Goal: Contribute content: Add original content to the website for others to see

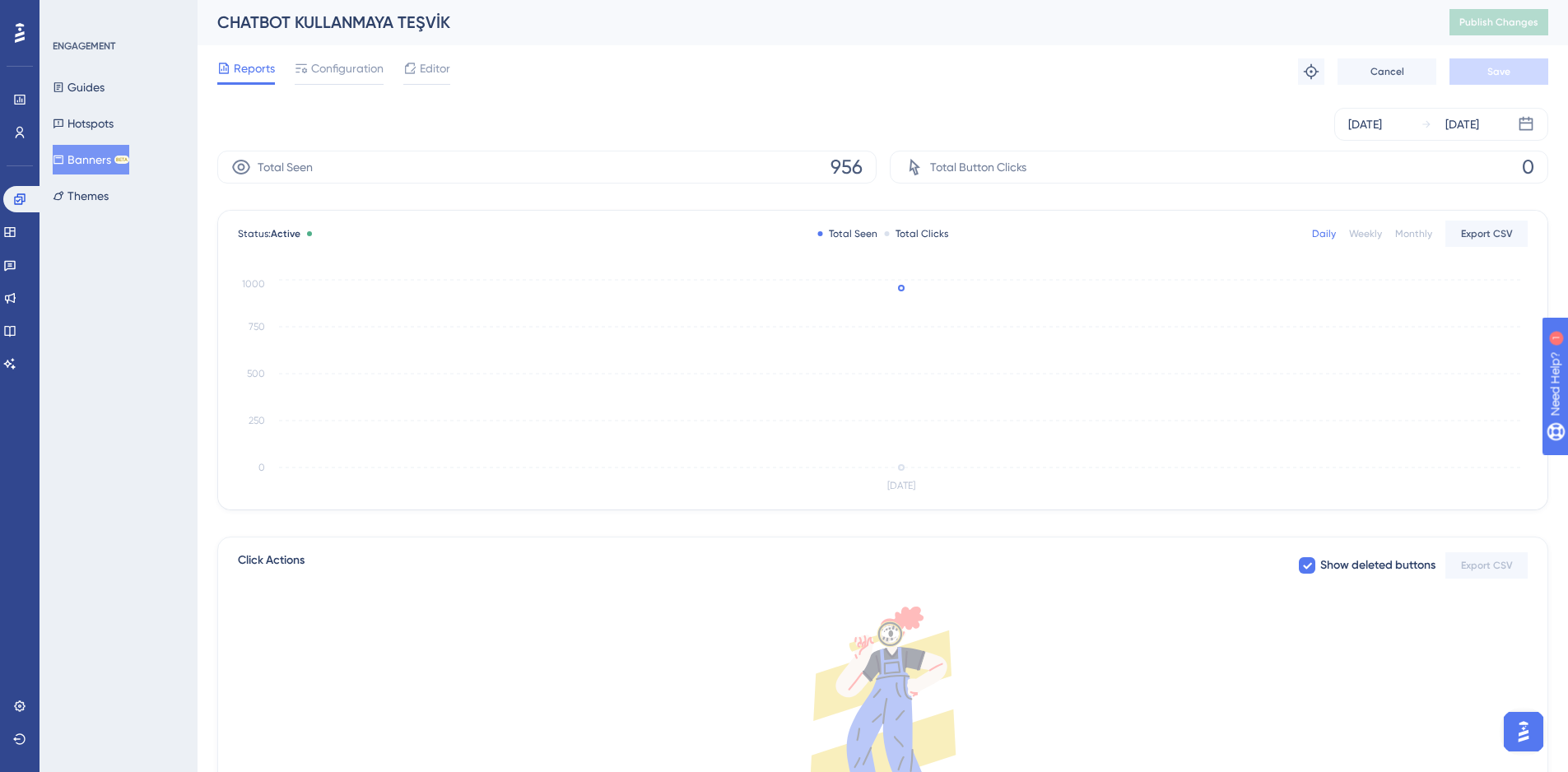
click at [87, 172] on button "Banners BETA" at bounding box center [91, 160] width 77 height 30
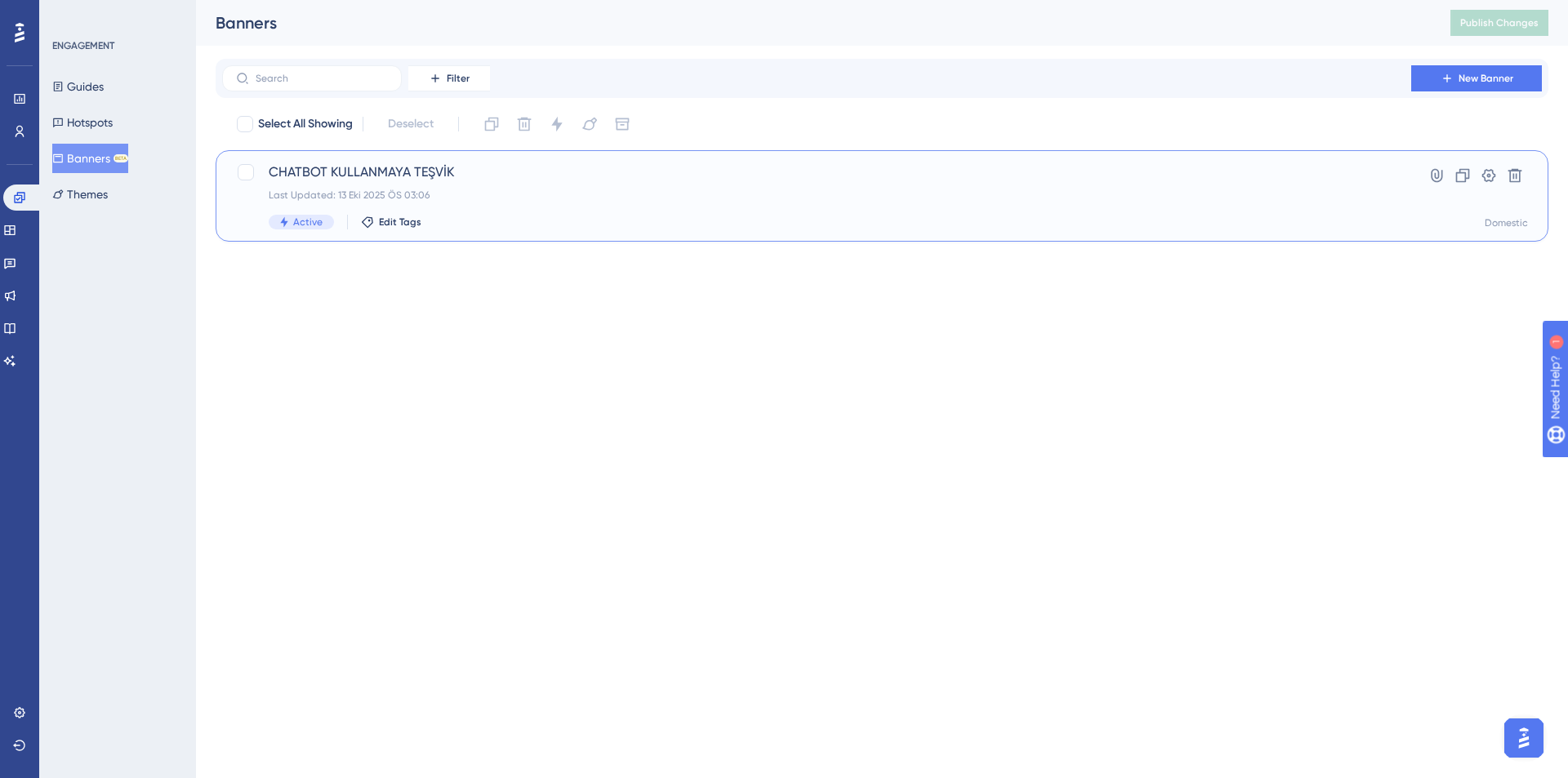
click at [639, 195] on div "Last Updated: 13 Eki 2025 ÖS 03:06" at bounding box center [817, 195] width 1096 height 13
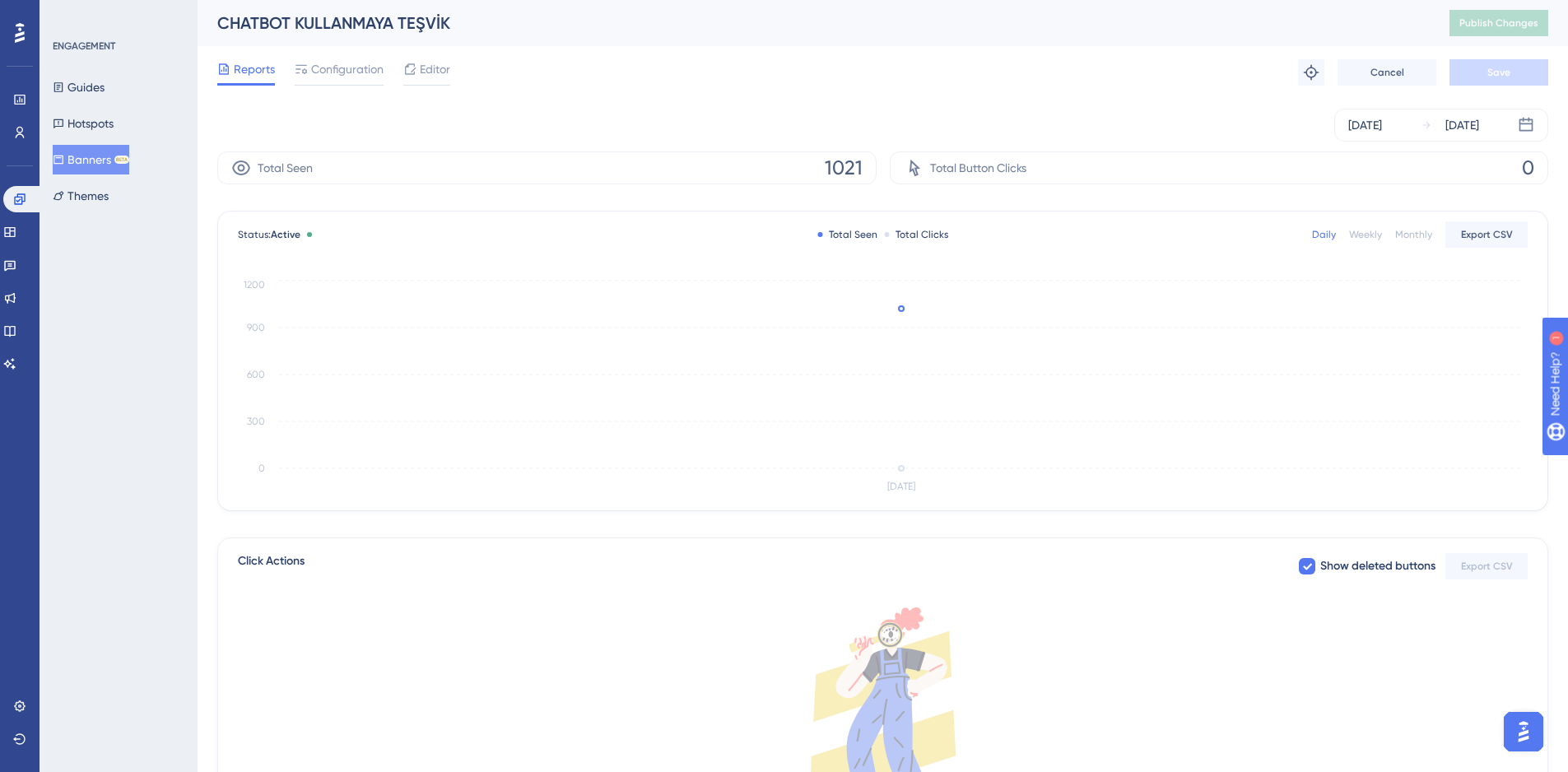
click at [86, 158] on button "Banners BETA" at bounding box center [91, 160] width 77 height 30
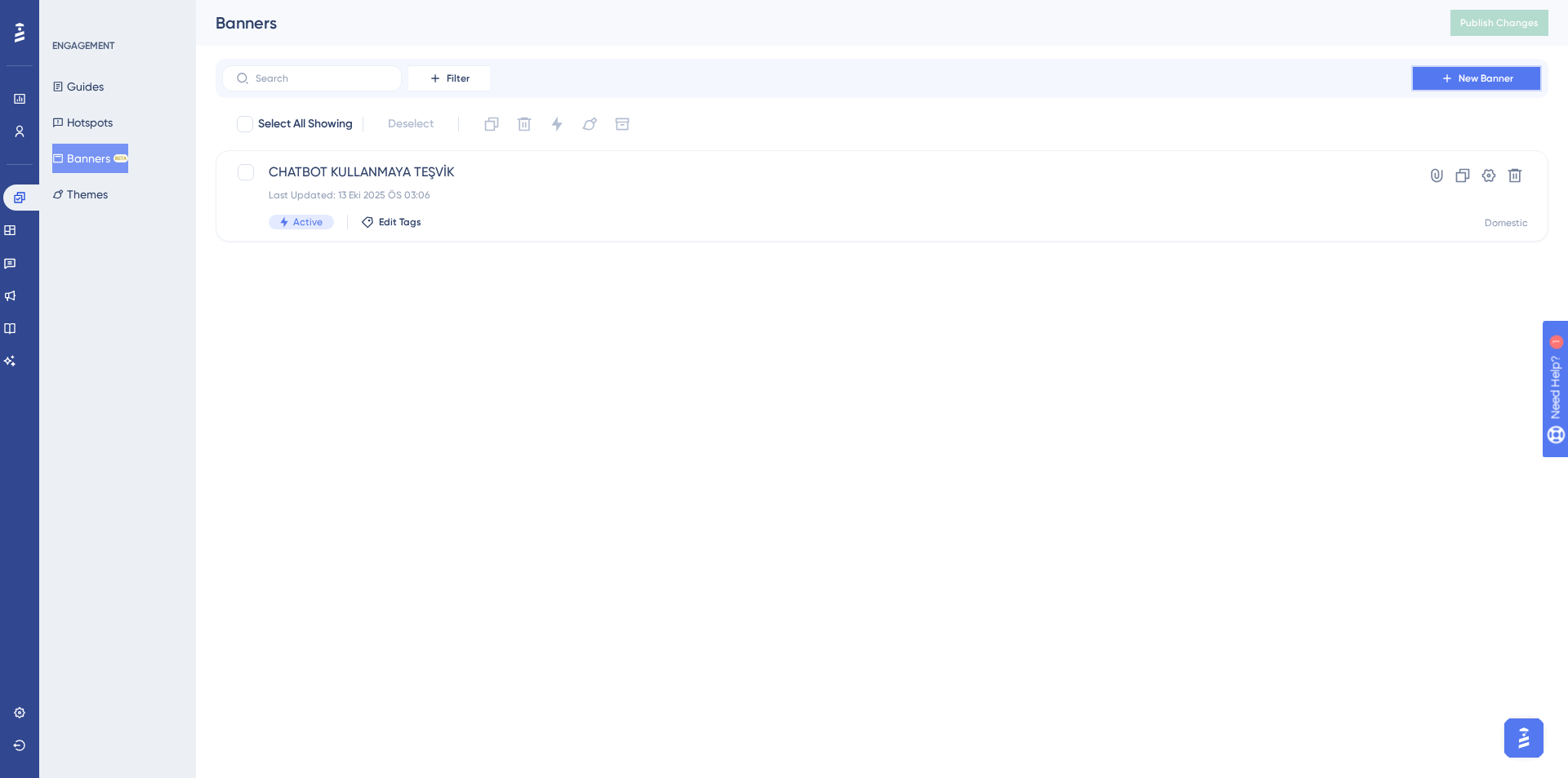
click at [1478, 77] on span "New Banner" at bounding box center [1485, 79] width 55 height 13
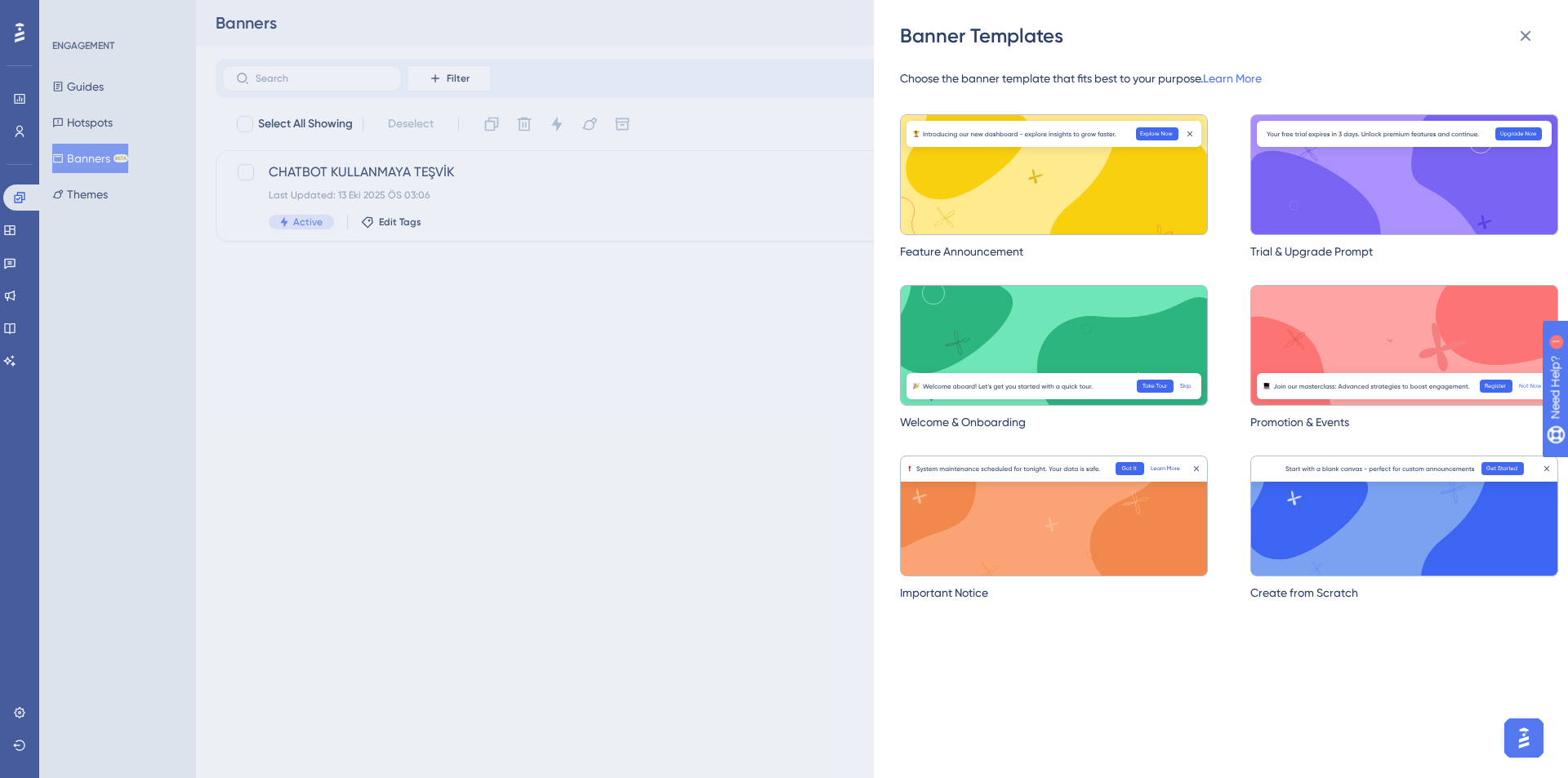
click at [1427, 537] on img at bounding box center [1404, 516] width 307 height 121
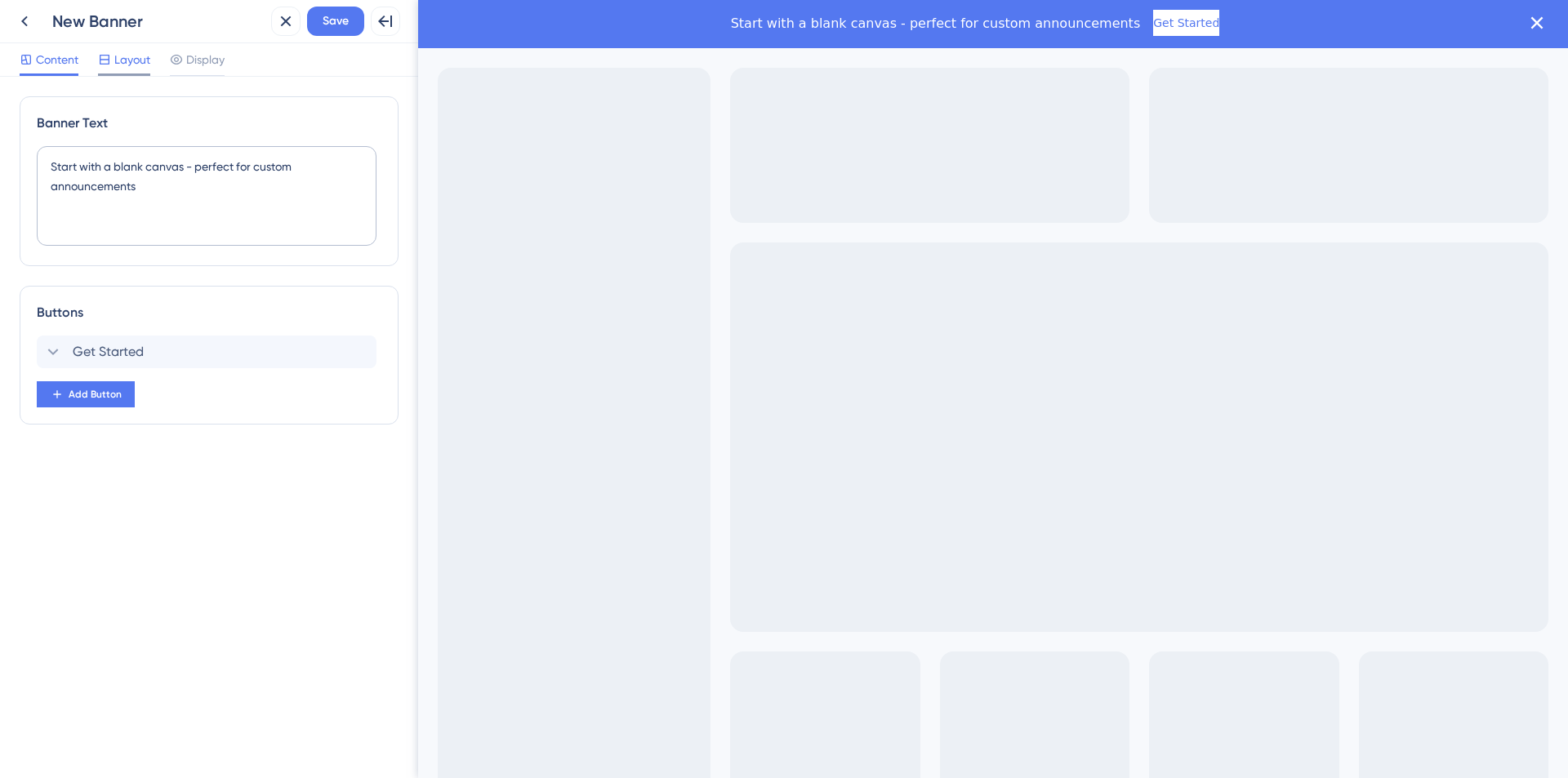
click at [118, 71] on div "Layout" at bounding box center [124, 63] width 52 height 26
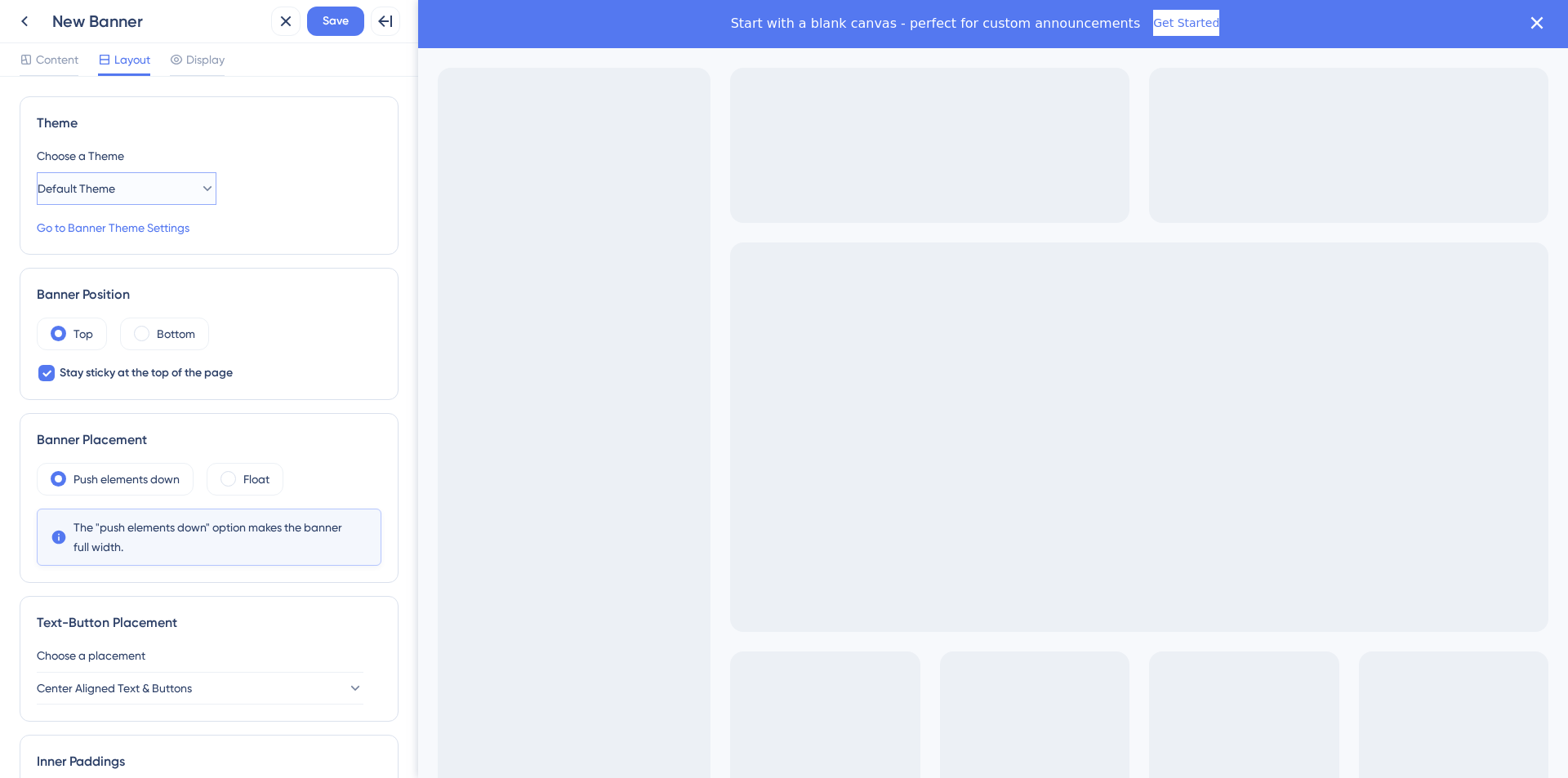
click at [136, 196] on button "Default Theme" at bounding box center [126, 189] width 179 height 33
click at [139, 237] on div "Navlungo Navlungo" at bounding box center [126, 239] width 159 height 33
click at [56, 67] on span "Content" at bounding box center [56, 60] width 42 height 20
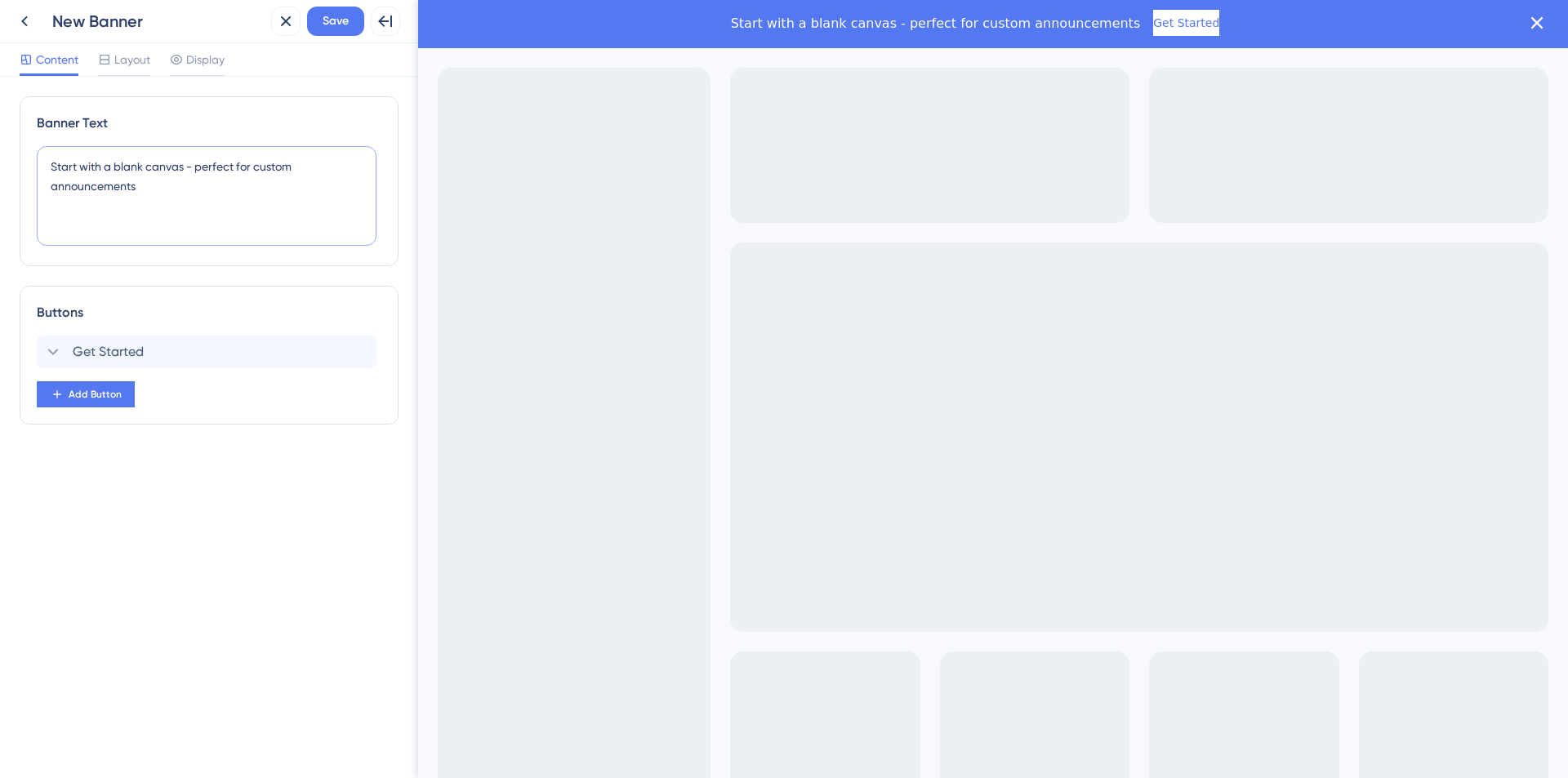
click at [156, 193] on textarea "Start with a blank canvas - perfect for custom announcements" at bounding box center [206, 196] width 340 height 100
type textarea "D"
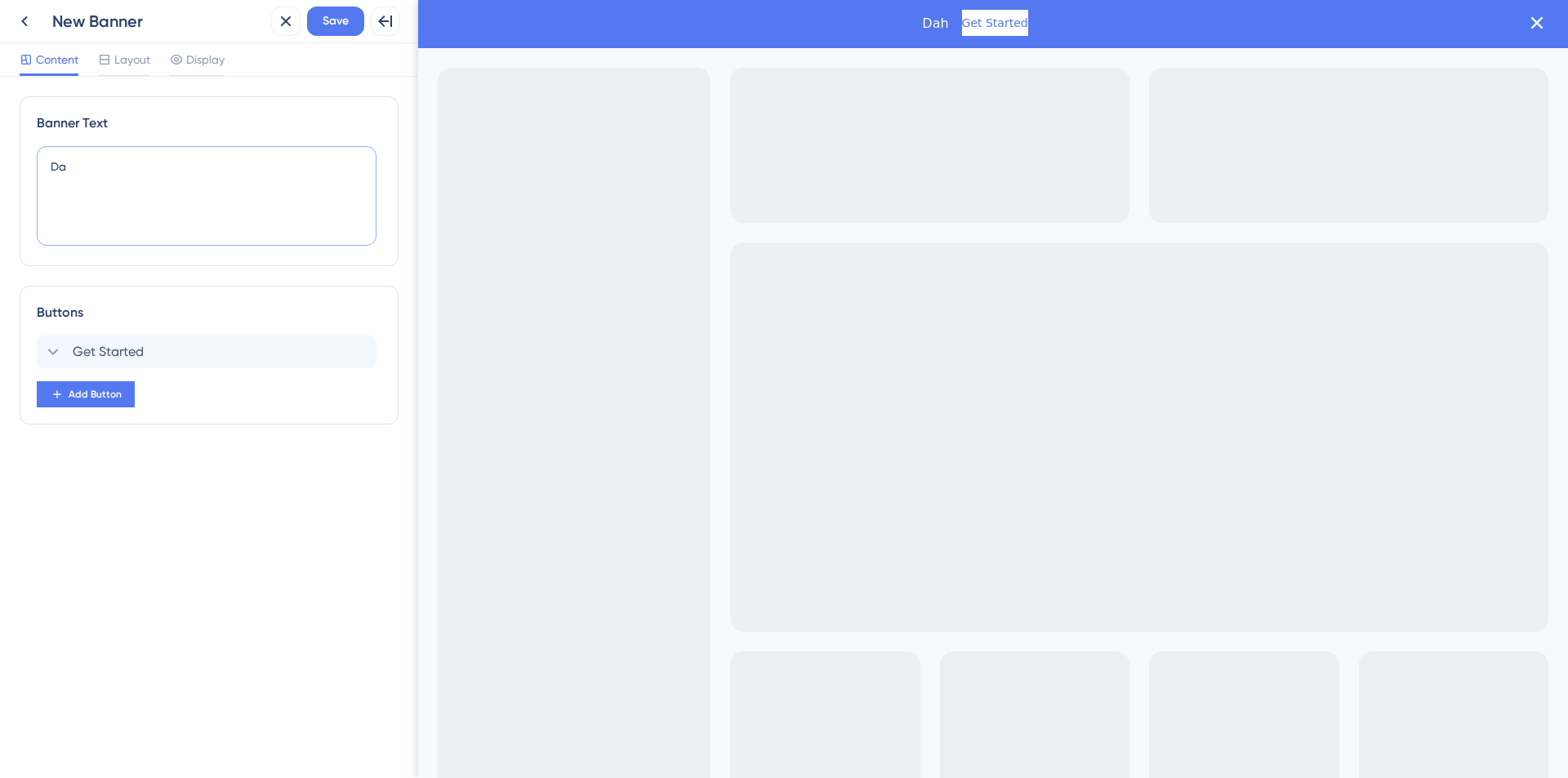
type textarea "D"
type textarea "H"
type textarea "F"
type textarea "N"
type textarea "K"
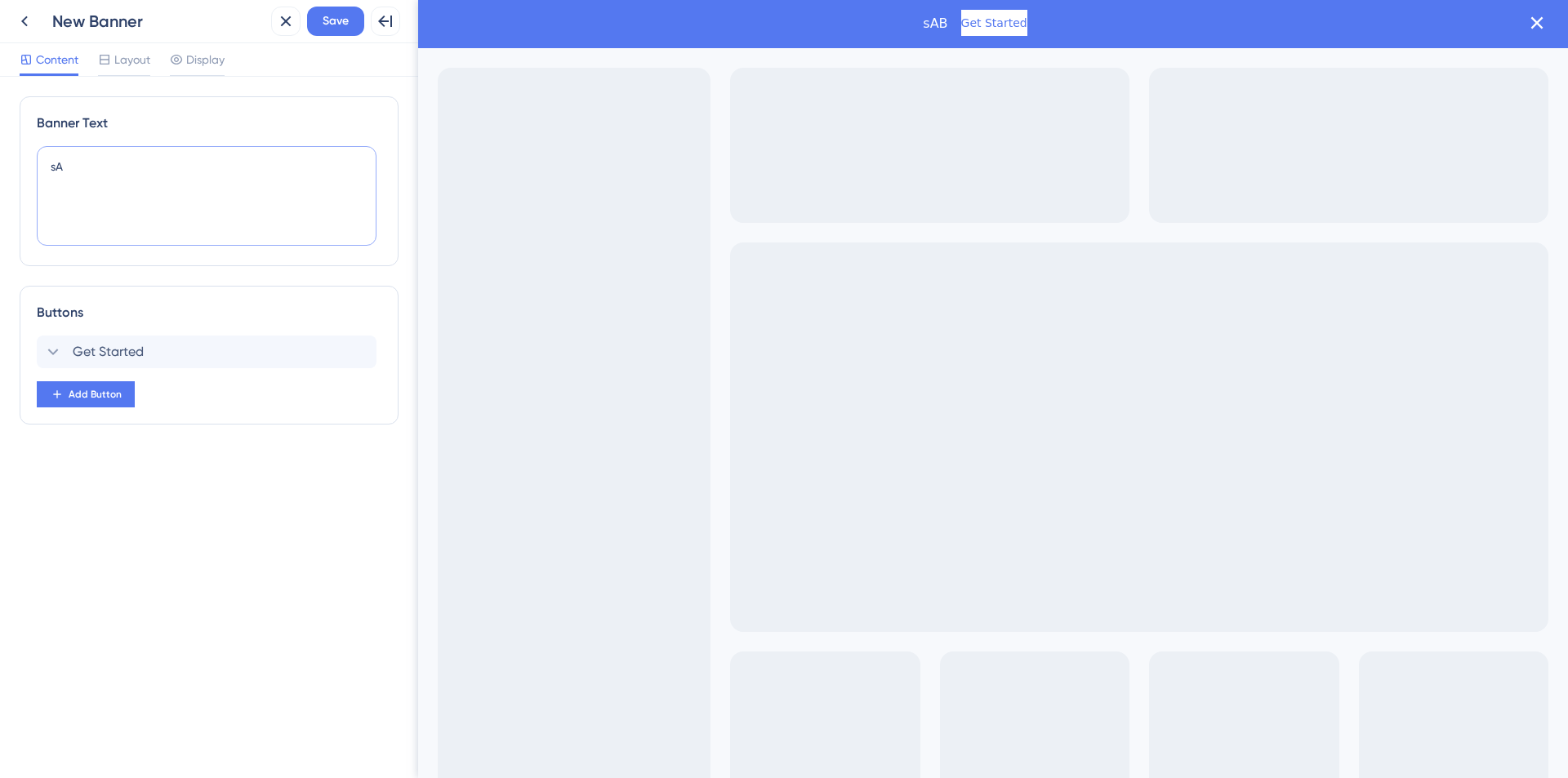
type textarea "s"
type textarea "S"
click at [156, 193] on textarea at bounding box center [206, 196] width 340 height 100
type textarea "s"
type textarea "M"
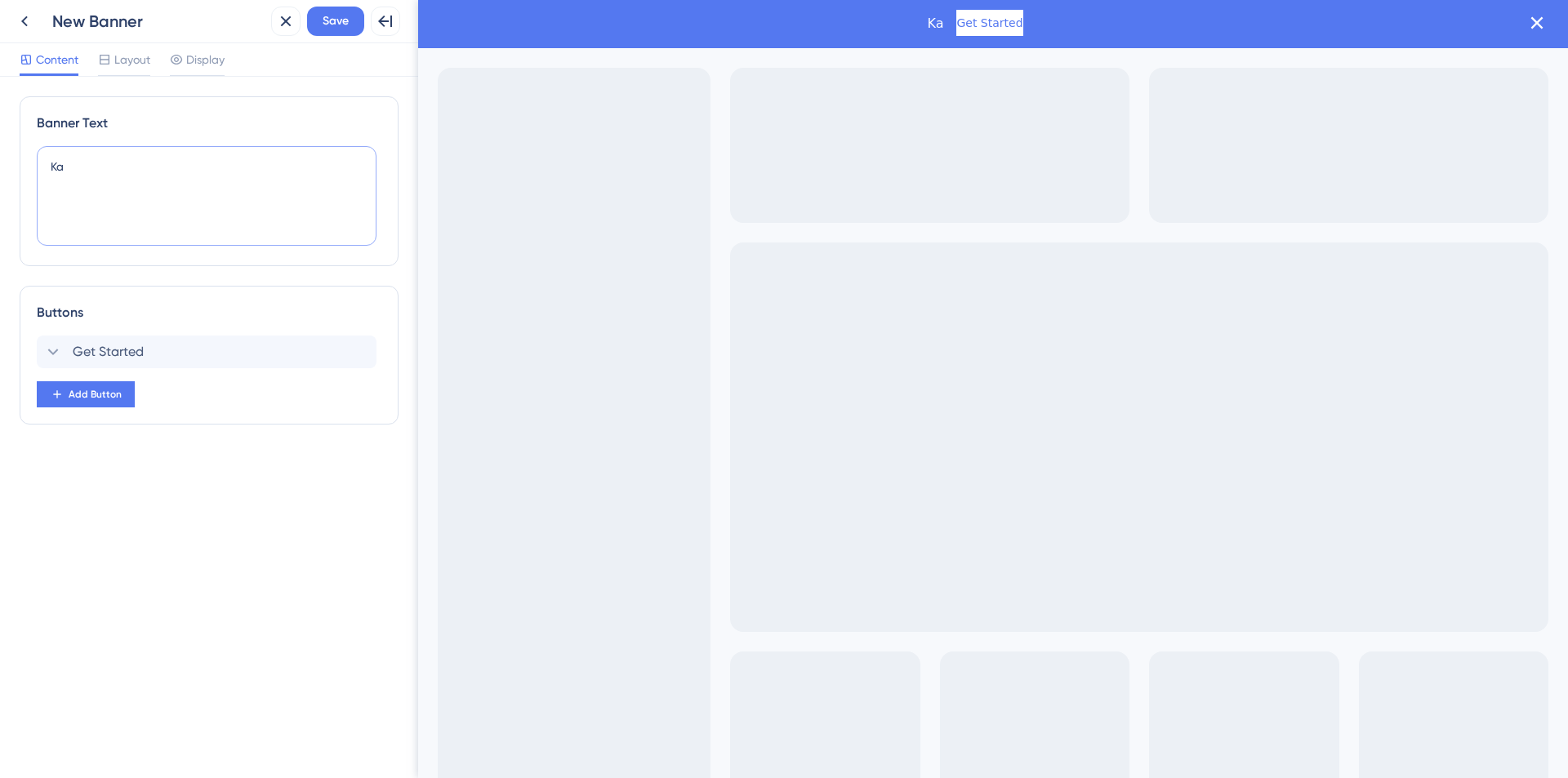
type textarea "K"
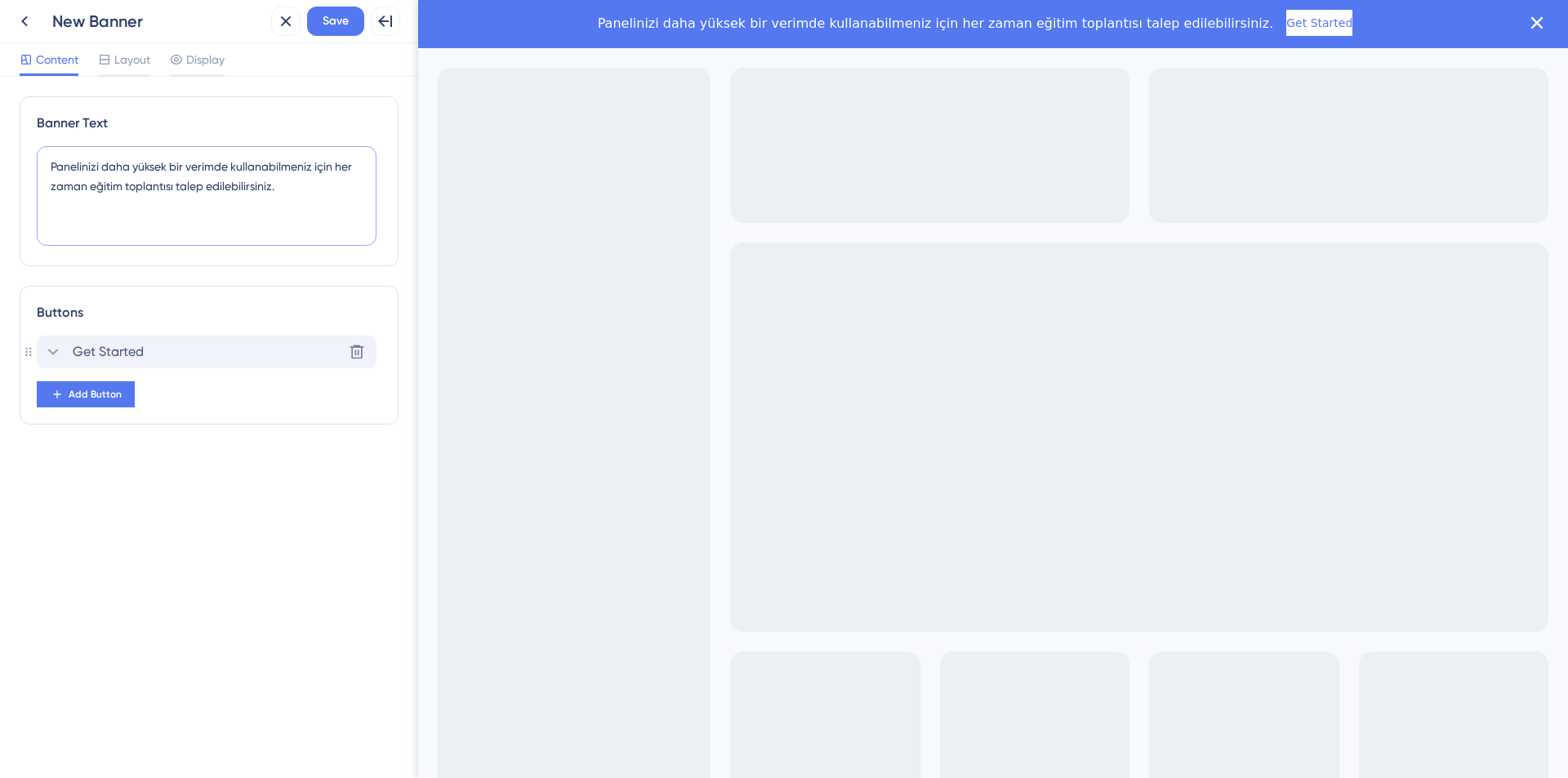
type textarea "Panelinizi daha yüksek bir verimde kullanabilmeniz için her zaman eğitim toplan…"
click at [88, 353] on span "Get Started" at bounding box center [108, 352] width 71 height 20
click at [88, 353] on div "Get Started Delete" at bounding box center [206, 352] width 340 height 33
click at [88, 353] on span "Get Started" at bounding box center [108, 352] width 71 height 20
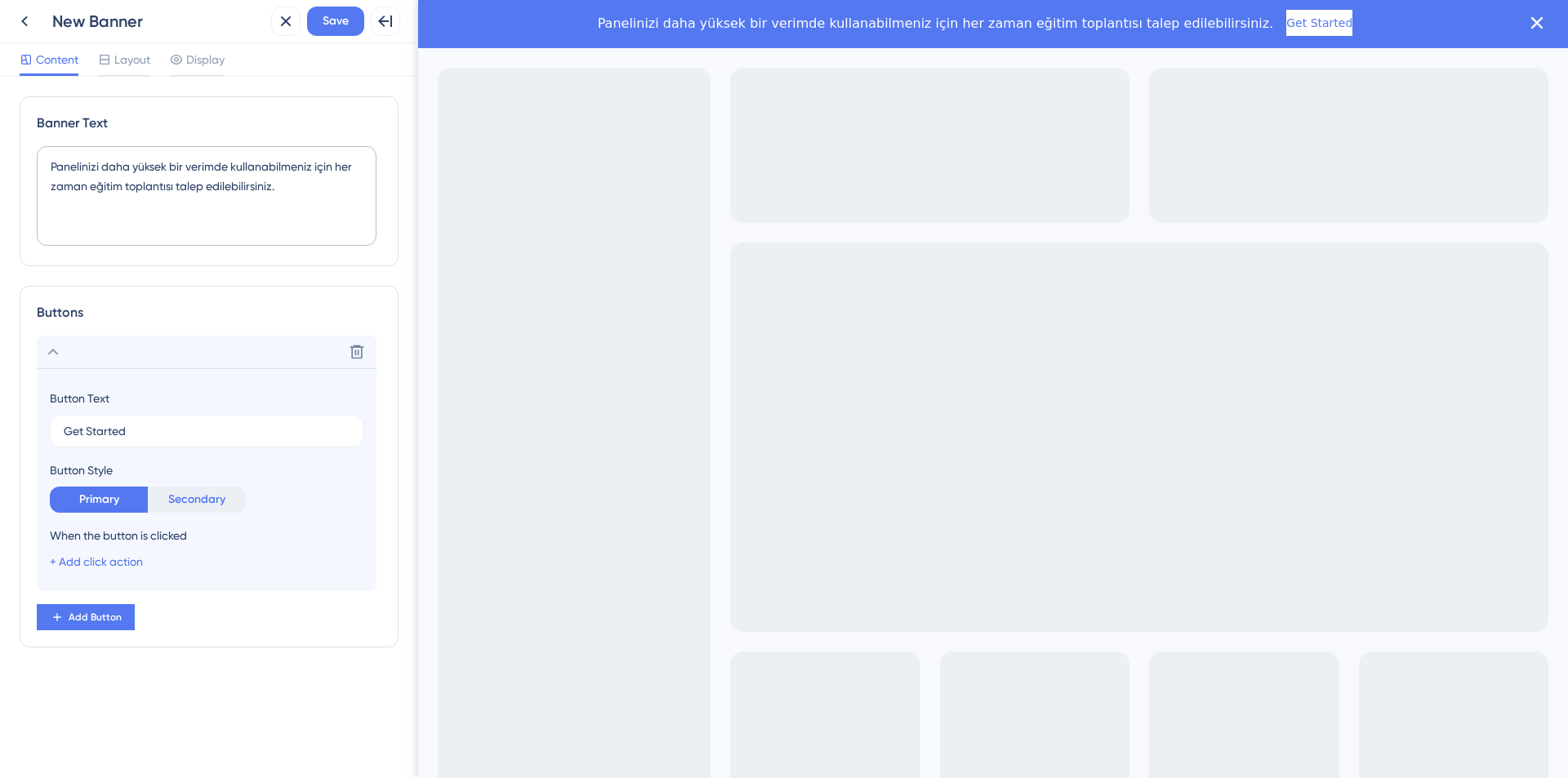
click at [185, 504] on button "Secondary" at bounding box center [197, 500] width 98 height 26
click at [138, 504] on button "Primary" at bounding box center [98, 500] width 98 height 26
click at [168, 439] on input "Get Started" at bounding box center [207, 432] width 286 height 18
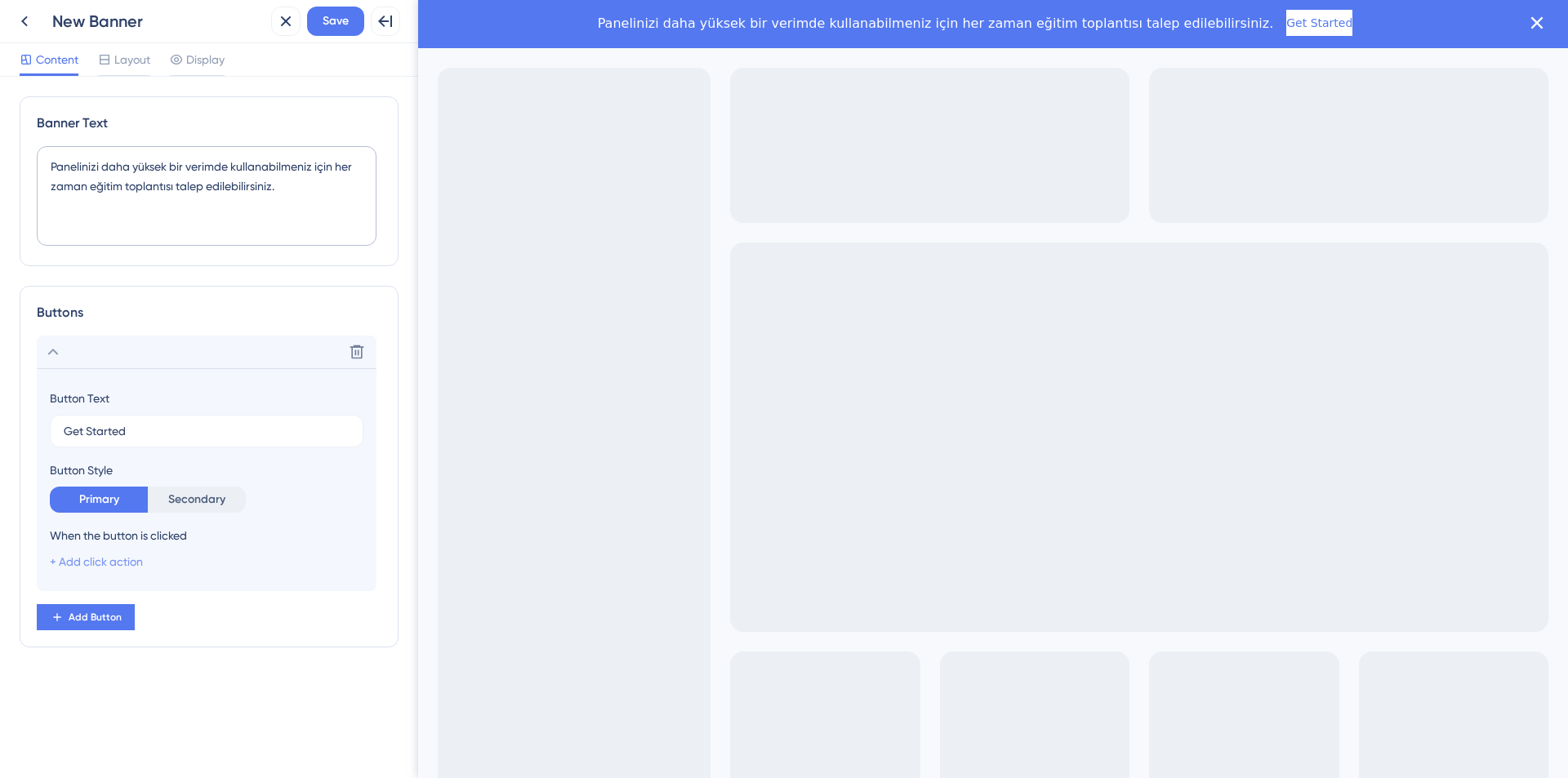
click at [124, 561] on link "+ Add click action" at bounding box center [96, 562] width 93 height 13
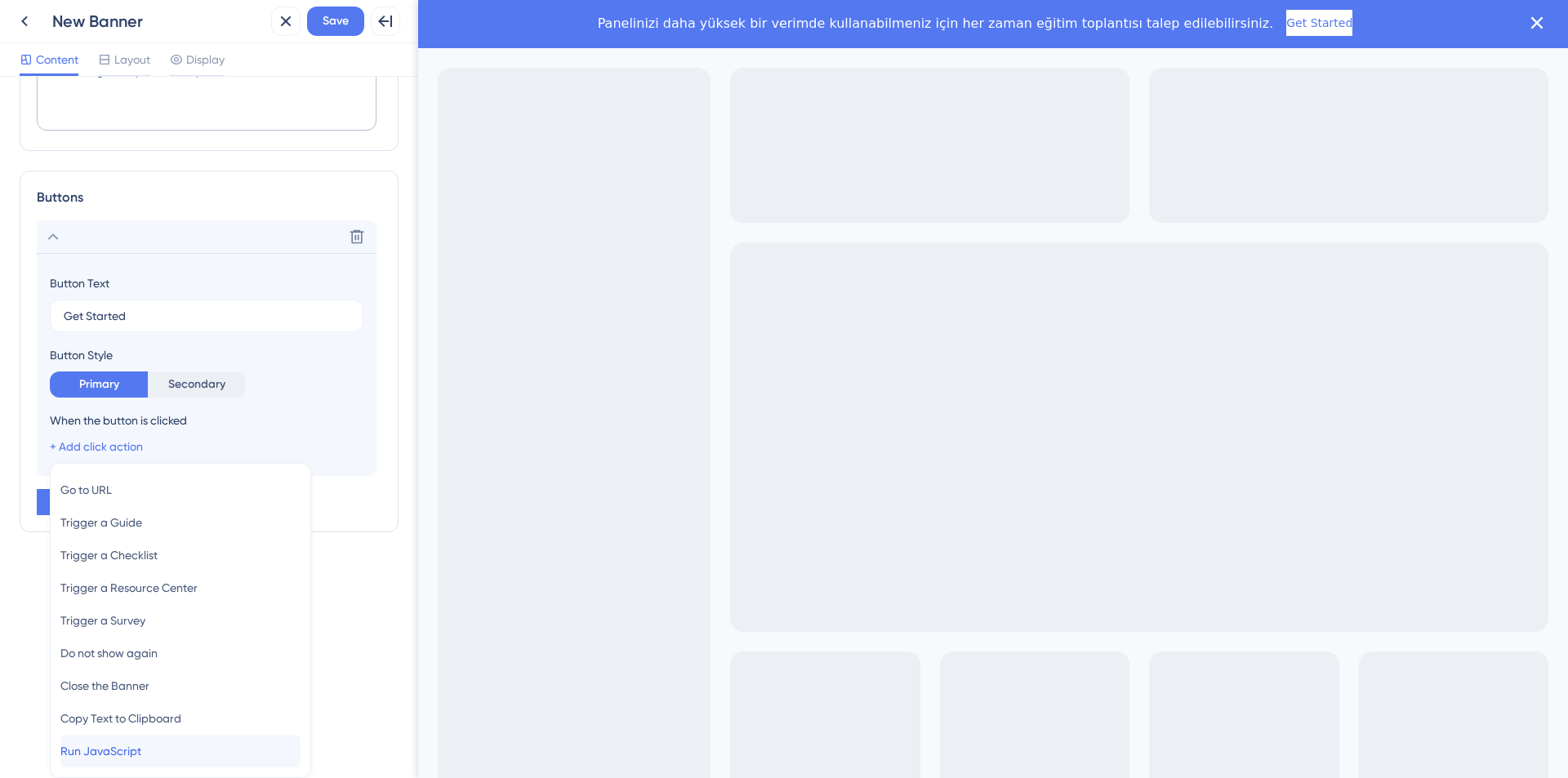
click at [180, 751] on div "Run JavaScript Run JavaScript" at bounding box center [180, 752] width 240 height 33
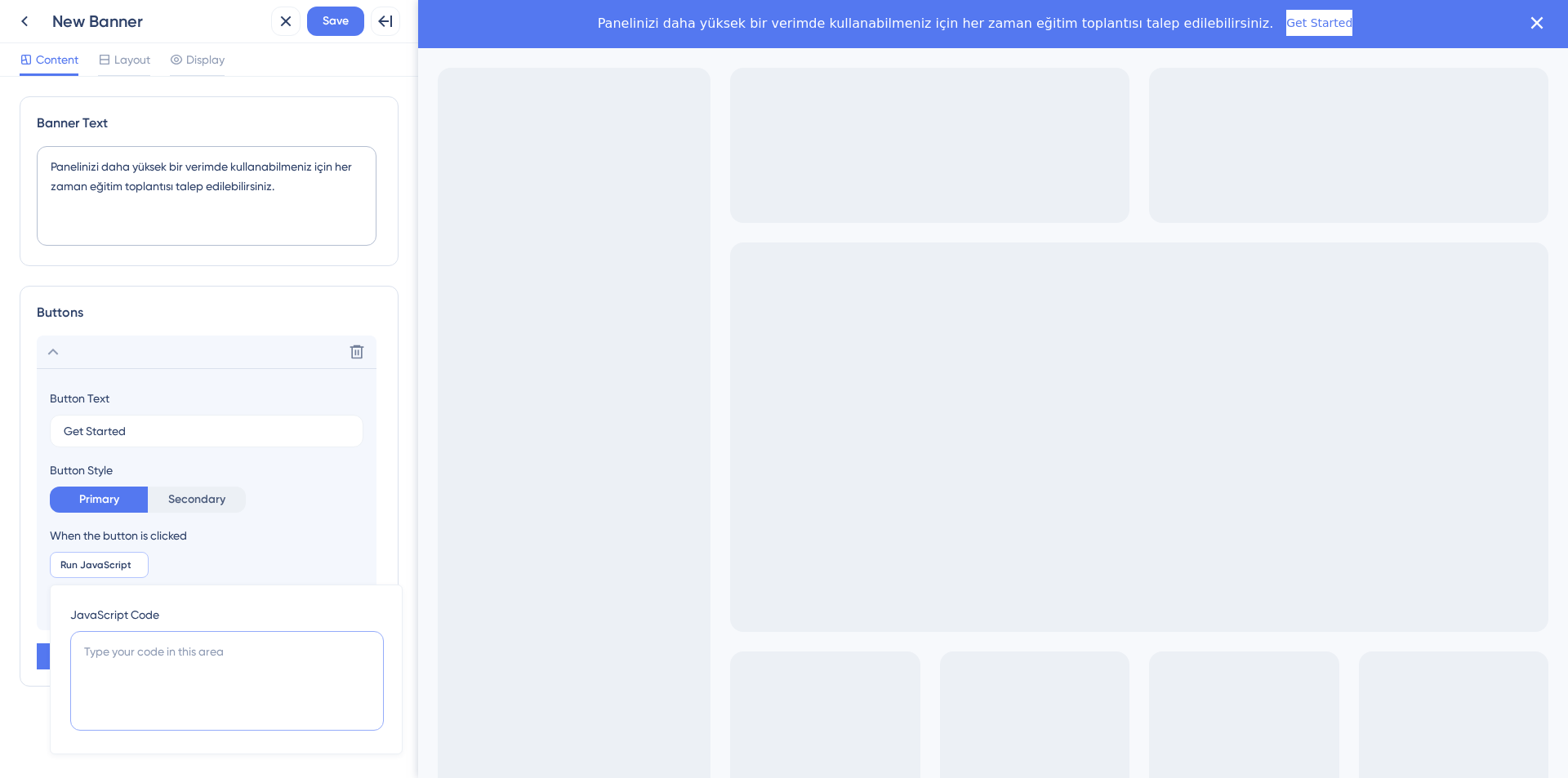
click at [144, 676] on textarea at bounding box center [226, 681] width 313 height 100
paste textarea "<!DOCTYPE html> <html lang="tr"> <head> <meta charset="UTF-8"> <meta name="view…"
click at [216, 661] on textarea at bounding box center [226, 681] width 313 height 100
type textarea "<!DOCTYPE html> <html lang="tr"> <head> <meta charset="UTF-8"> <meta name="view…"
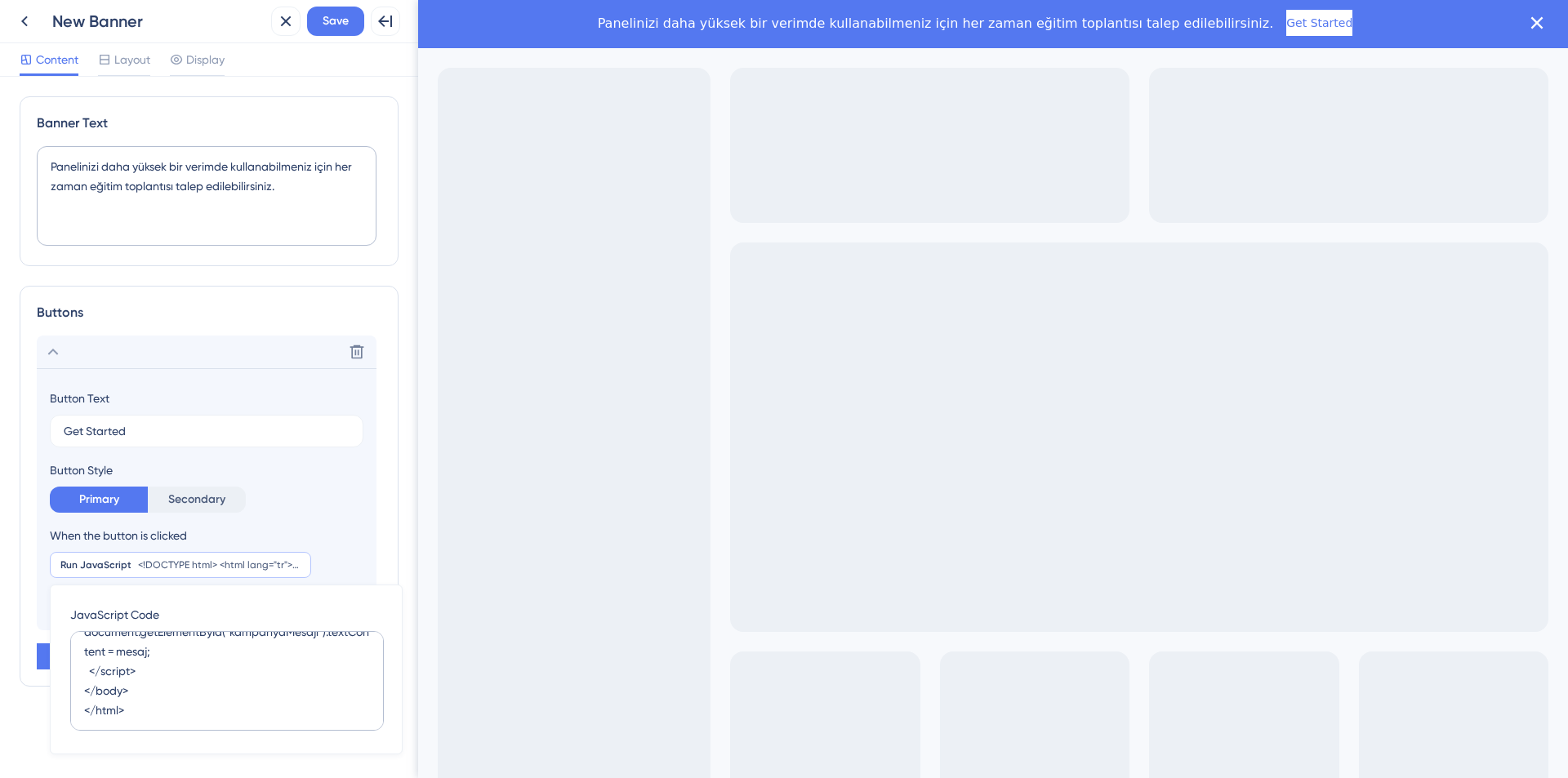
click at [329, 547] on div "When the button is clicked Run JavaScript <!DOCTYPE html> <html lang="tr"> <hea…" at bounding box center [206, 568] width 313 height 85
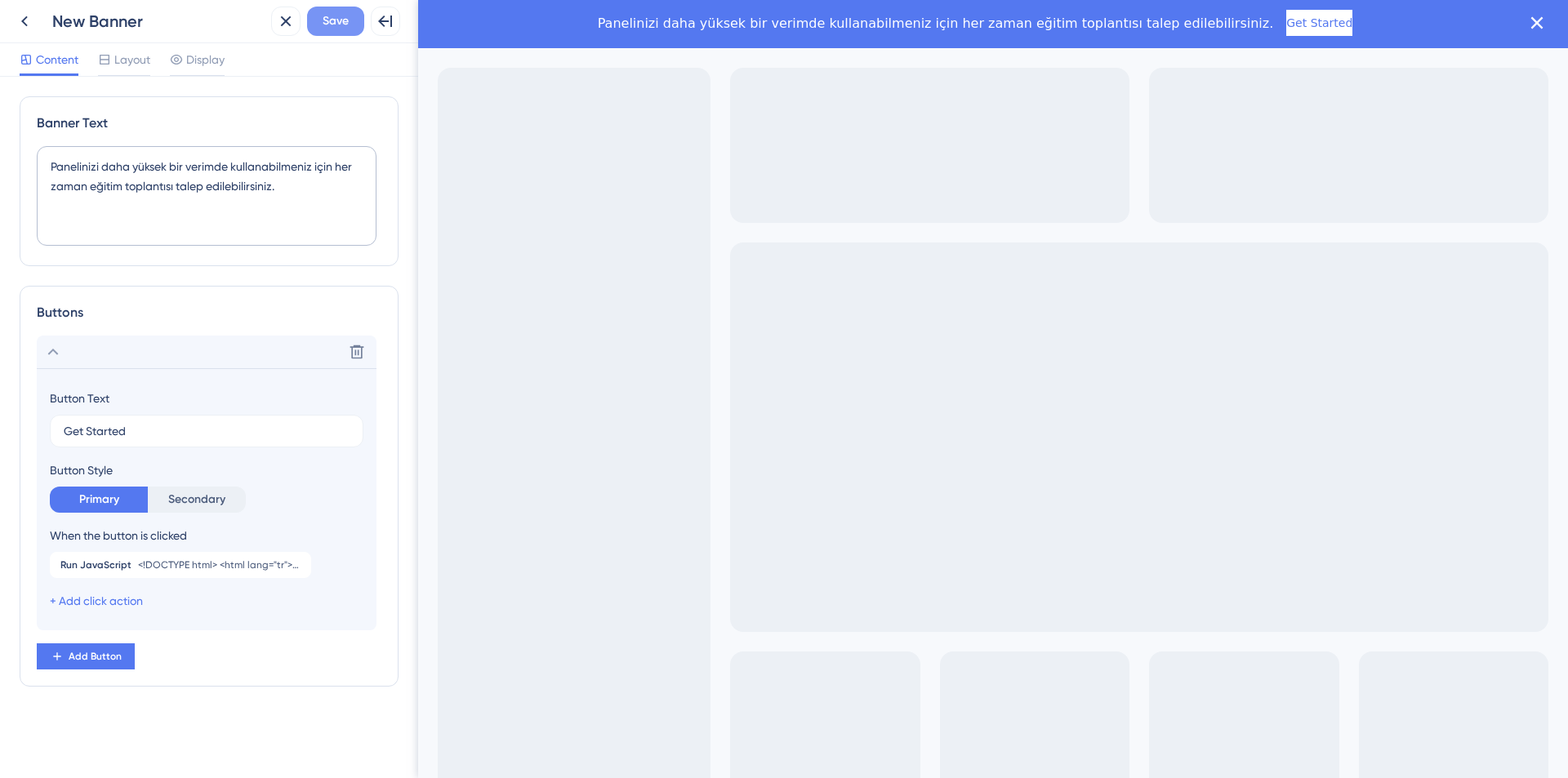
click at [333, 22] on span "Save" at bounding box center [336, 21] width 26 height 20
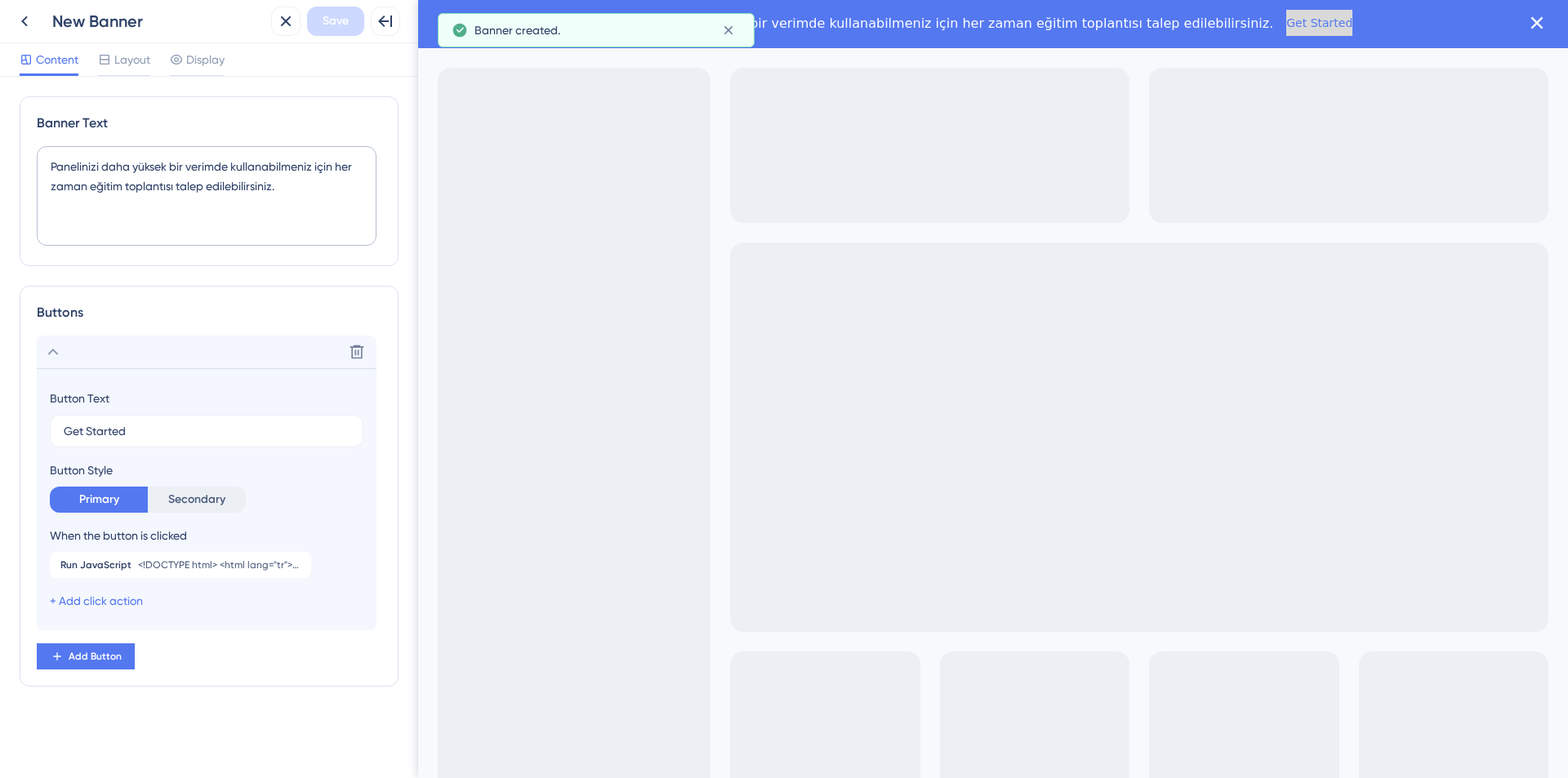
click at [1286, 21] on button "Get Started" at bounding box center [1319, 23] width 66 height 26
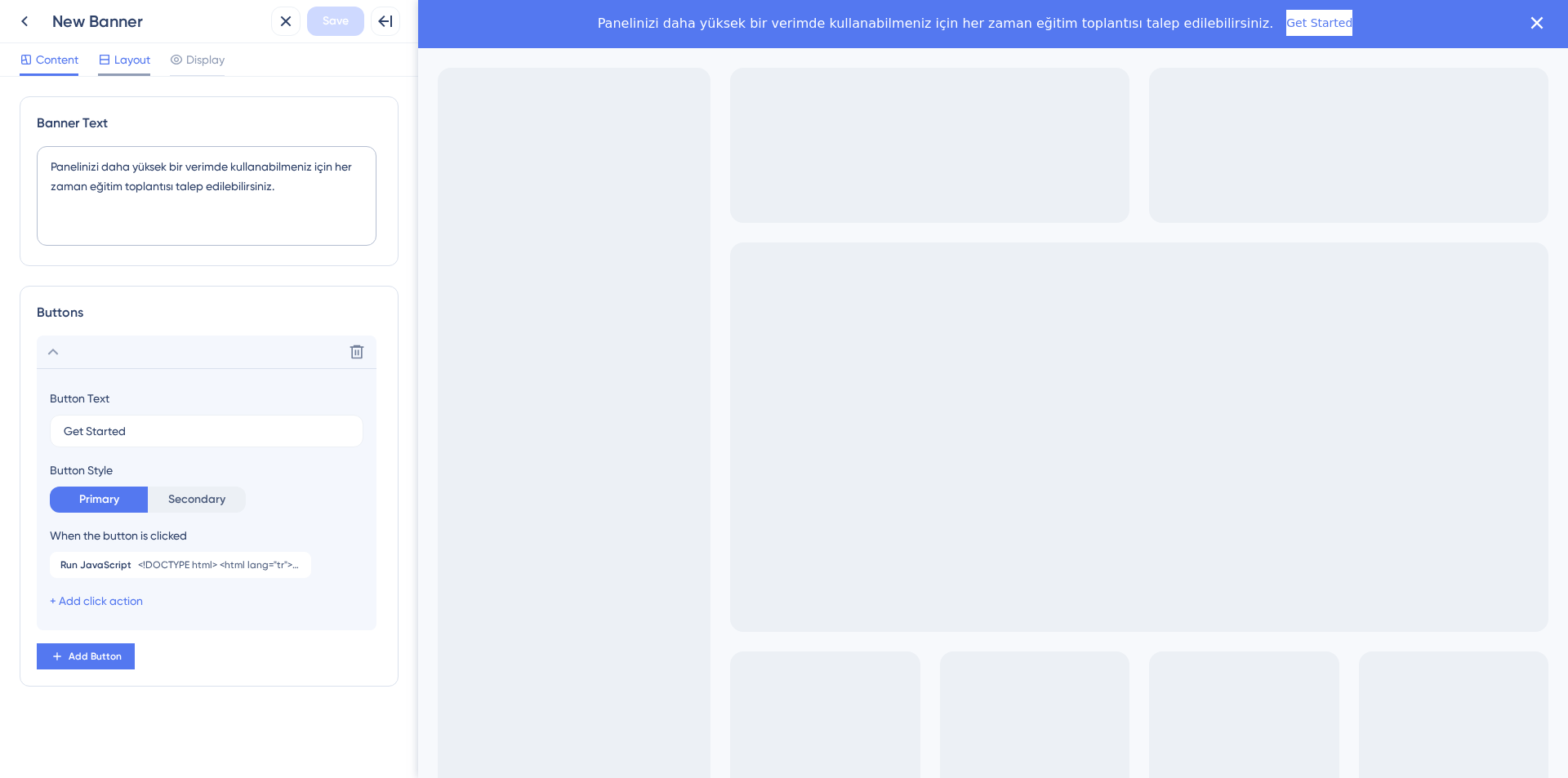
click at [131, 69] on span "Layout" at bounding box center [131, 60] width 36 height 20
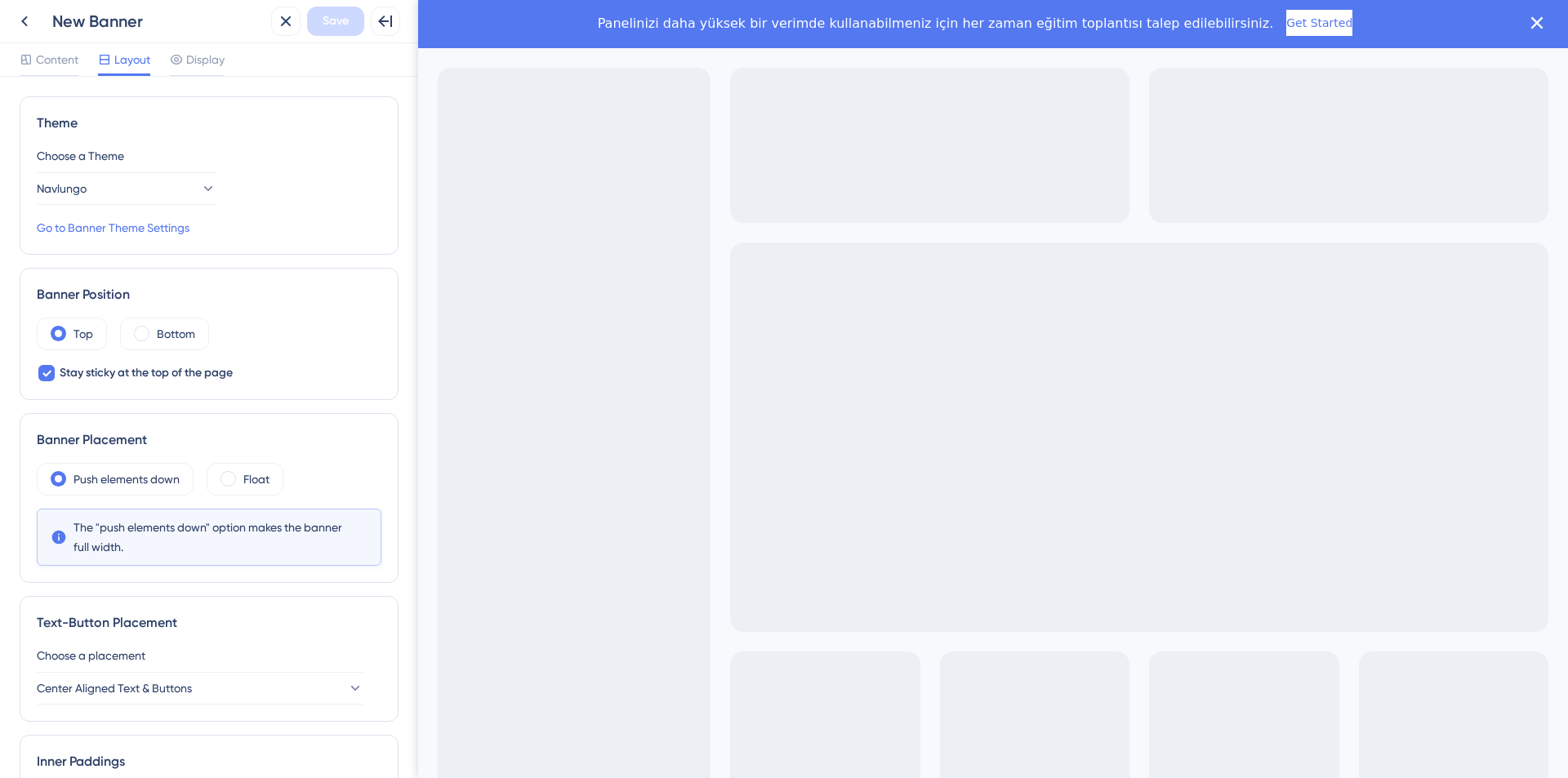
scroll to position [76, 0]
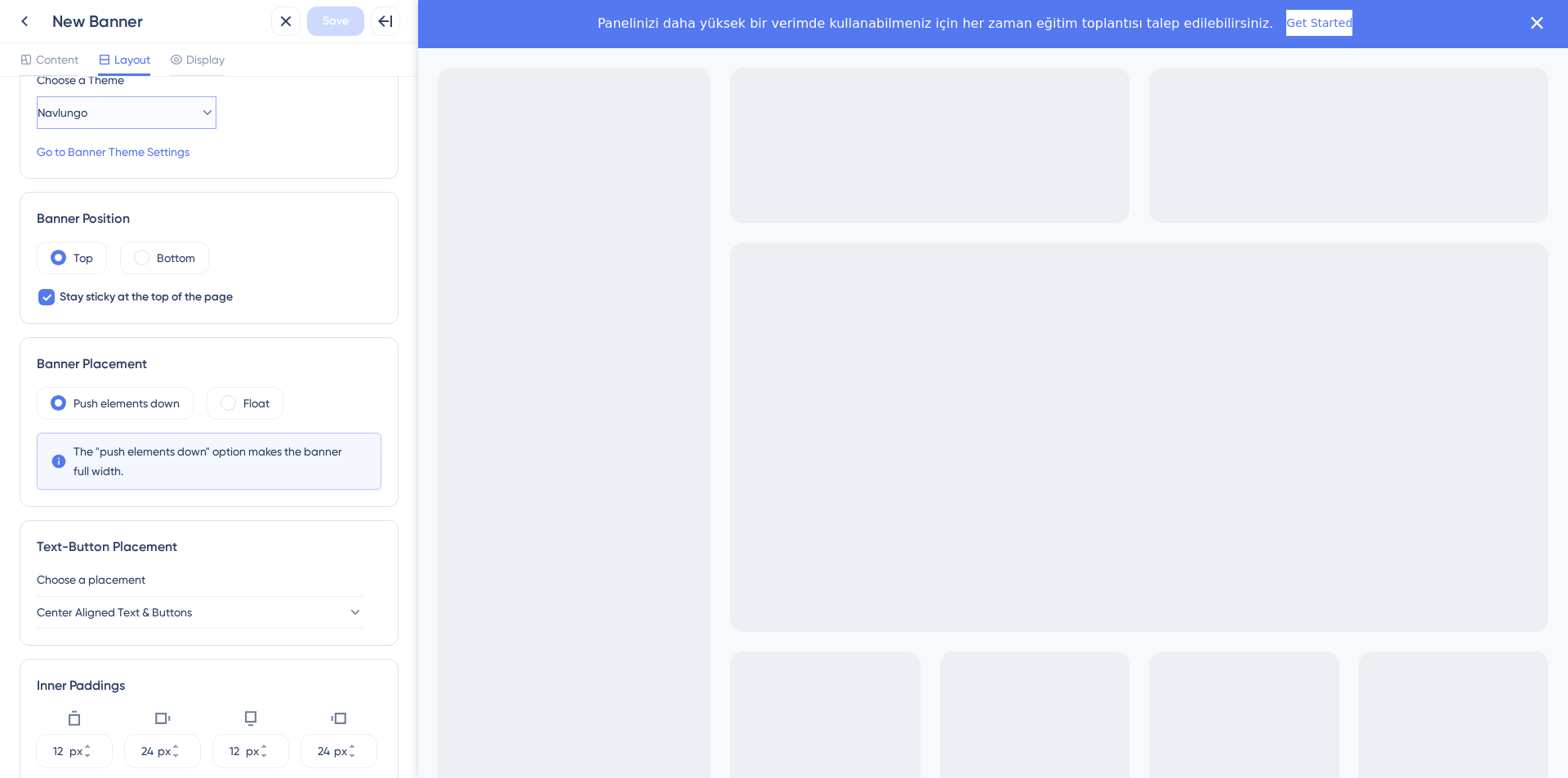
click at [154, 126] on button "Navlungo" at bounding box center [126, 113] width 179 height 33
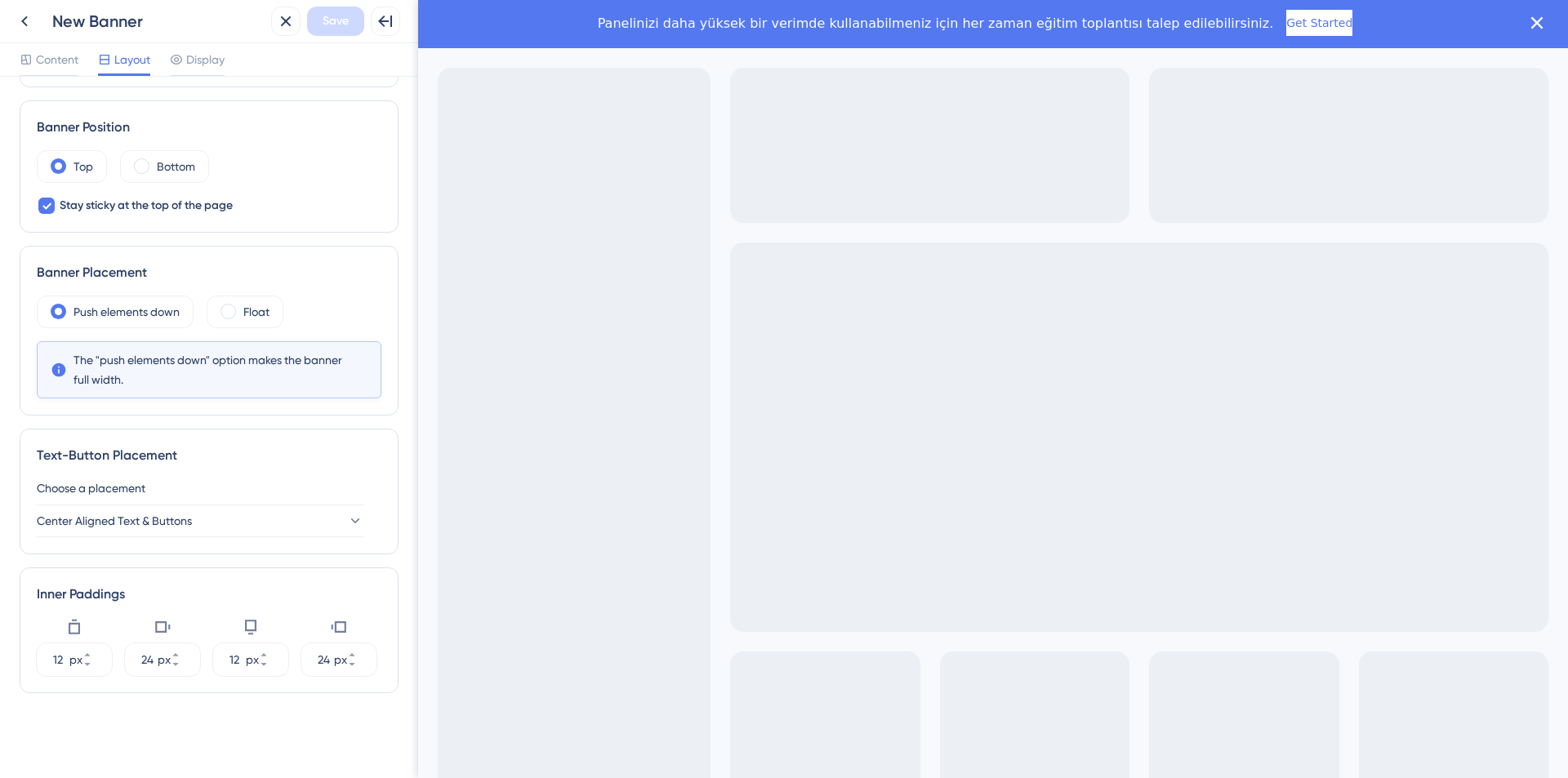
scroll to position [0, 0]
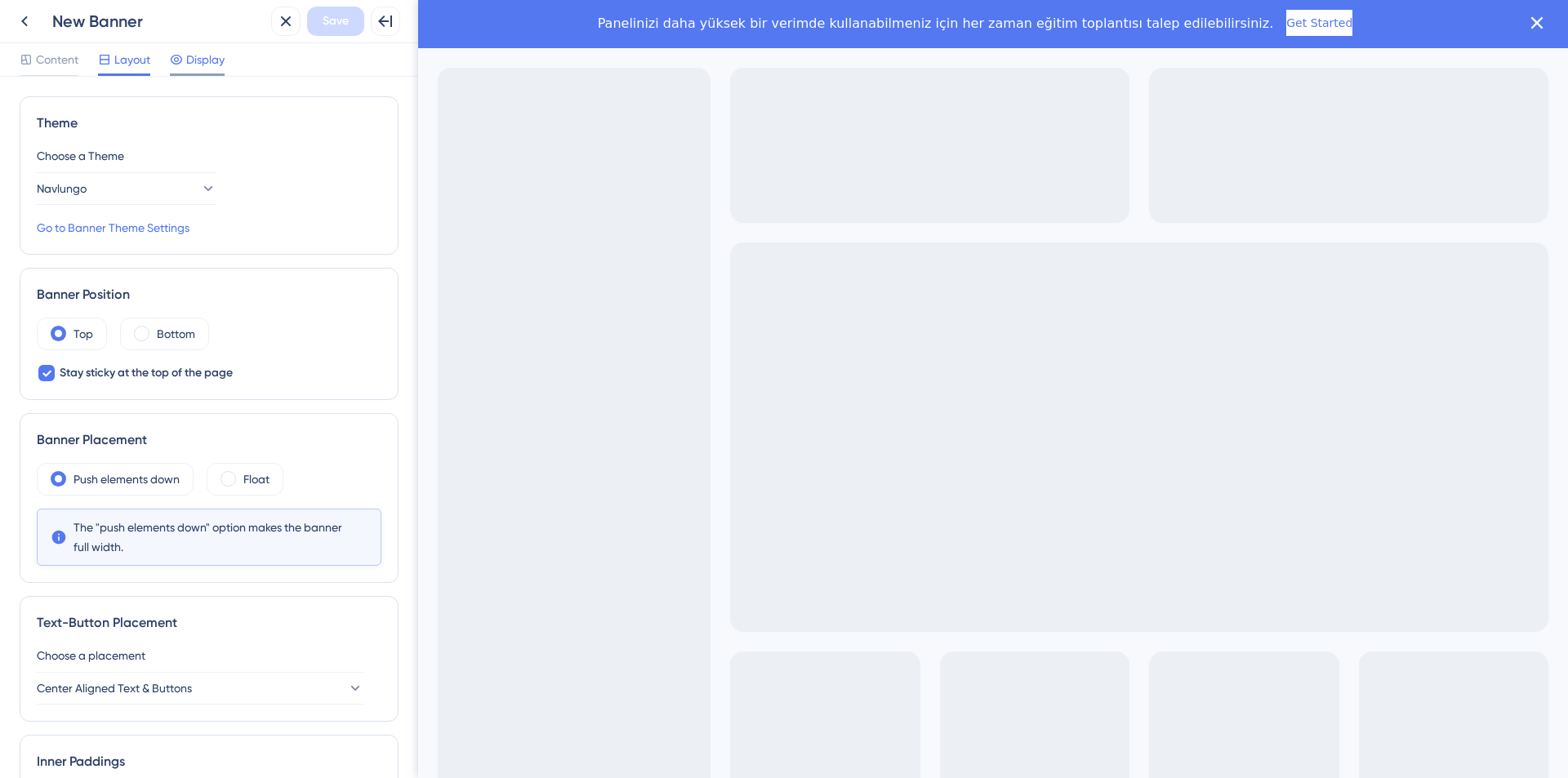
click at [215, 70] on div "Display" at bounding box center [197, 63] width 55 height 26
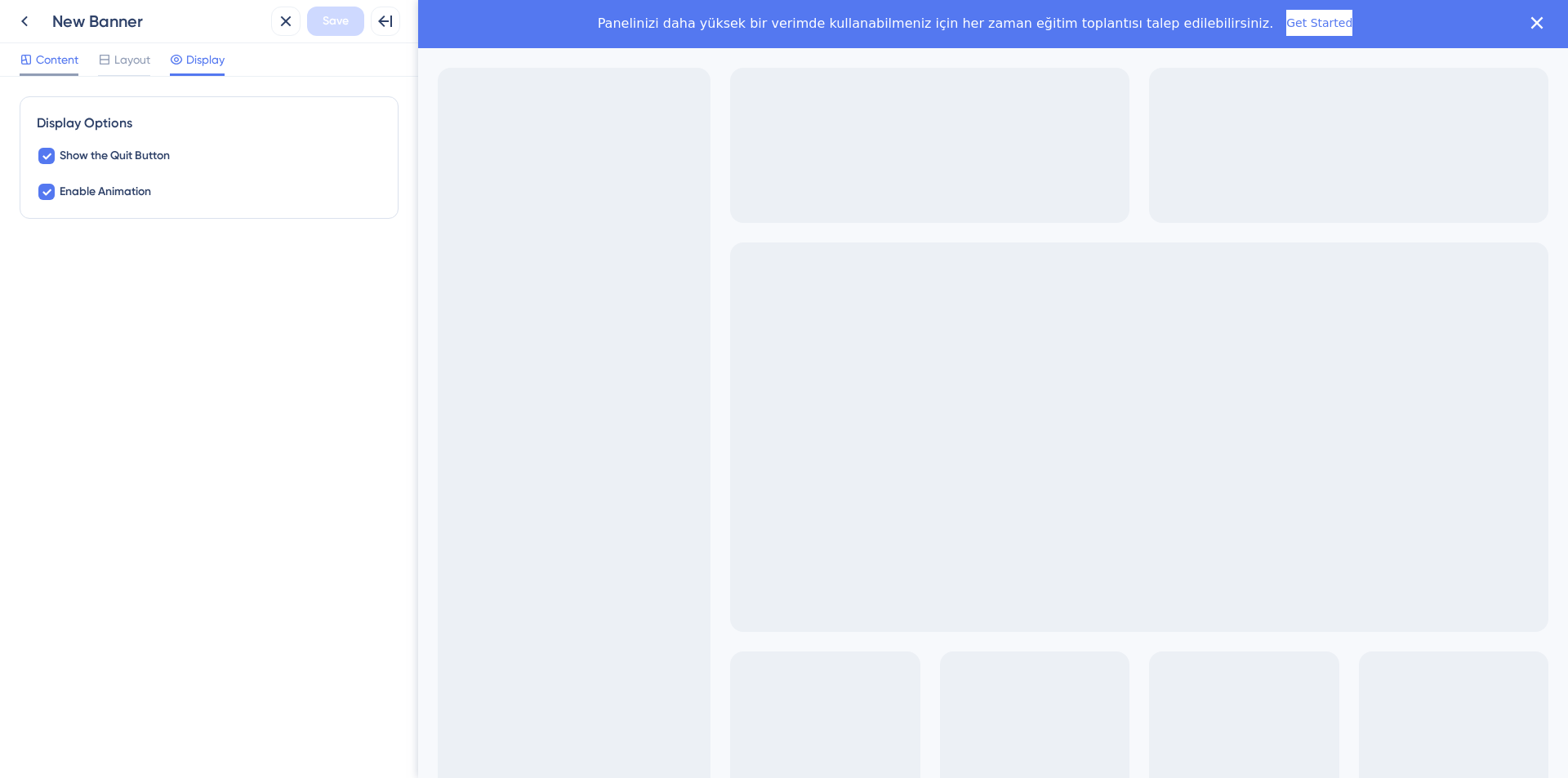
click at [48, 55] on span "Content" at bounding box center [56, 60] width 42 height 20
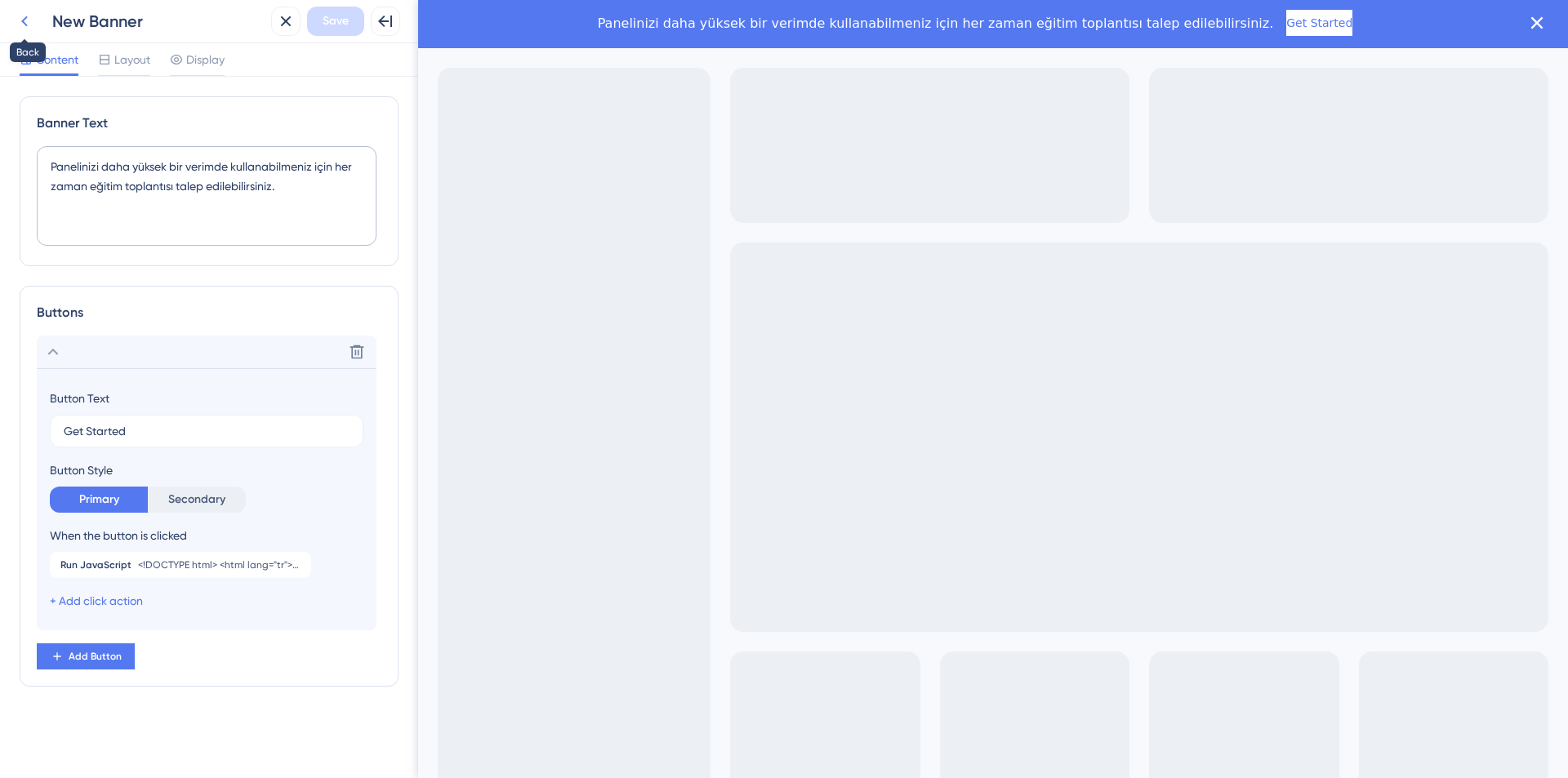
click at [32, 22] on icon at bounding box center [25, 21] width 20 height 20
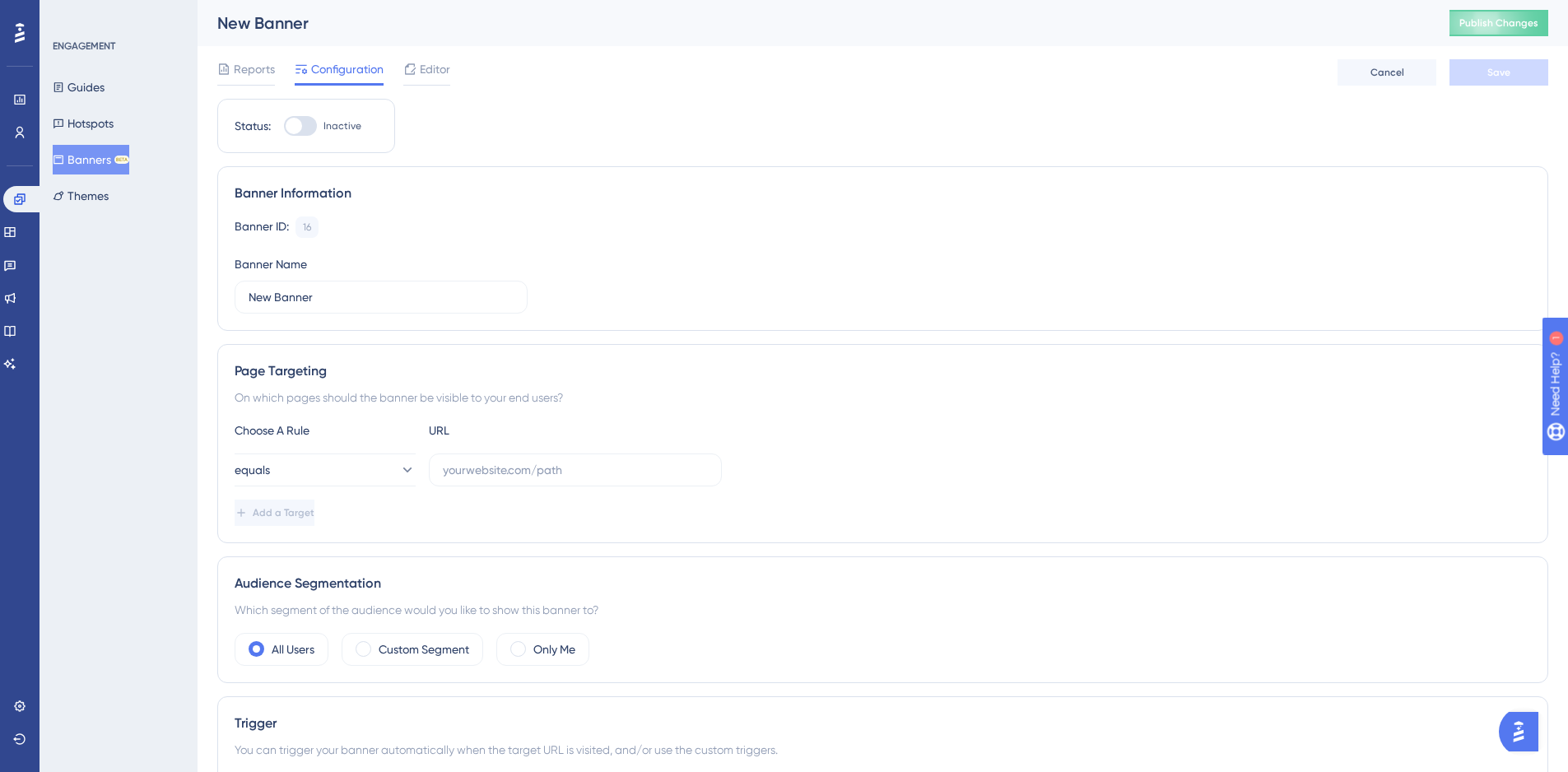
click at [304, 128] on div at bounding box center [301, 126] width 33 height 20
click at [284, 127] on input "Inactive" at bounding box center [283, 126] width 1 height 1
checkbox input "false"
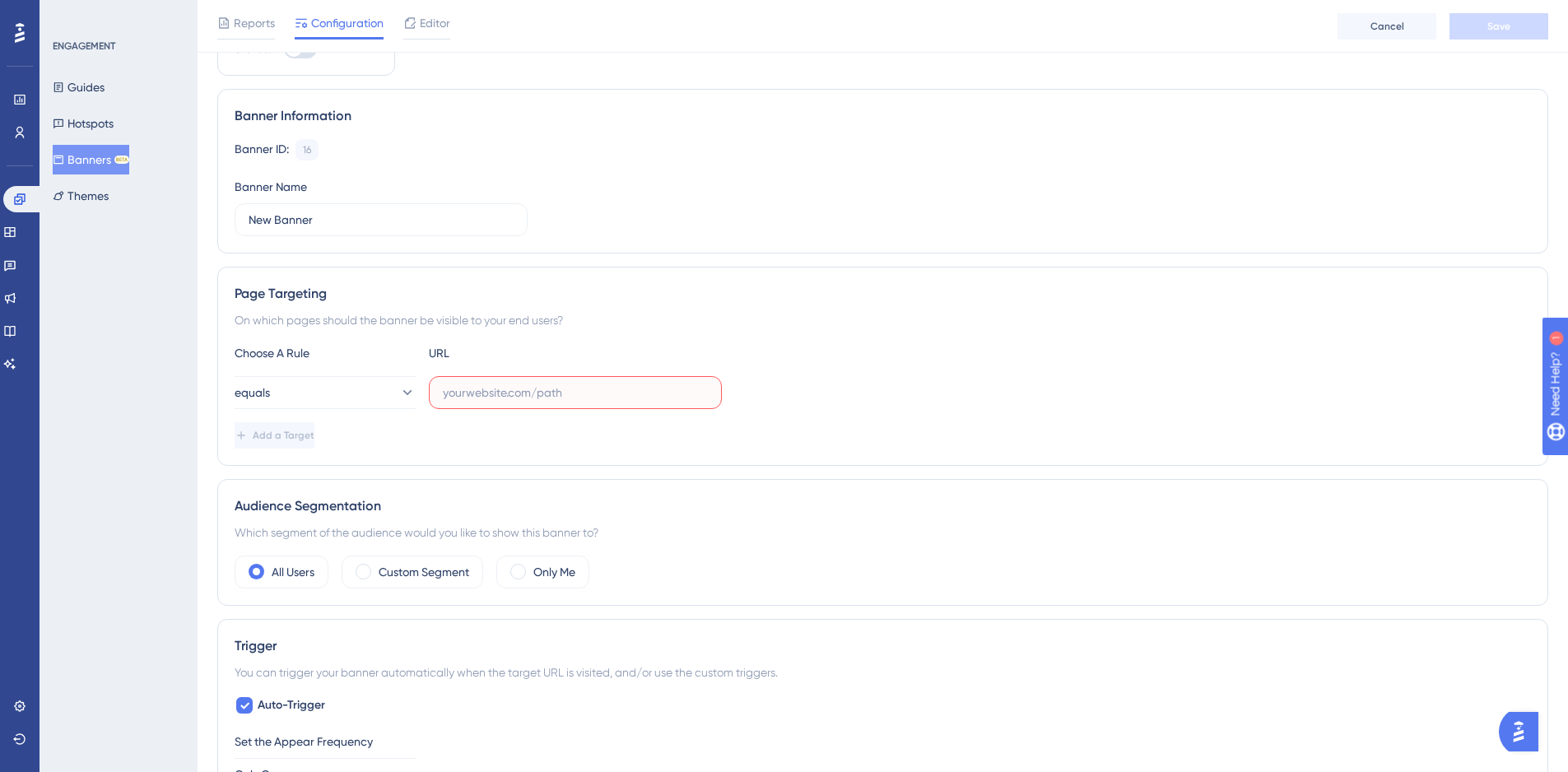
paste input "[URL][DOMAIN_NAME]"
click at [531, 391] on input "[URL][DOMAIN_NAME]" at bounding box center [575, 392] width 265 height 18
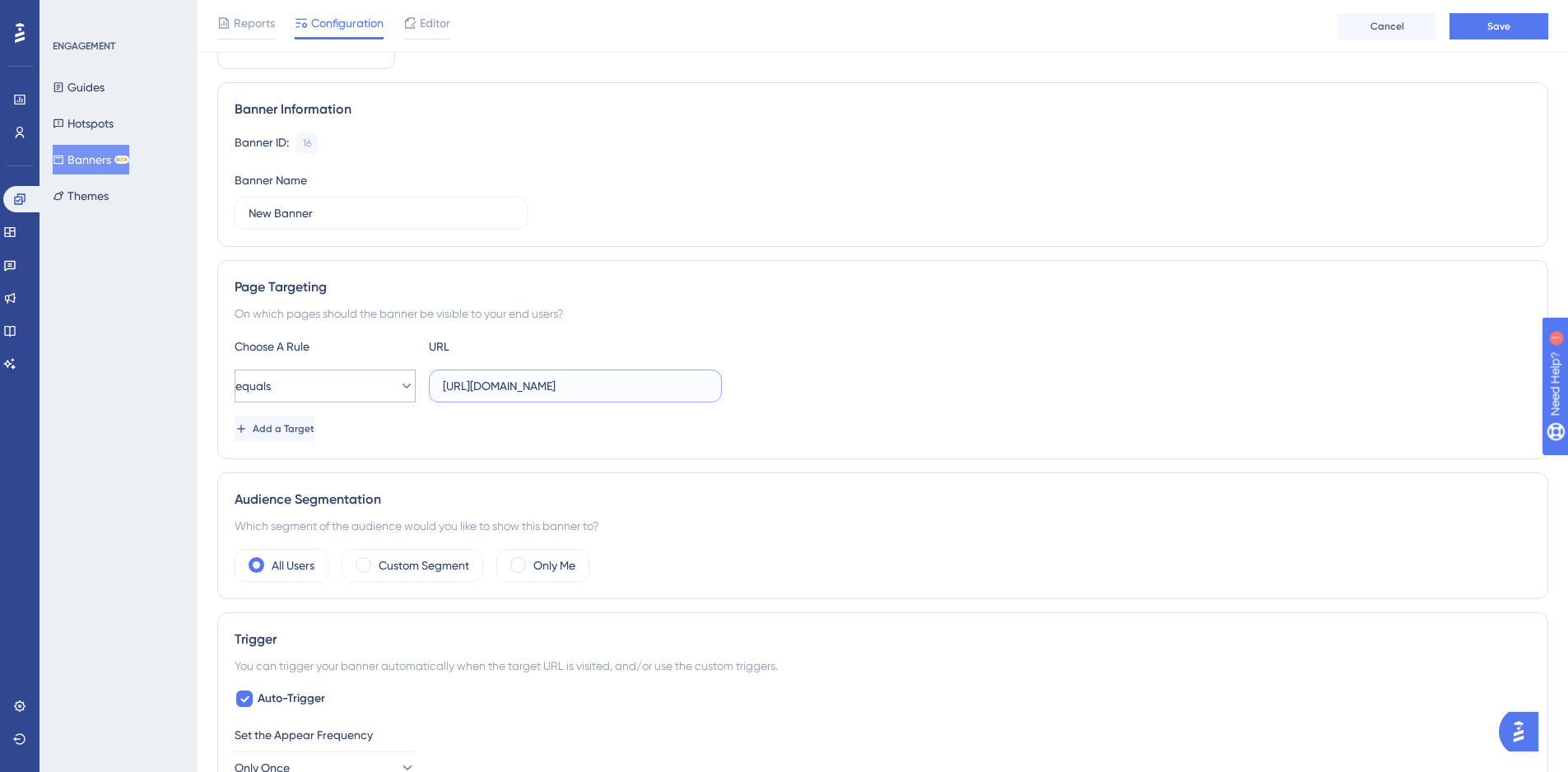
type input "[URL][DOMAIN_NAME]"
click at [300, 371] on button "equals" at bounding box center [325, 386] width 181 height 33
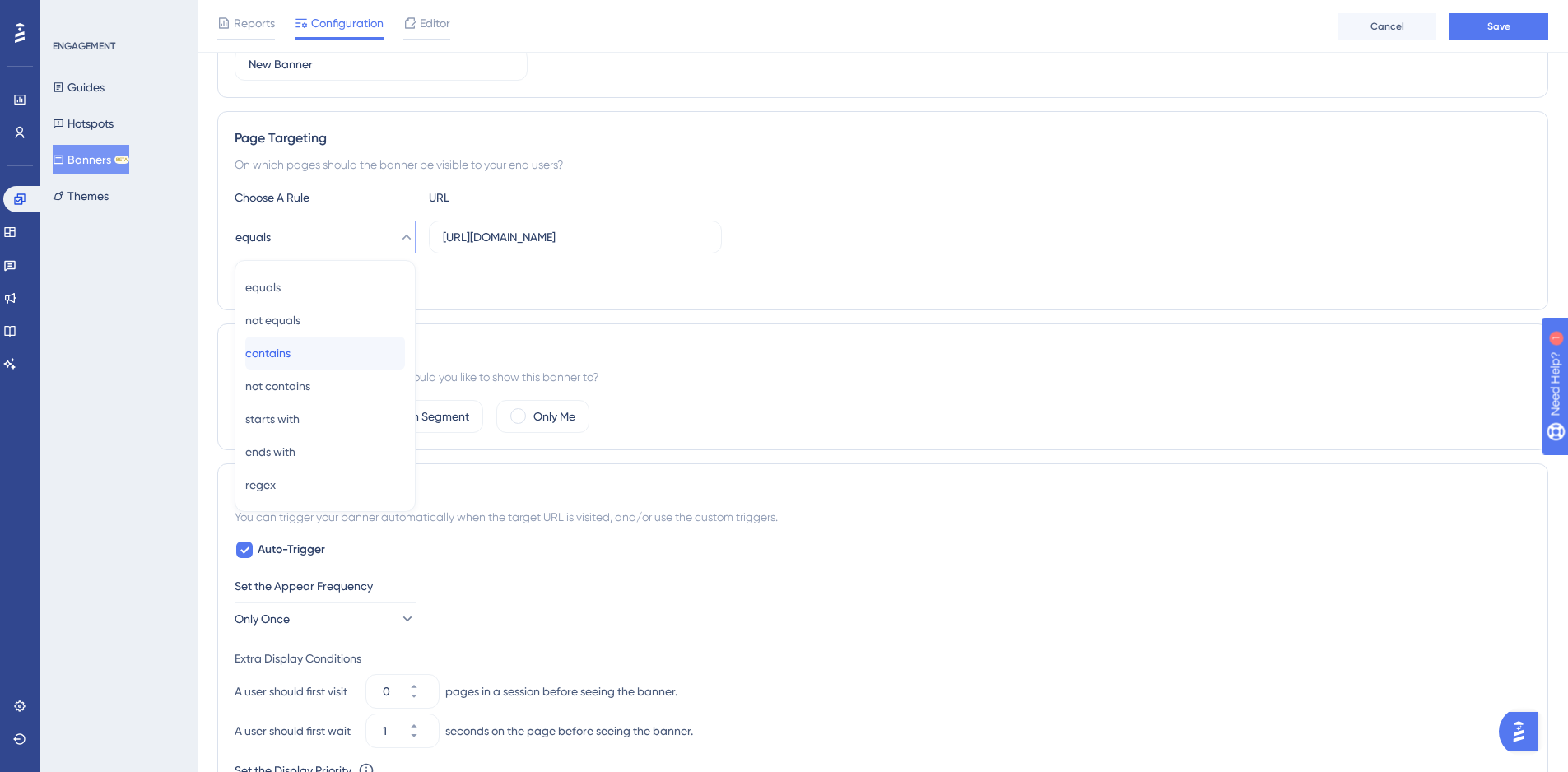
click at [304, 348] on div "contains contains" at bounding box center [325, 353] width 160 height 33
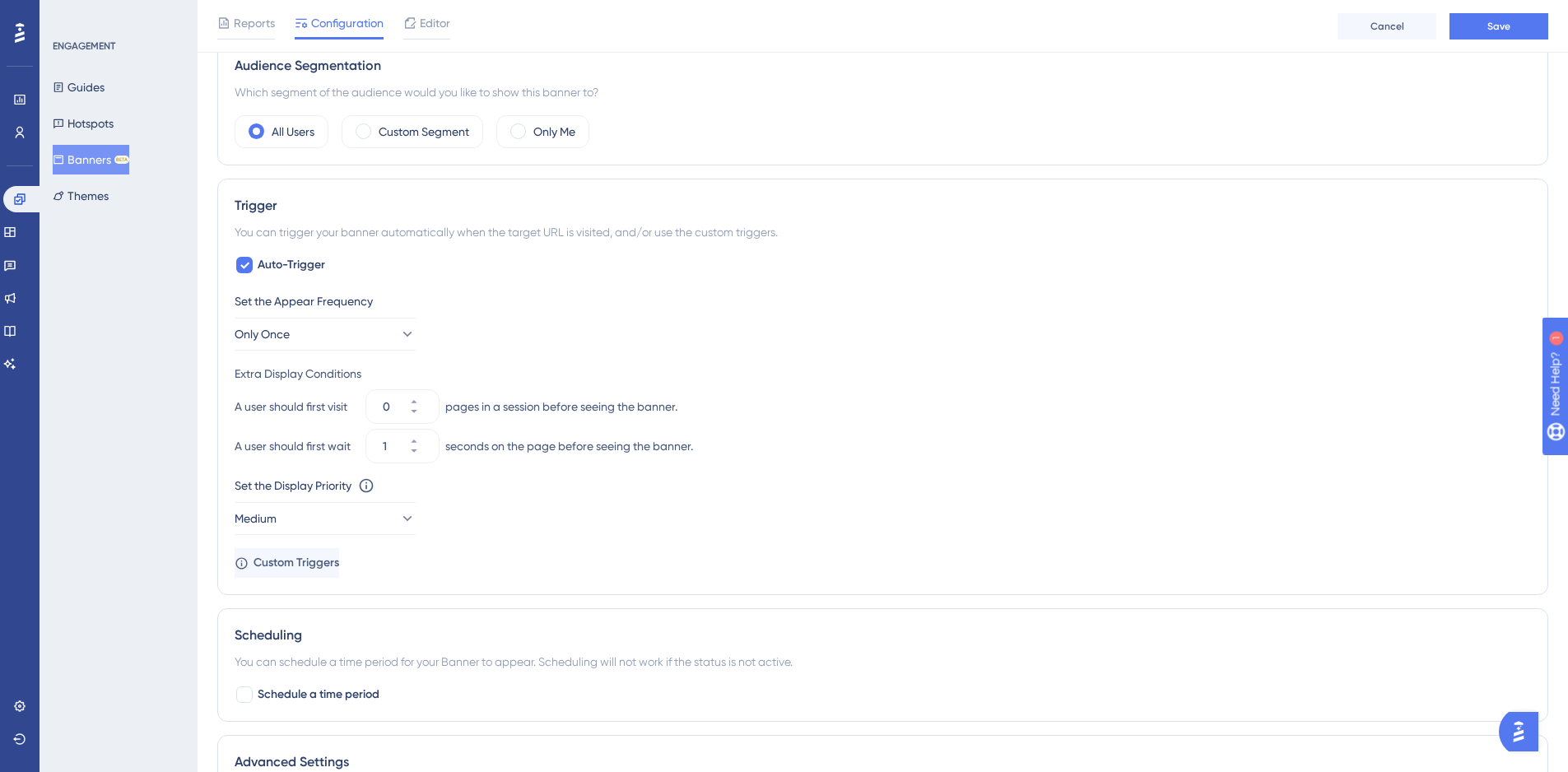
scroll to position [739, 0]
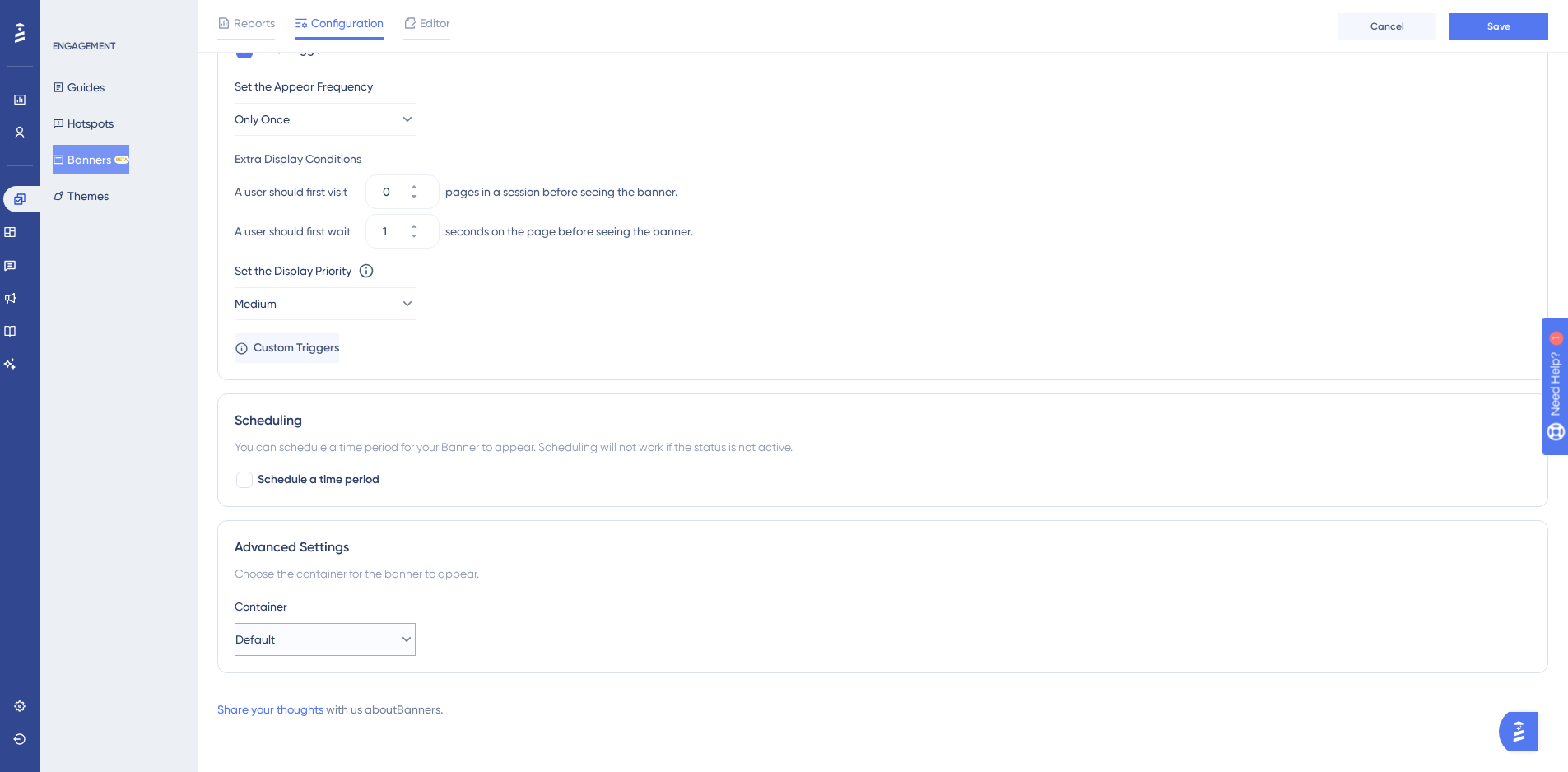
click at [356, 641] on button "Default" at bounding box center [325, 640] width 181 height 33
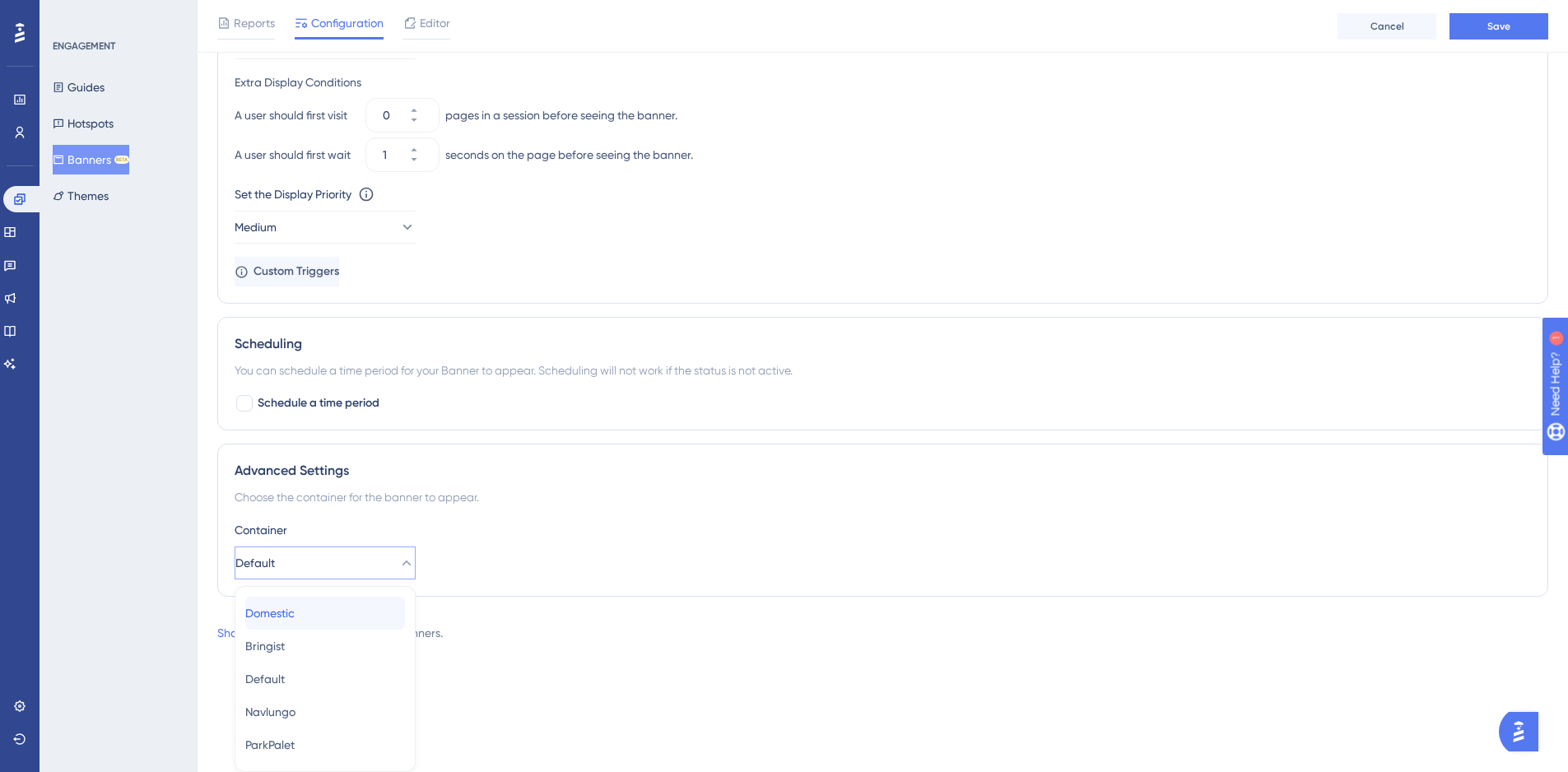
click at [332, 621] on div "Domestic Domestic" at bounding box center [325, 613] width 160 height 33
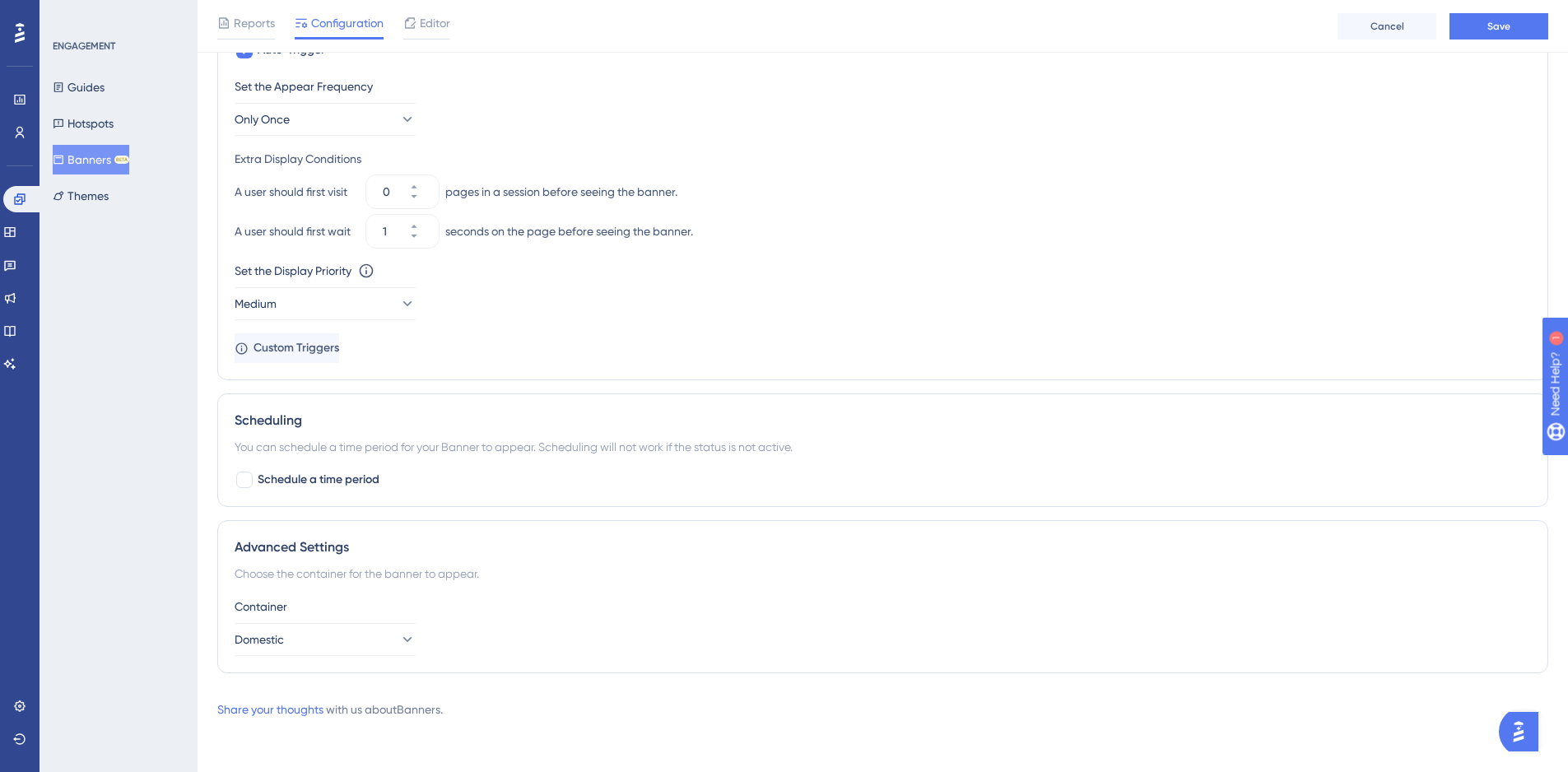
scroll to position [167, 0]
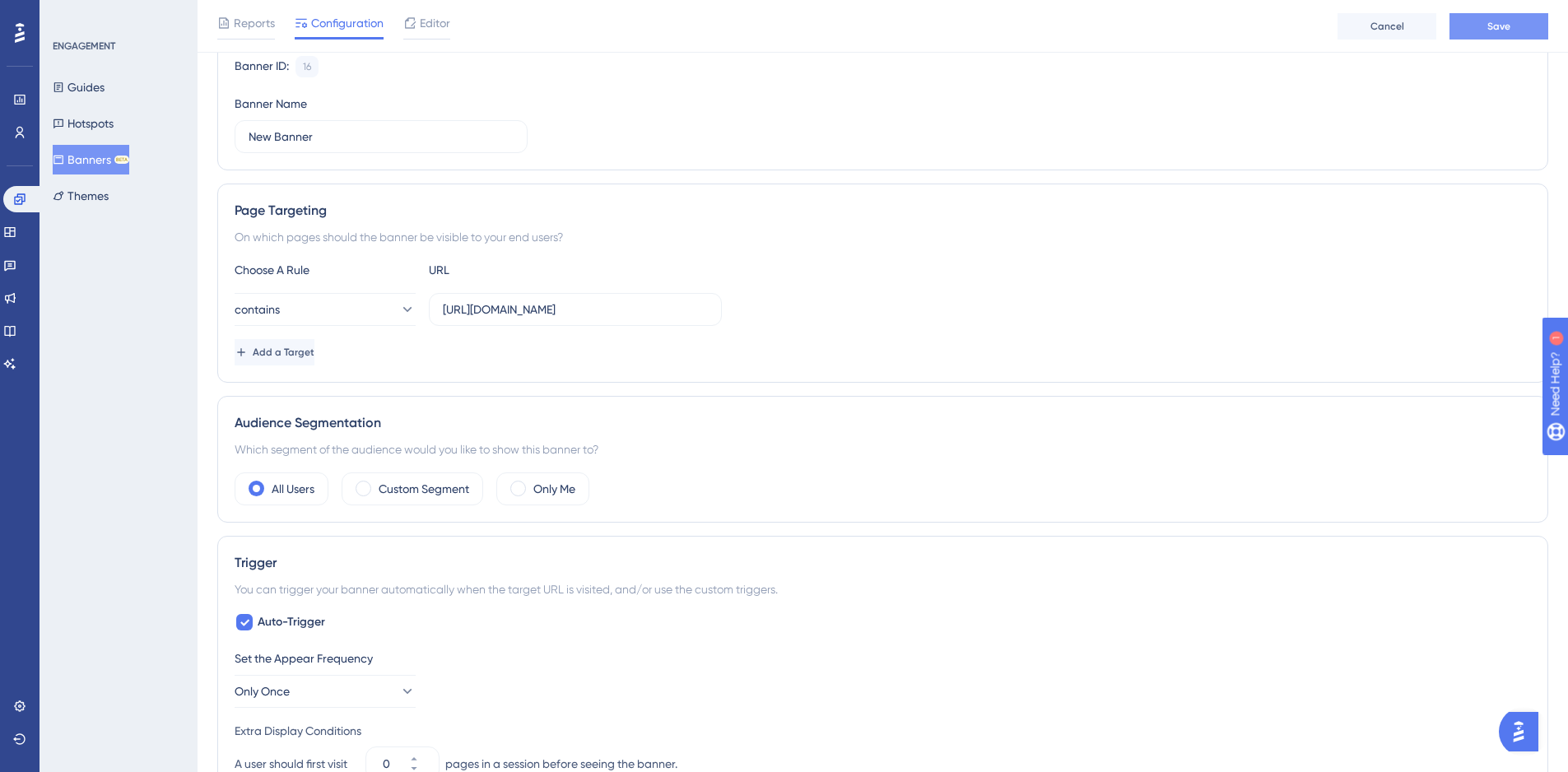
click at [1477, 24] on button "Save" at bounding box center [1499, 27] width 99 height 27
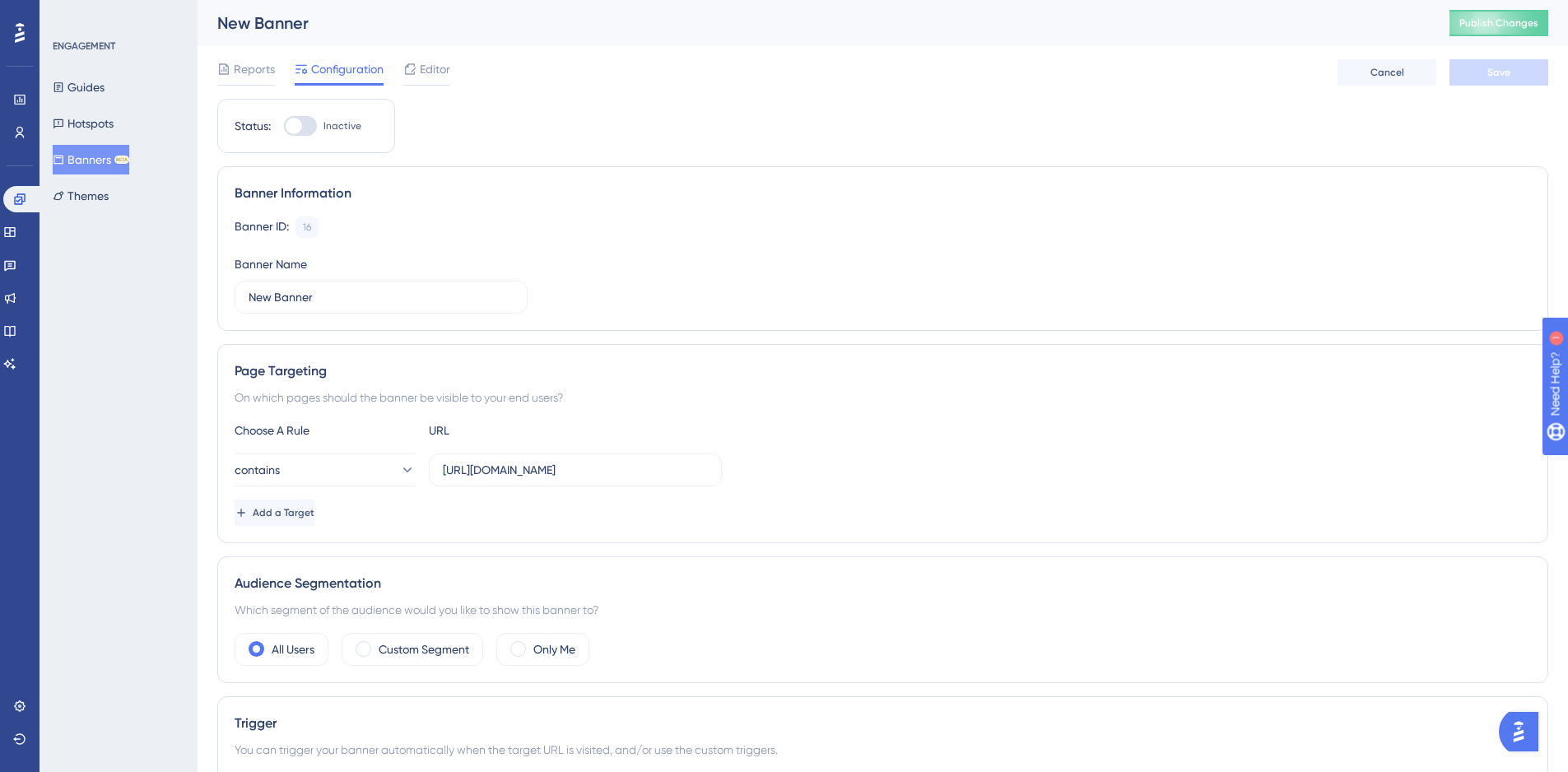
click at [303, 122] on div at bounding box center [301, 126] width 33 height 20
click at [284, 126] on input "Inactive" at bounding box center [283, 126] width 1 height 1
checkbox input "true"
drag, startPoint x: 1563, startPoint y: 77, endPoint x: 1515, endPoint y: 72, distance: 48.3
click at [1515, 72] on div "Performance Users Engagement Widgets Feedback Product Updates Knowledge Base AI…" at bounding box center [882, 739] width 1371 height 1477
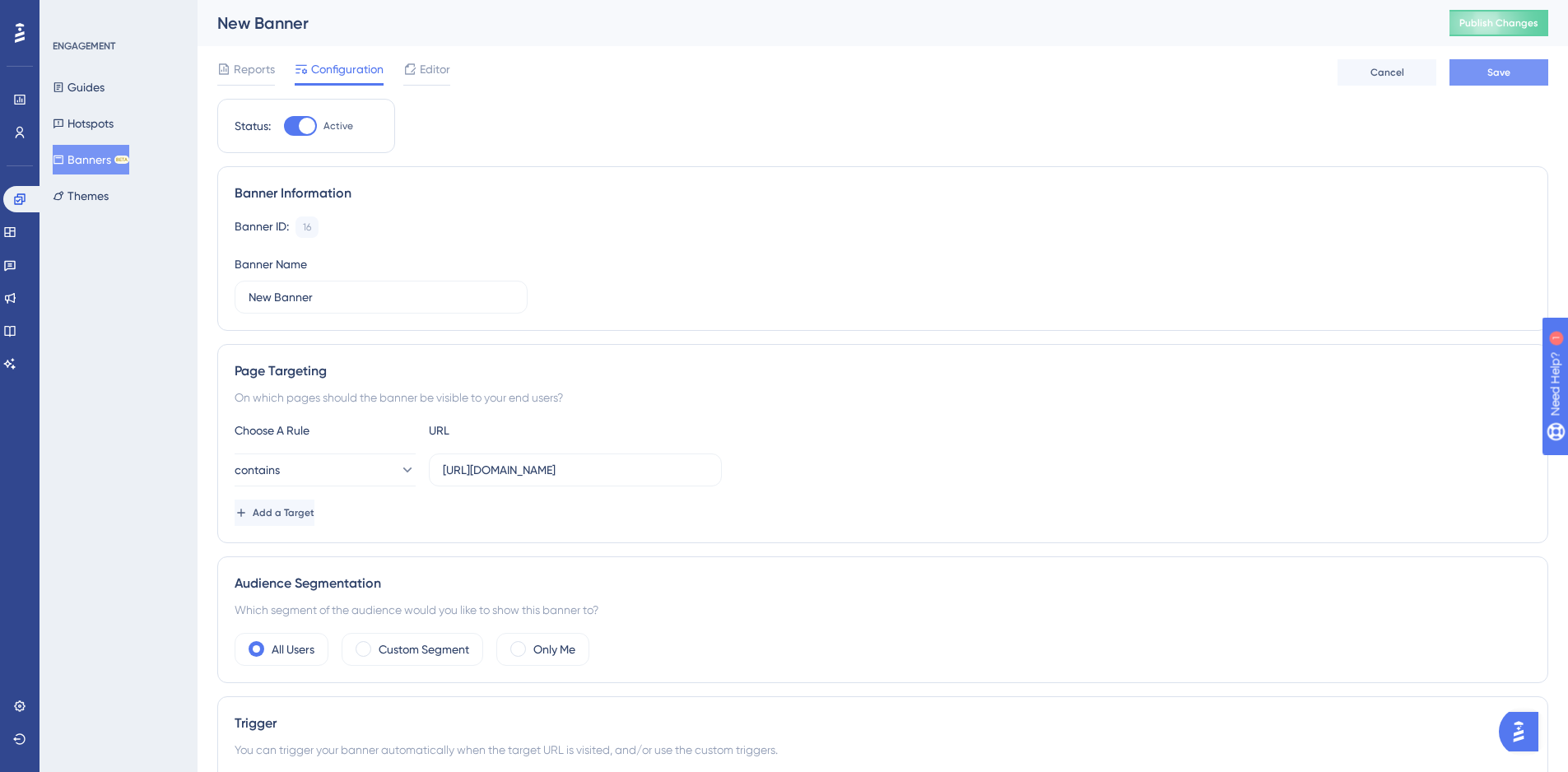
click at [1515, 72] on button "Save" at bounding box center [1499, 72] width 99 height 27
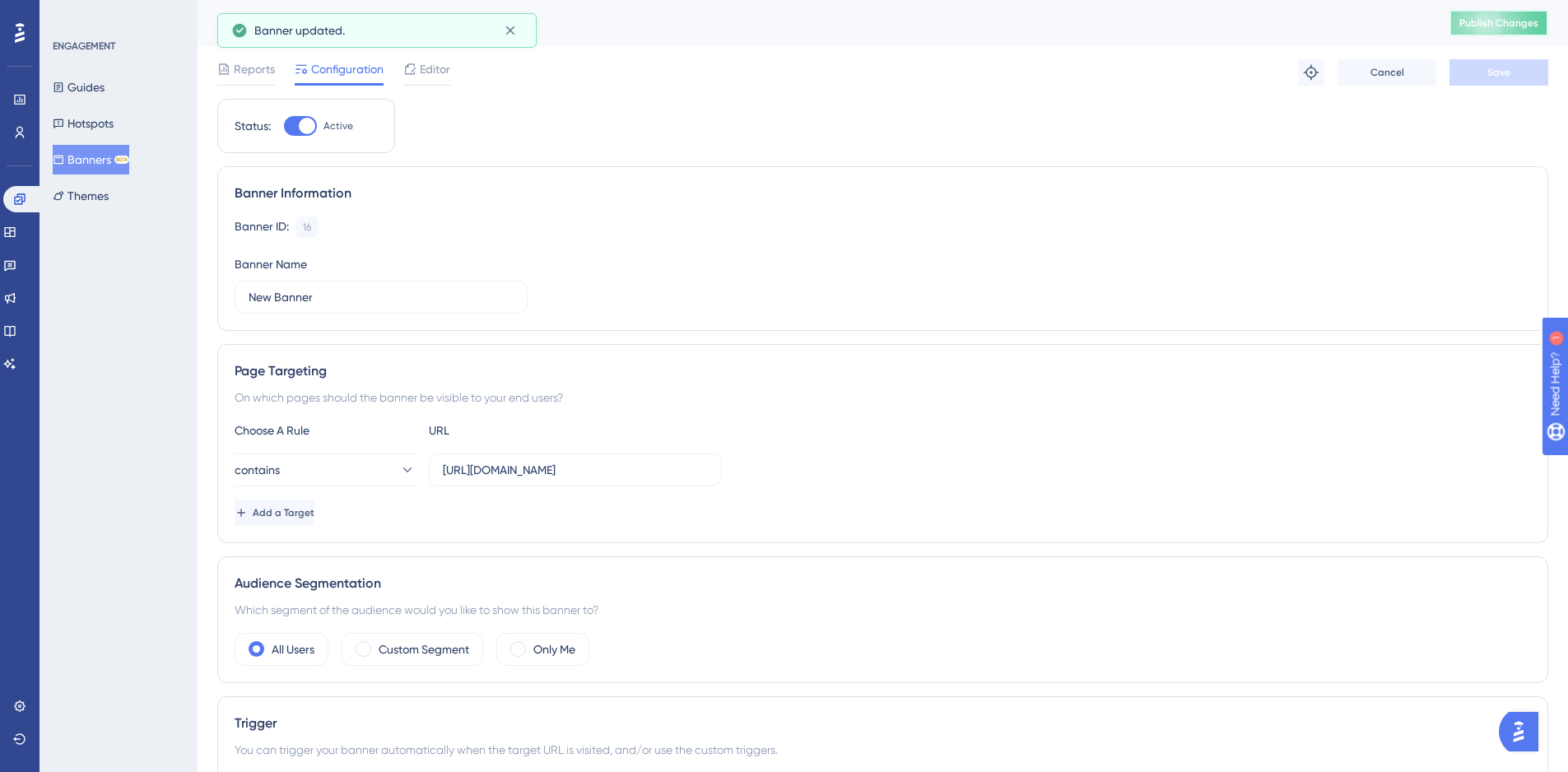
click at [1503, 25] on span "Publish Changes" at bounding box center [1498, 23] width 79 height 13
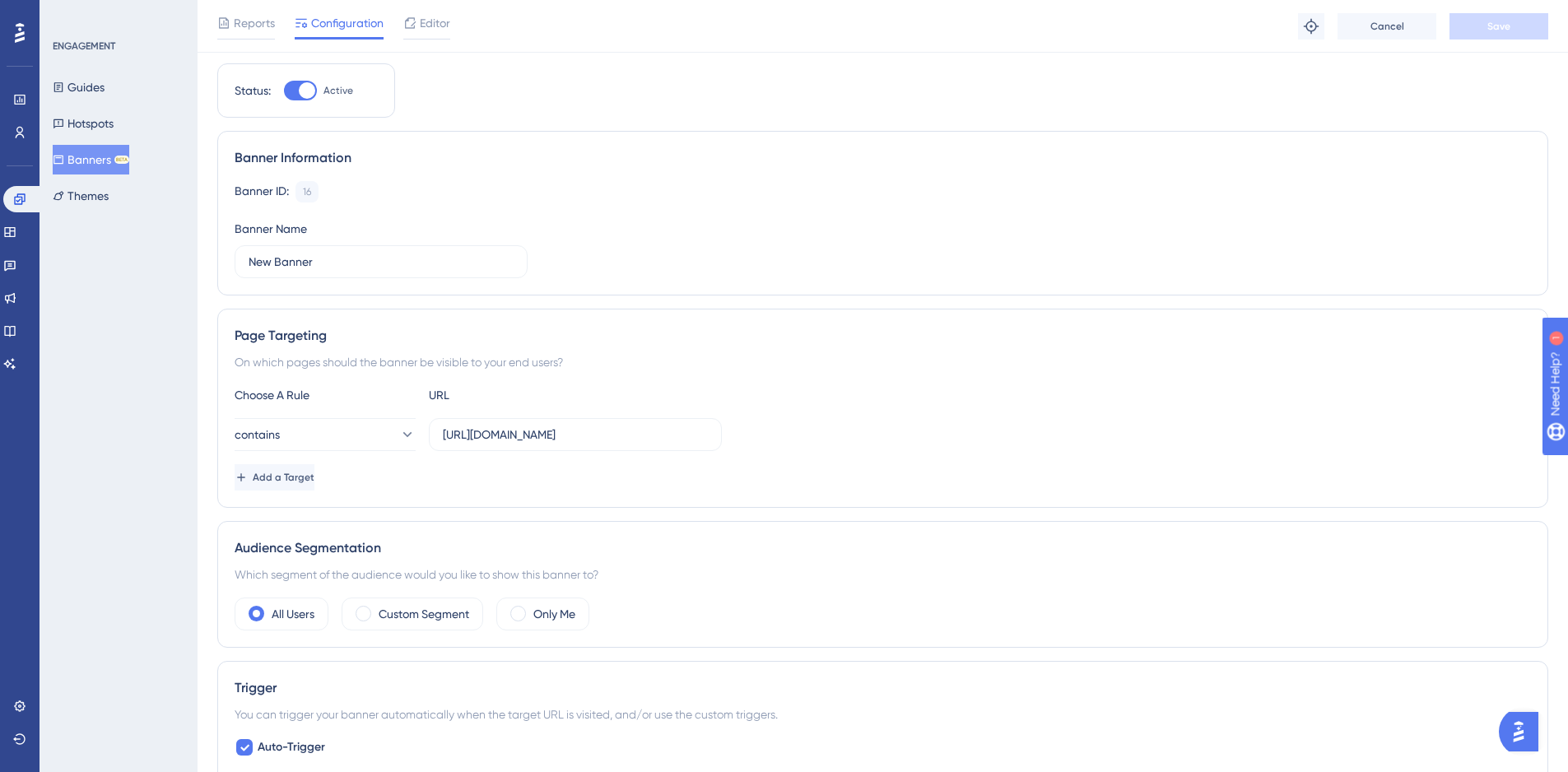
scroll to position [0, 12]
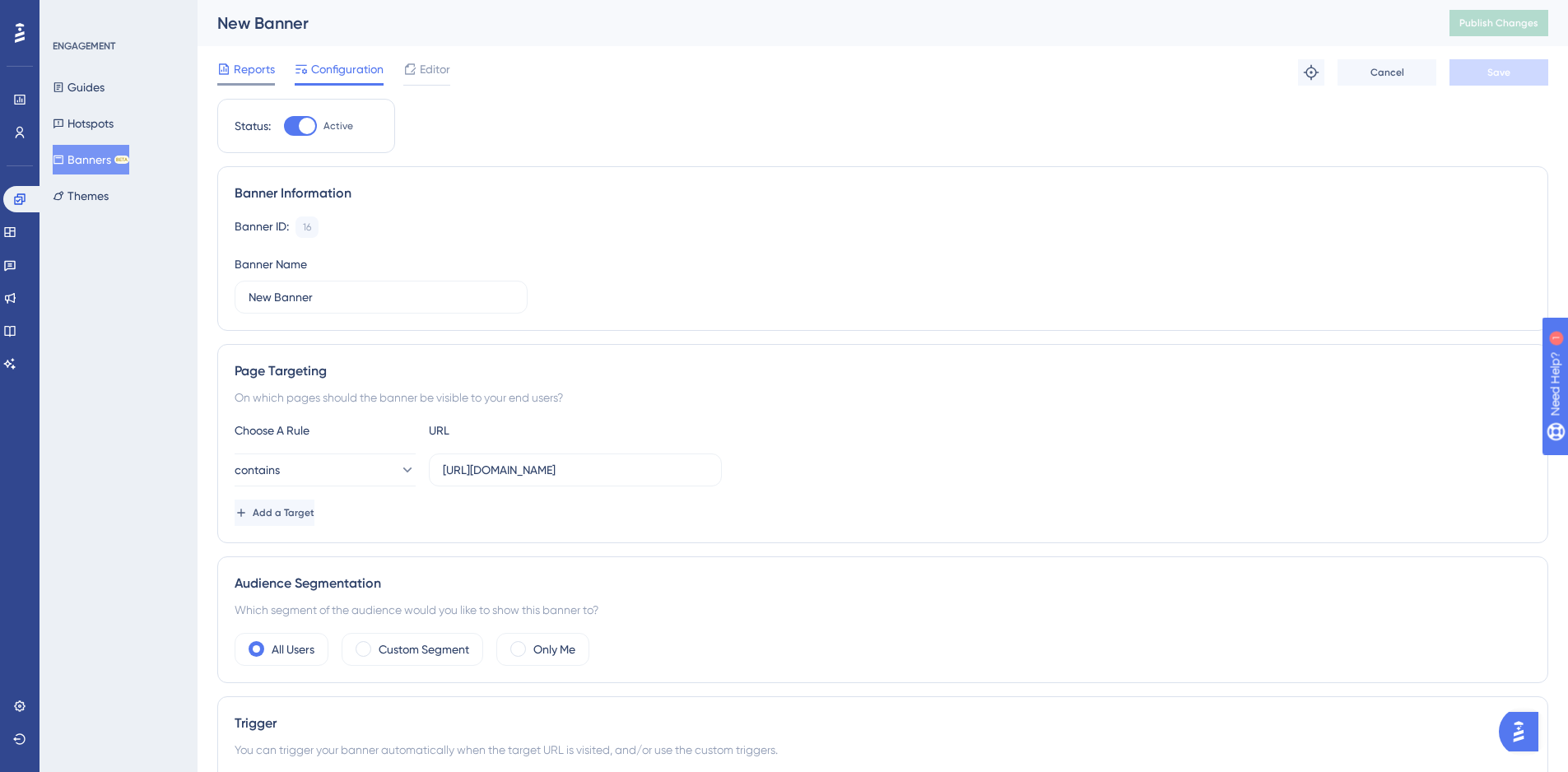
click at [247, 67] on span "Reports" at bounding box center [254, 69] width 41 height 20
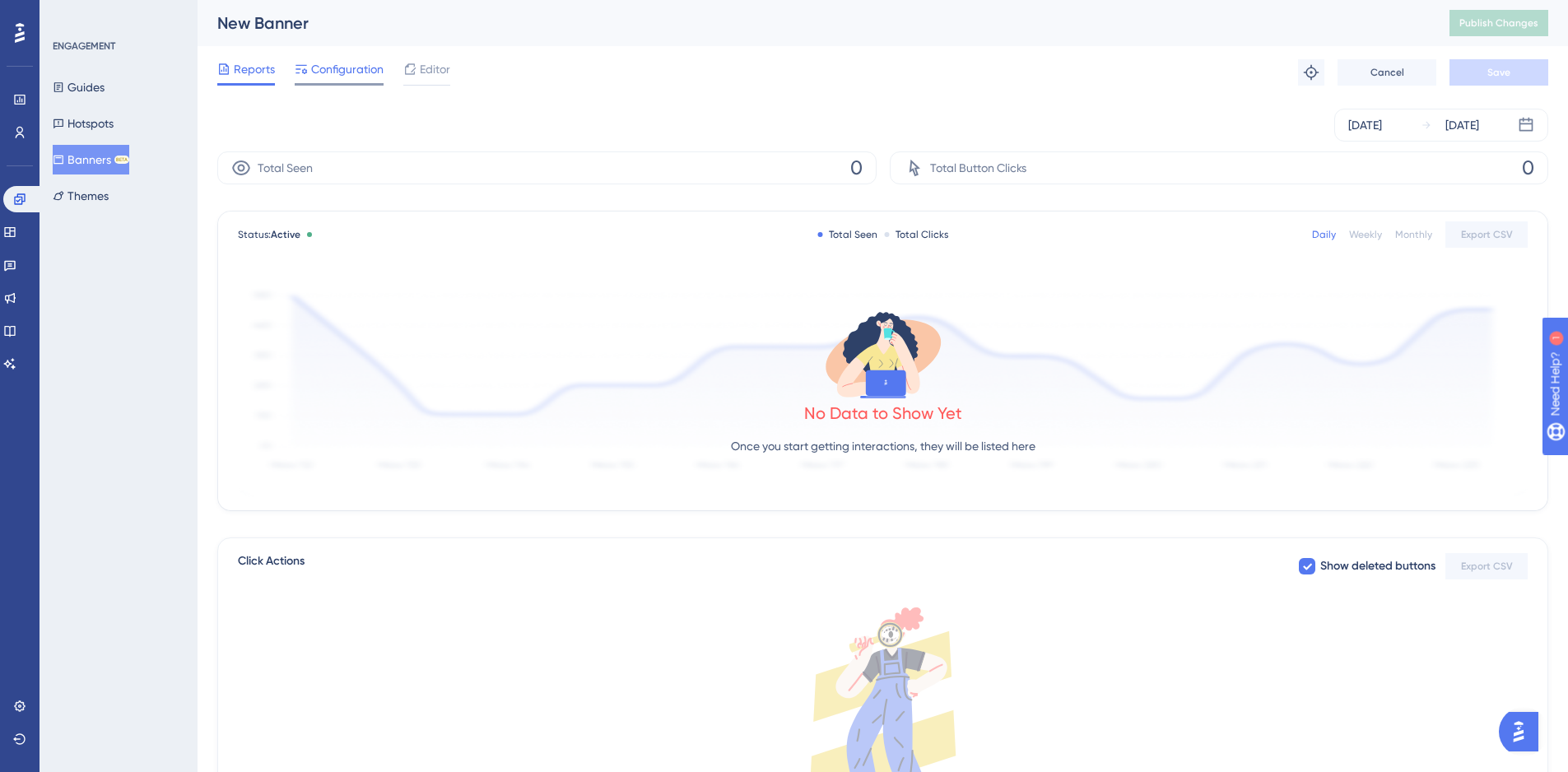
click at [340, 65] on span "Configuration" at bounding box center [347, 69] width 72 height 20
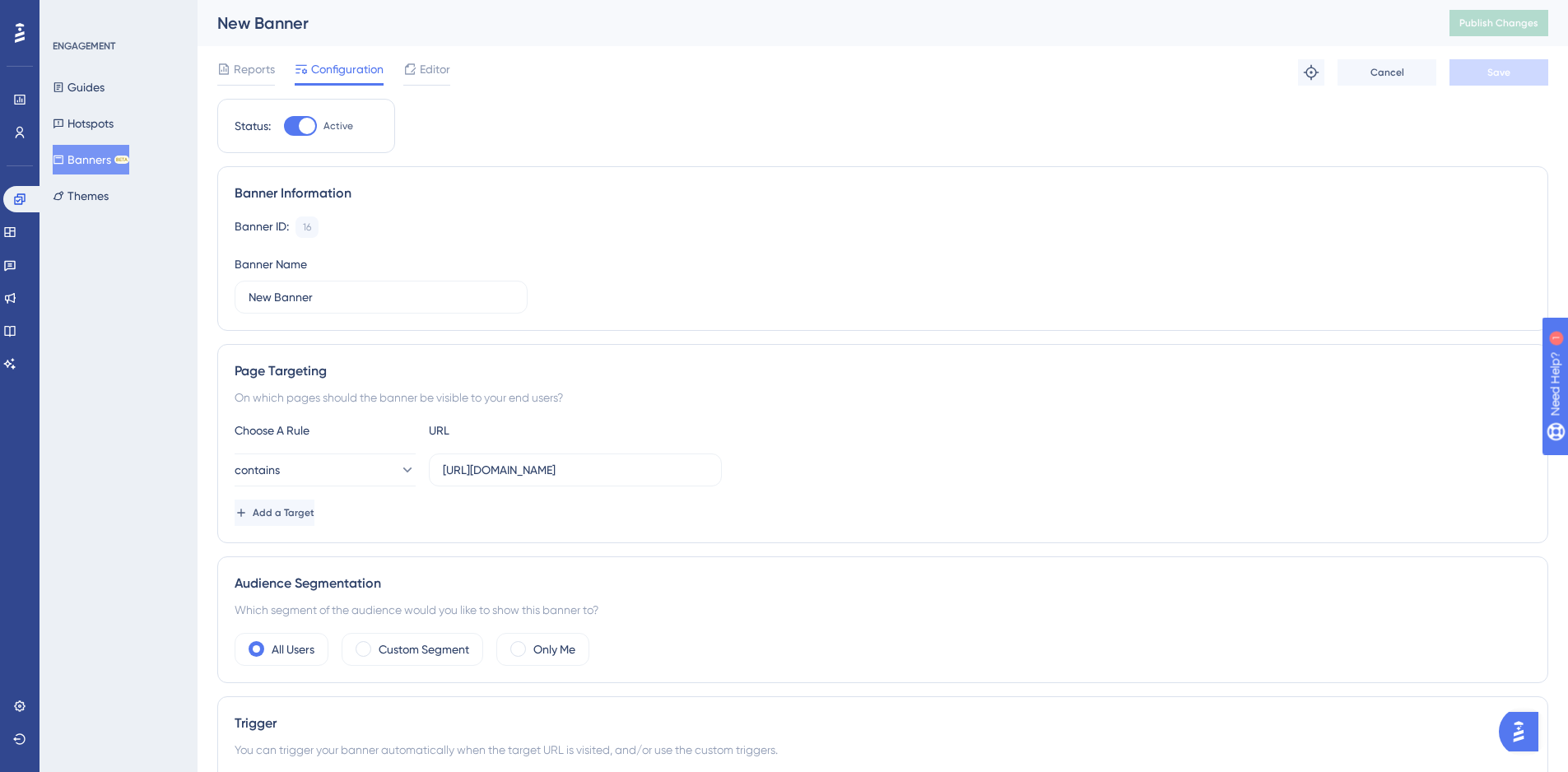
scroll to position [60, 0]
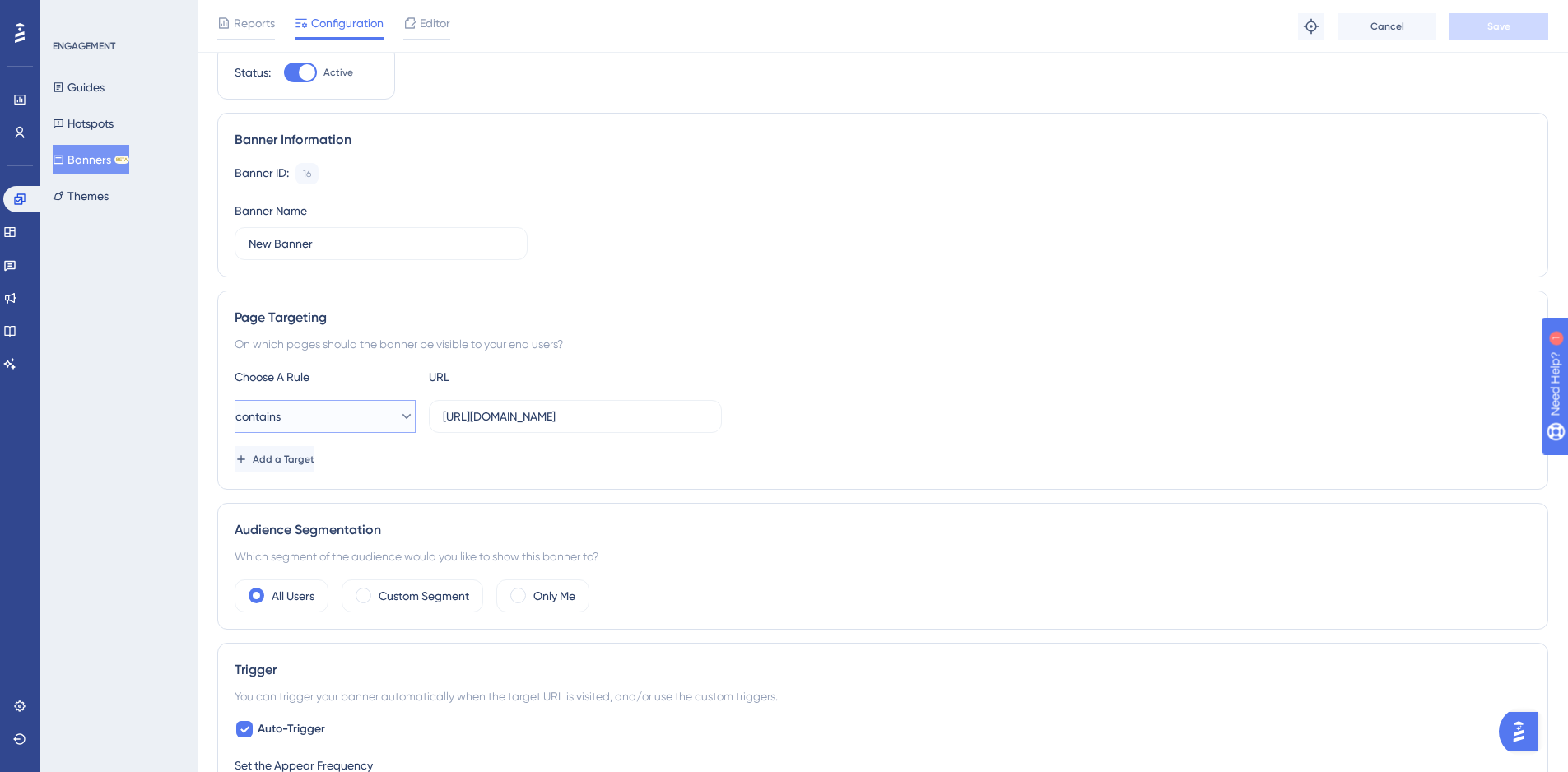
click at [377, 421] on button "contains" at bounding box center [325, 416] width 181 height 33
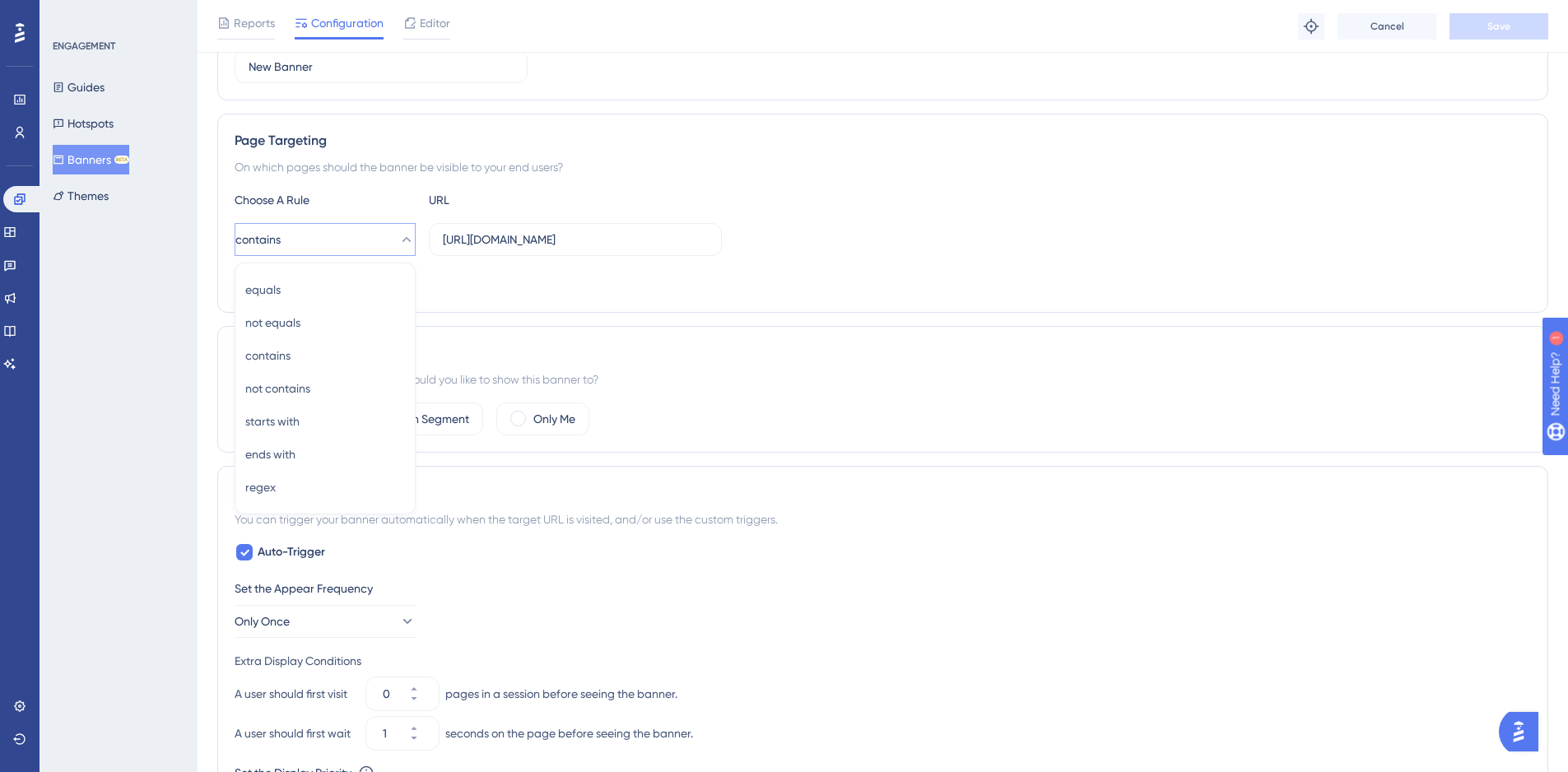
click at [714, 312] on div "Status: Active Banner Information Banner ID: 16 Copy Banner Name New Banner Pag…" at bounding box center [882, 528] width 1331 height 1319
click at [426, 34] on div "Editor" at bounding box center [427, 27] width 47 height 27
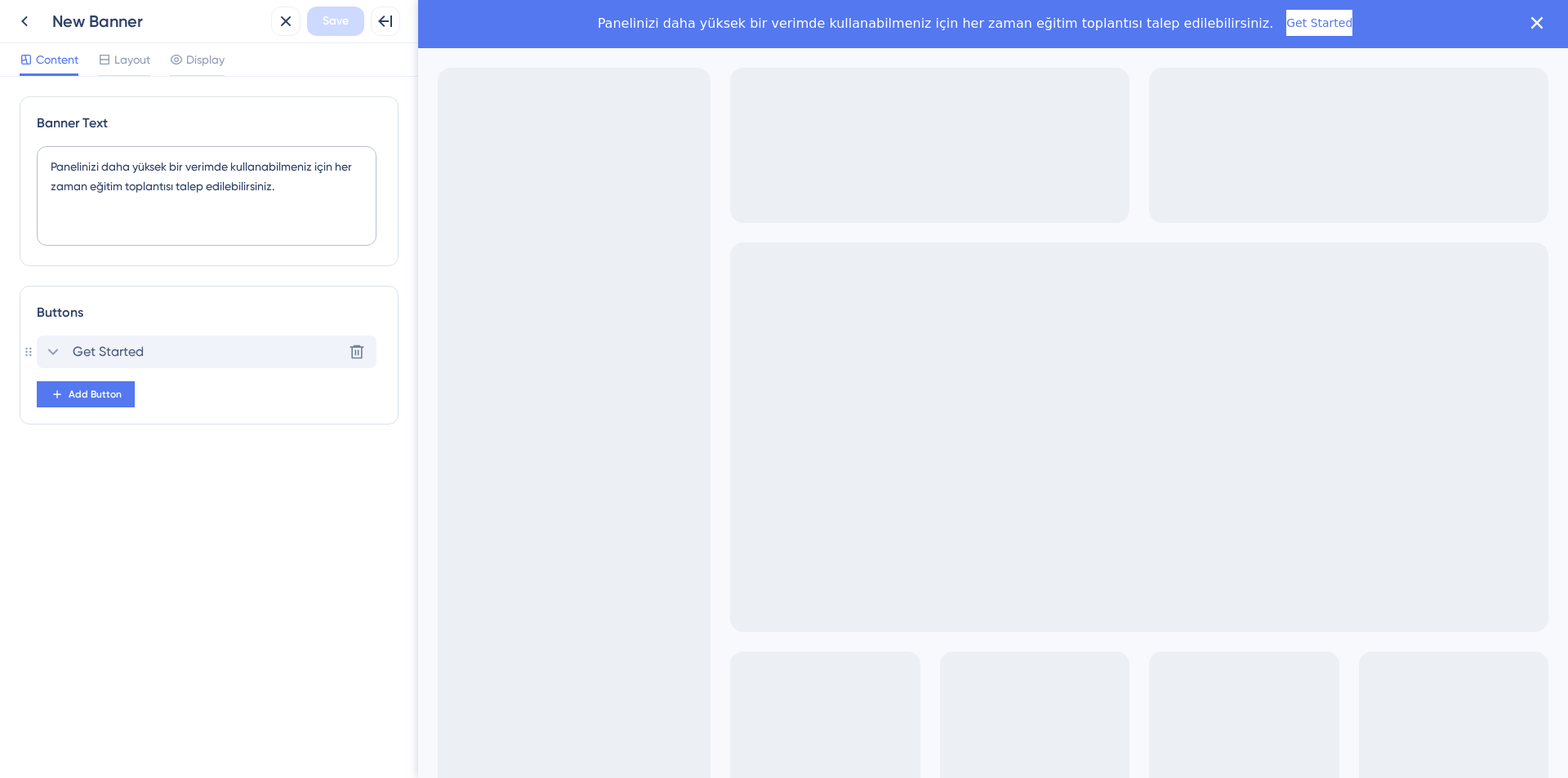
click at [131, 347] on span "Get Started" at bounding box center [108, 352] width 71 height 20
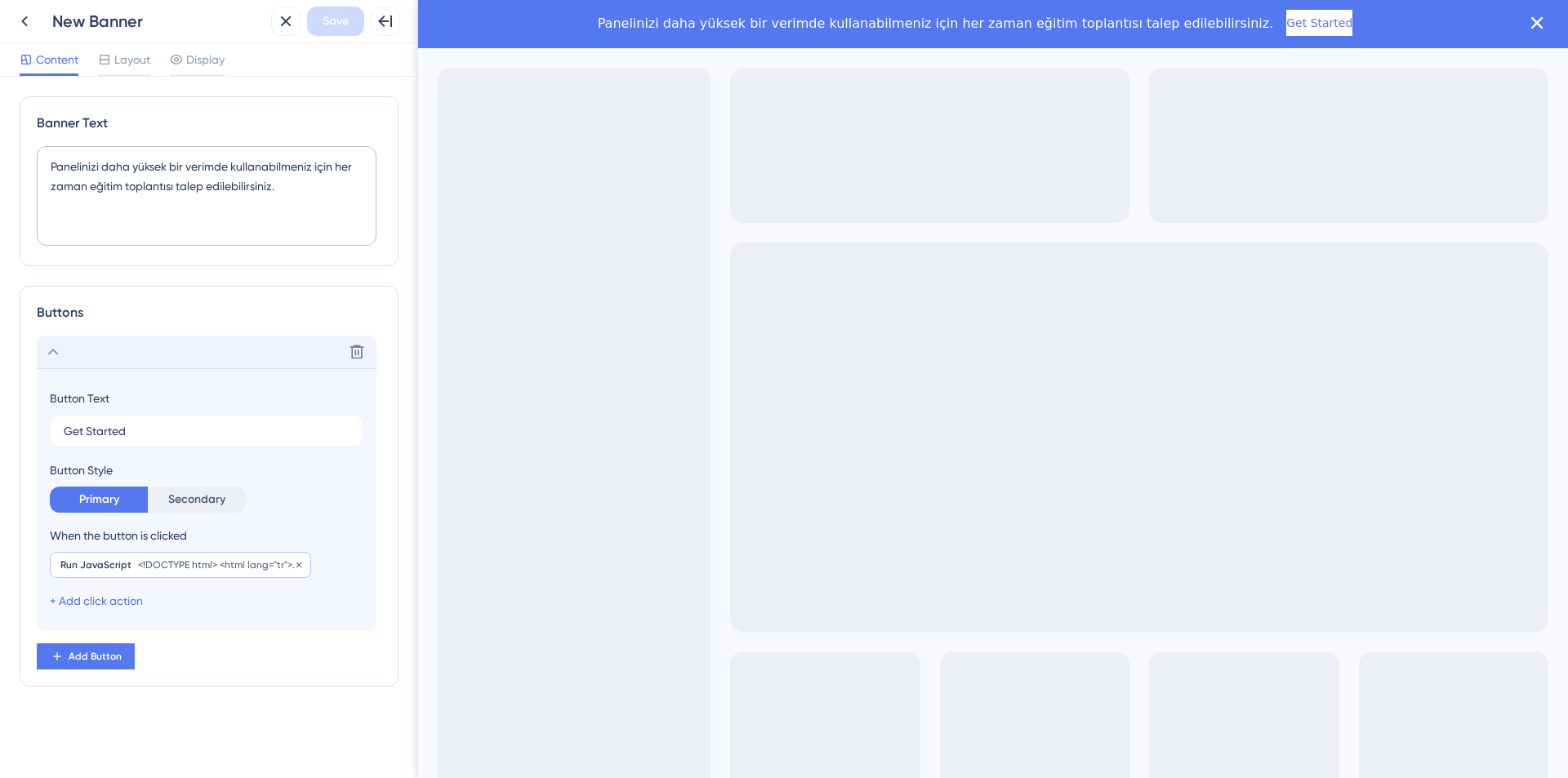
click at [131, 568] on div "Run JavaScript <!DOCTYPE html> <html lang="tr"> <head> <meta charset="UTF-8"> <…" at bounding box center [180, 566] width 261 height 26
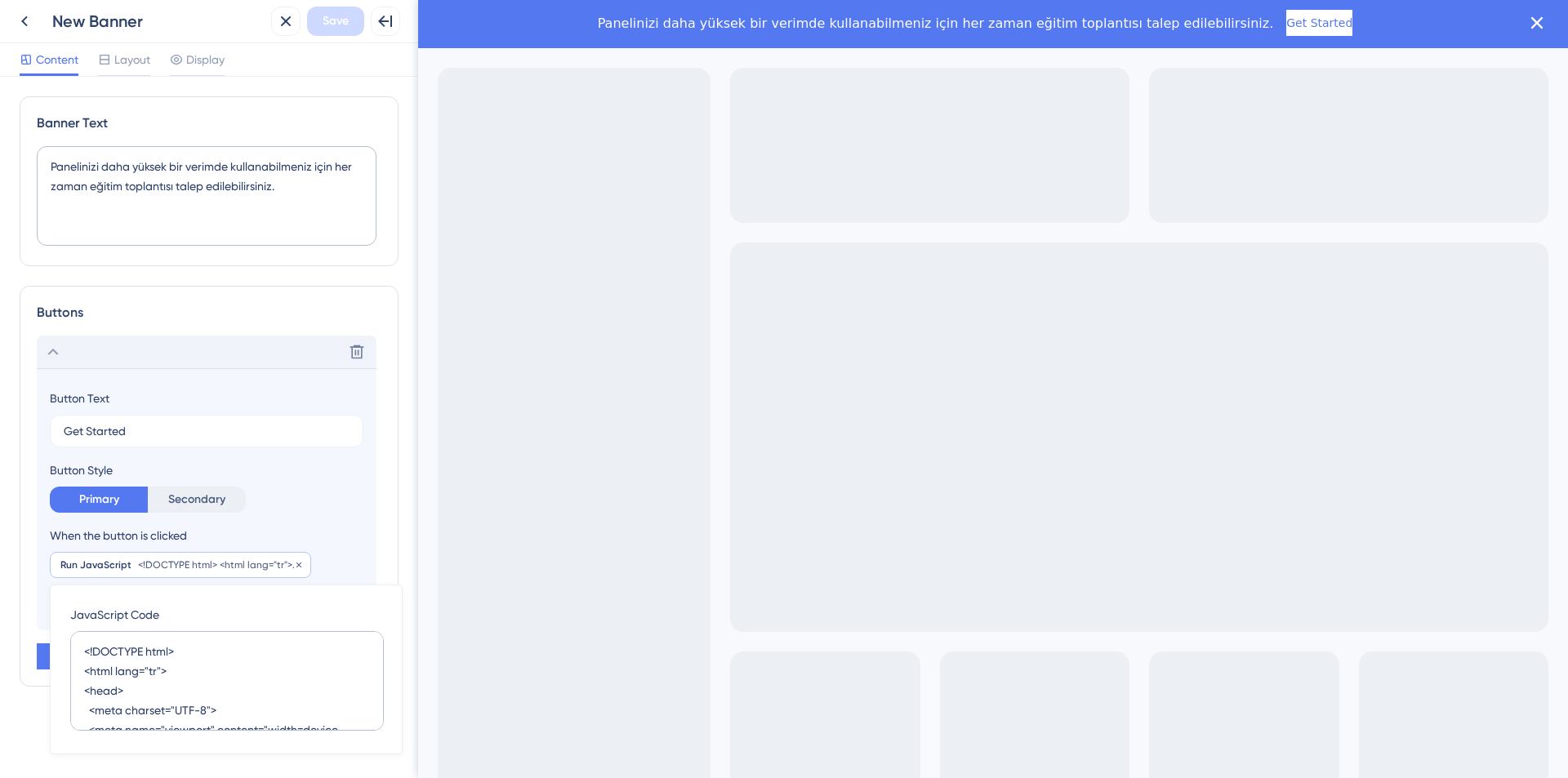
click at [131, 568] on div "Run JavaScript <!DOCTYPE html> <html lang="tr"> <head> <meta charset="UTF-8"> <…" at bounding box center [180, 566] width 261 height 26
drag, startPoint x: 160, startPoint y: 677, endPoint x: 164, endPoint y: 729, distance: 52.2
click at [164, 729] on textarea "<!DOCTYPE html> <html lang="tr"> <head> <meta charset="UTF-8"> <meta name="view…" at bounding box center [226, 681] width 313 height 100
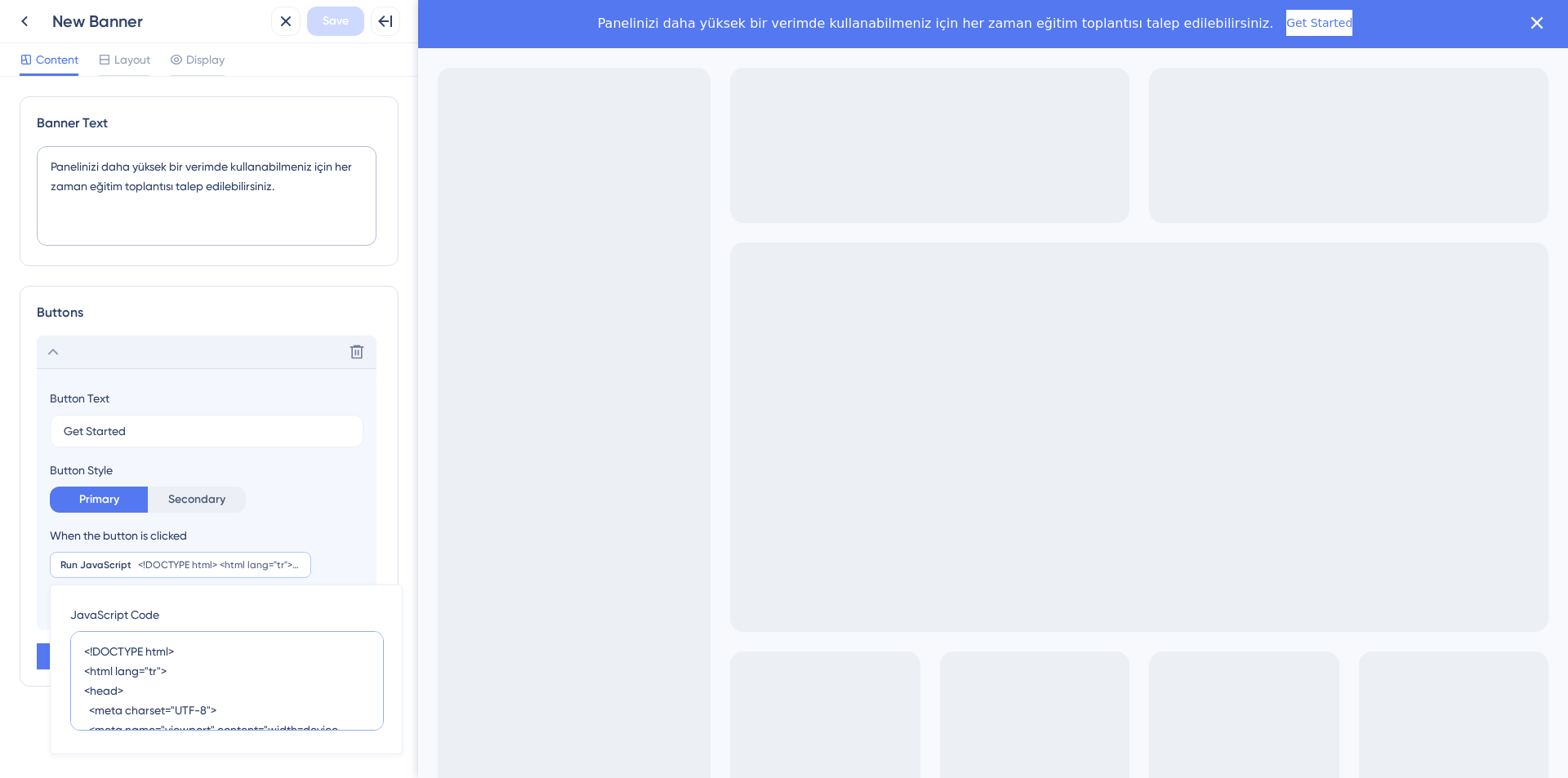
click at [226, 690] on textarea "<!DOCTYPE html> <html lang="tr"> <head> <meta charset="UTF-8"> <meta name="view…" at bounding box center [226, 681] width 313 height 100
paste textarea "flex-direction: column; justify-content: center; align-items: center; height: 1…"
type textarea "<!DOCTYPE html> <html lang="tr"> <head> <meta charset="UTF-8"> <meta name="view…"
click at [332, 21] on span "Save" at bounding box center [336, 21] width 26 height 20
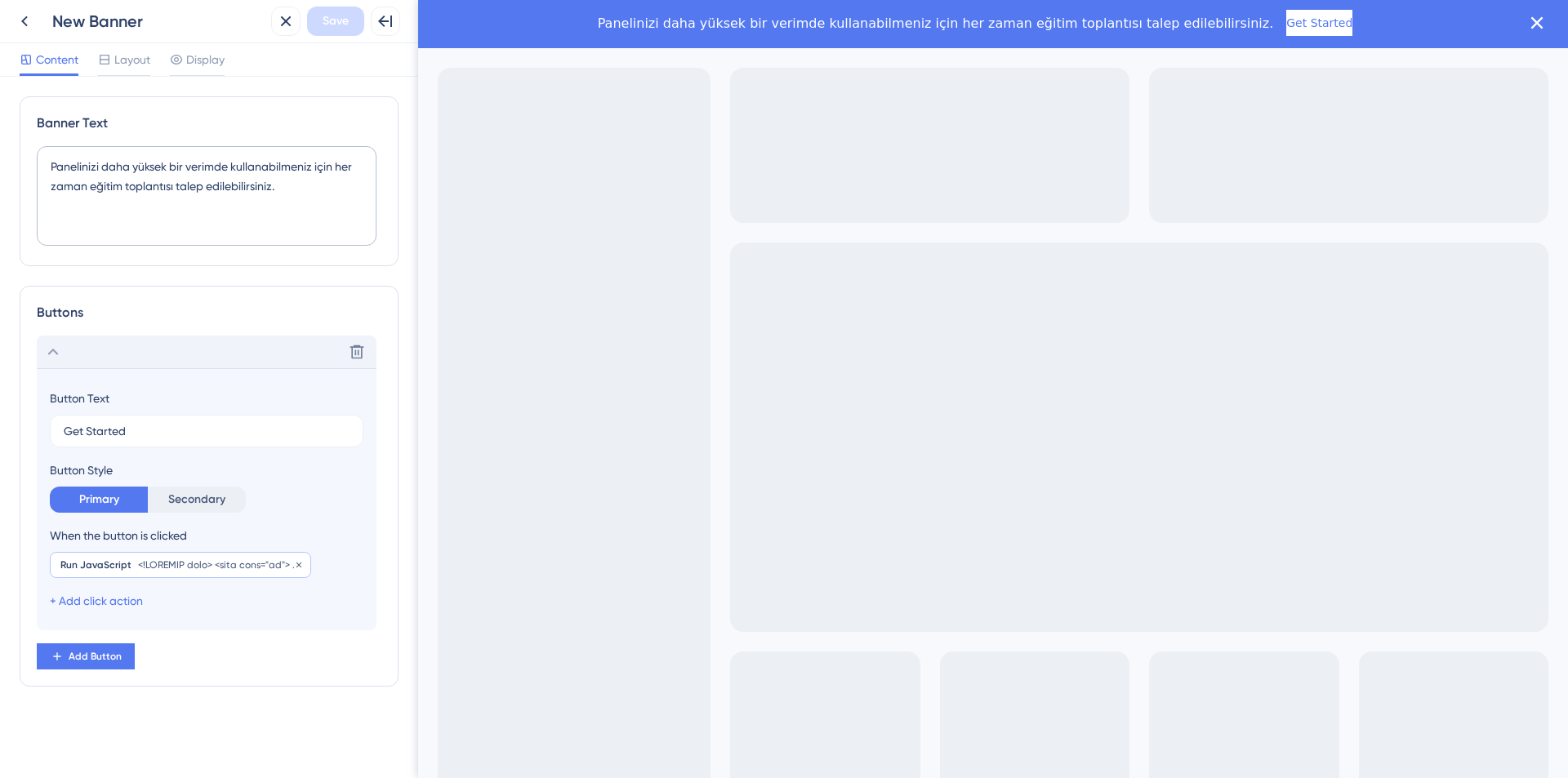
click at [131, 562] on div "Run JavaScript Remove" at bounding box center [180, 566] width 261 height 26
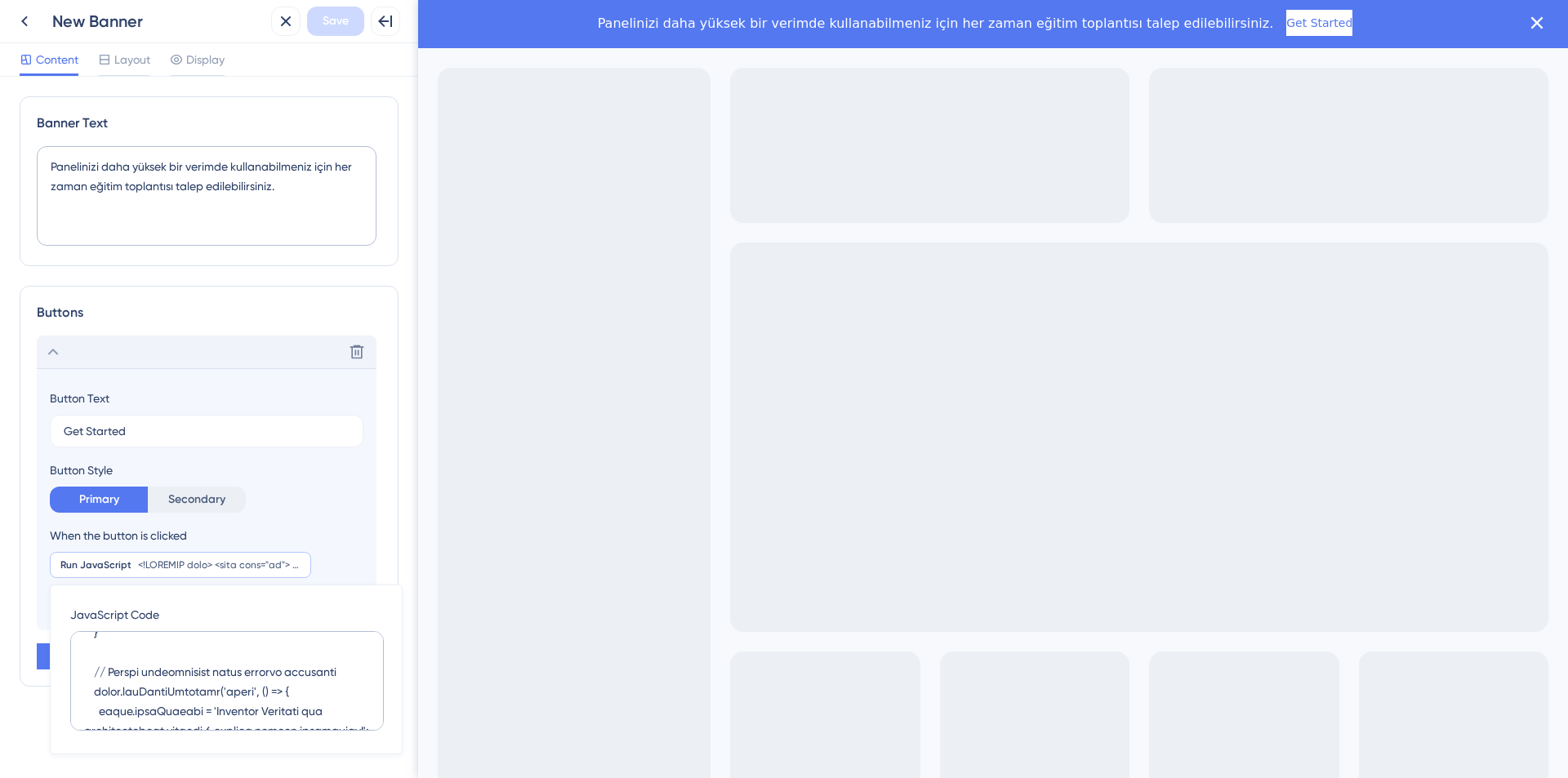
scroll to position [1410, 0]
click at [365, 356] on button at bounding box center [357, 352] width 26 height 26
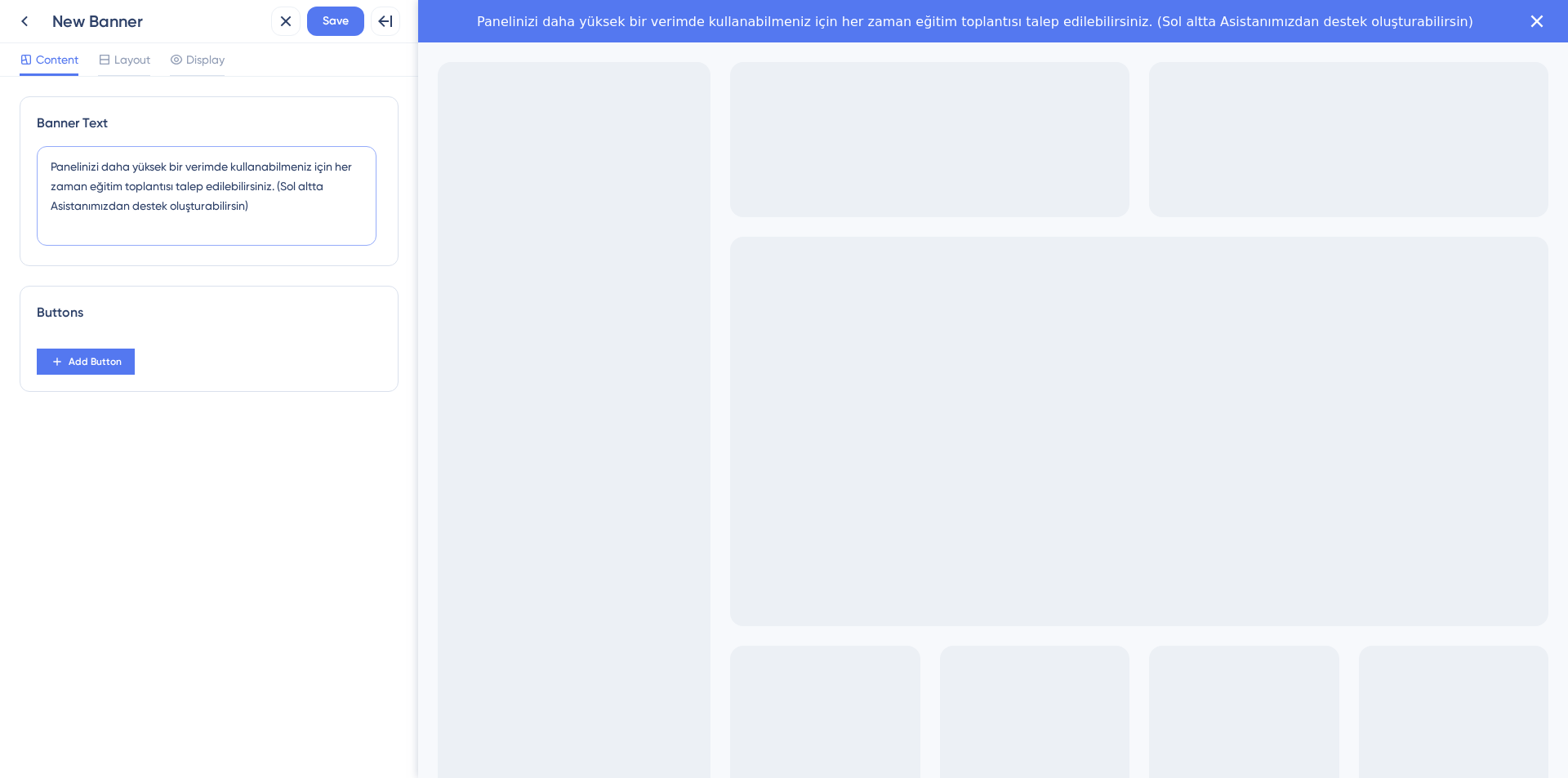
click at [56, 201] on textarea "Panelinizi daha yüksek bir verimde kullanabilmeniz için her zaman eğitim toplan…" at bounding box center [206, 196] width 340 height 100
type textarea "Panelinizi daha yüksek bir verimde kullanabilmeniz için her zaman eğitim toplan…"
click at [331, 29] on span "Save" at bounding box center [336, 21] width 26 height 20
click at [83, 368] on span "Add Button" at bounding box center [95, 362] width 53 height 13
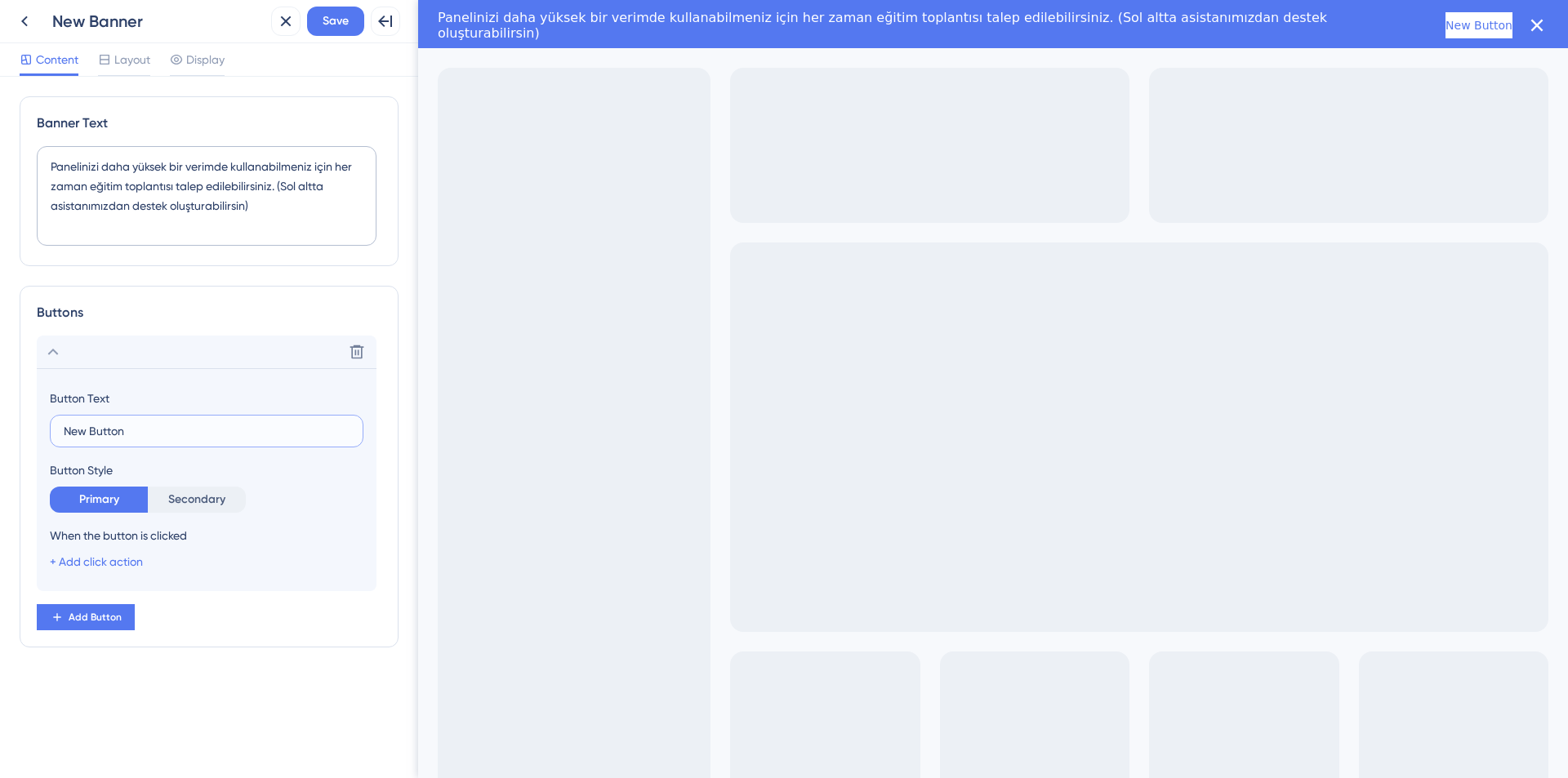
click at [141, 435] on input "New Button" at bounding box center [207, 432] width 286 height 18
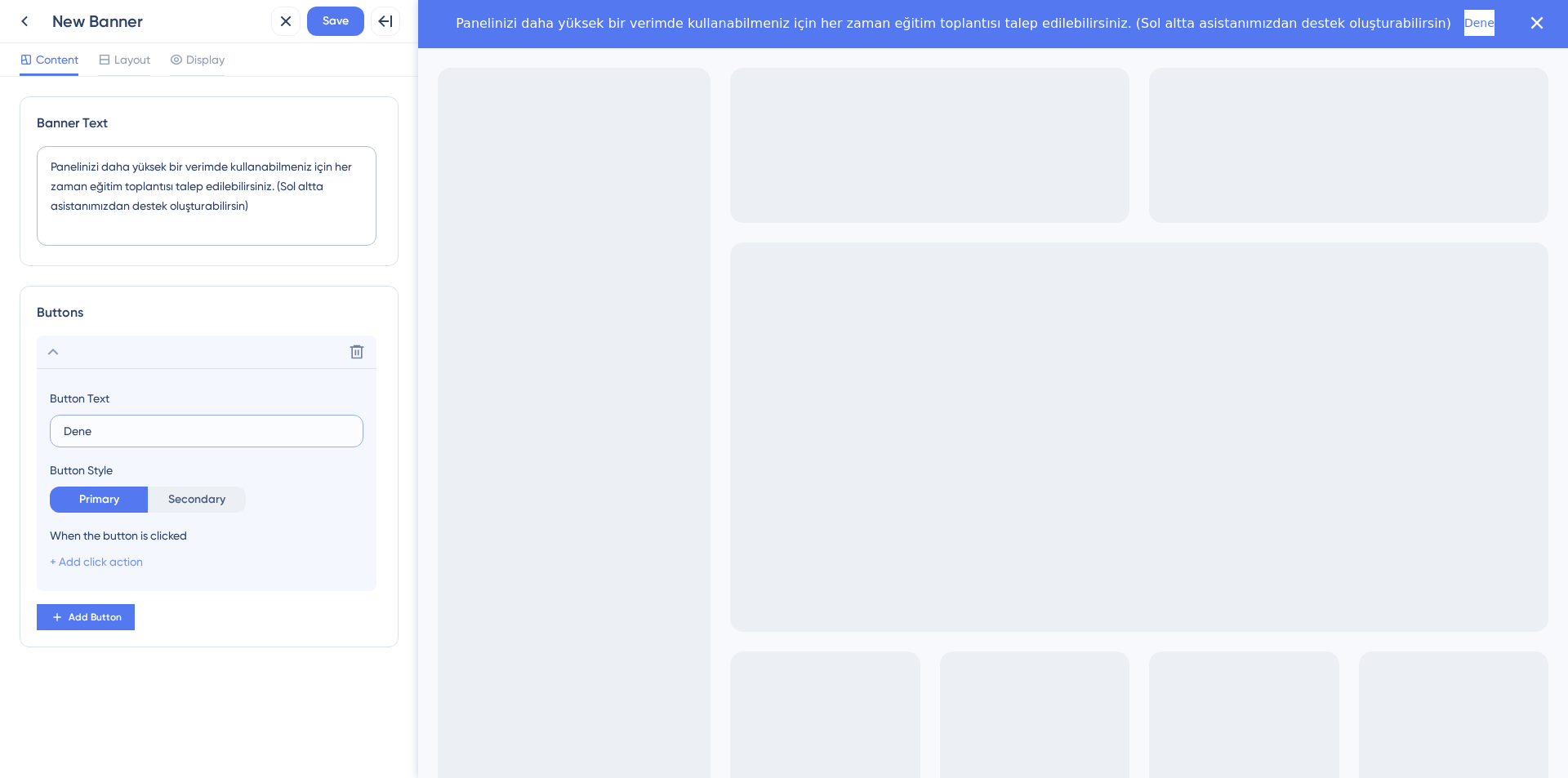
type input "Dene"
click at [112, 564] on link "+ Add click action" at bounding box center [96, 562] width 93 height 13
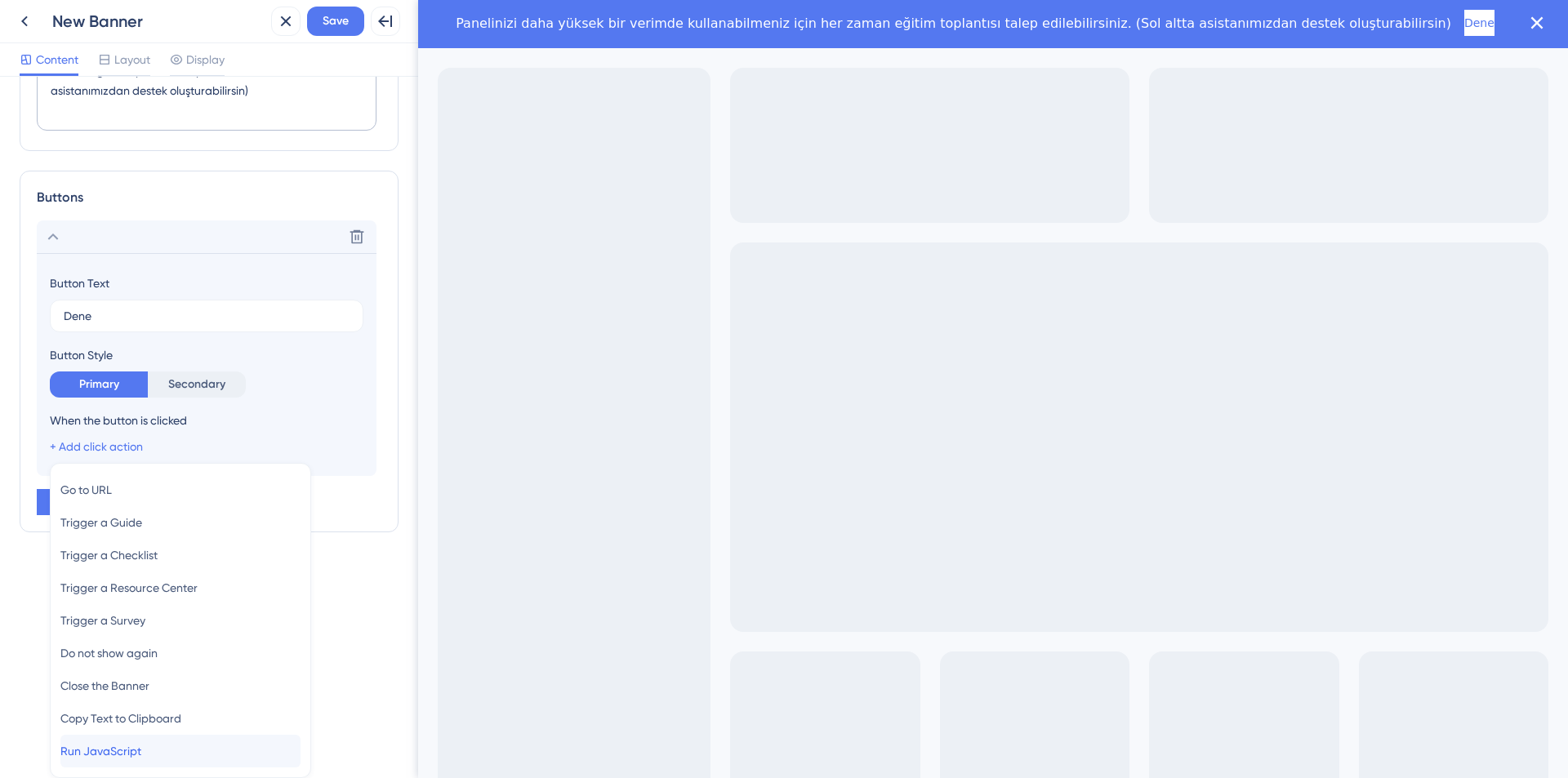
click at [183, 739] on div "Run JavaScript Run JavaScript" at bounding box center [180, 752] width 240 height 33
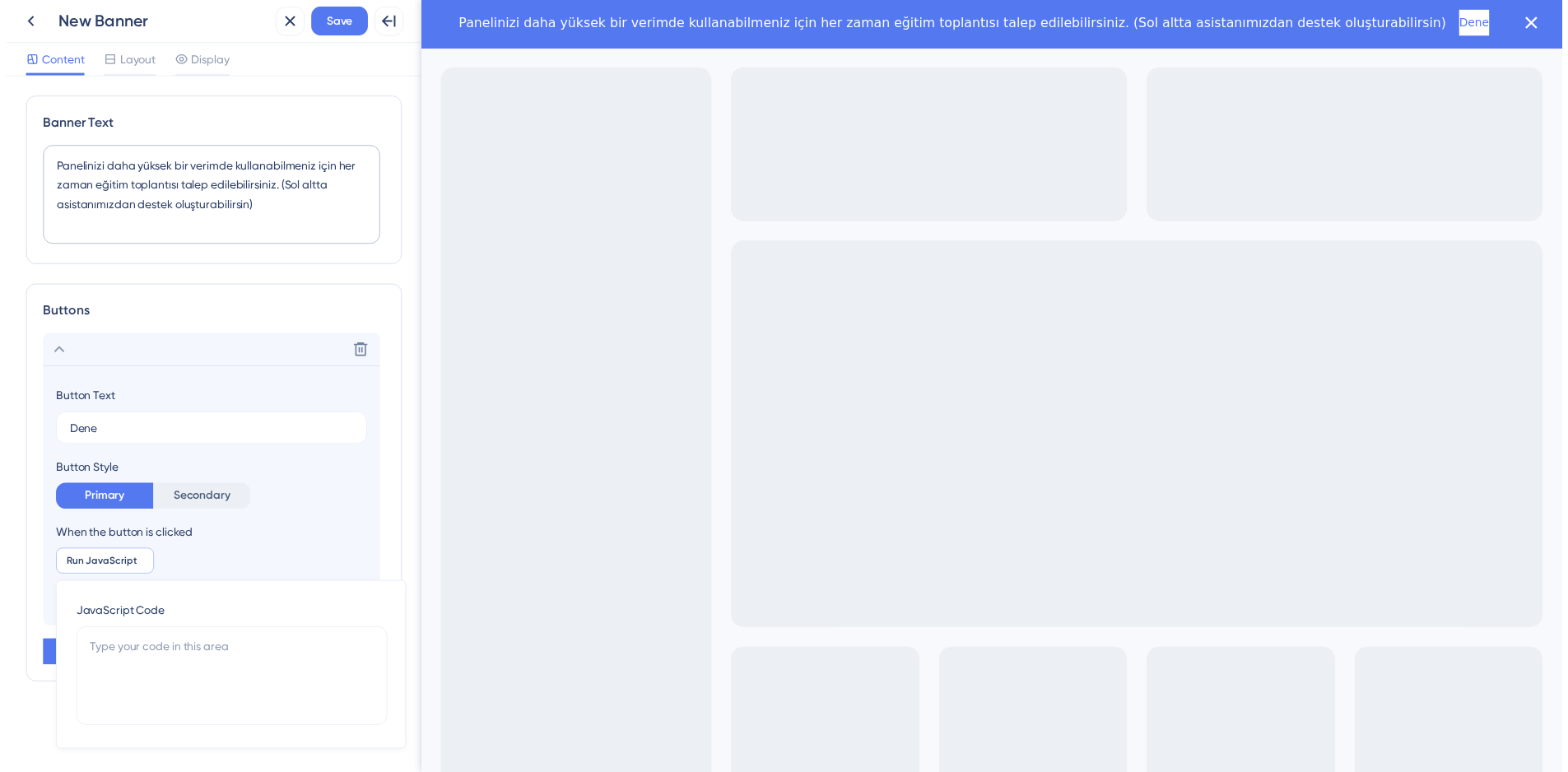
scroll to position [0, 0]
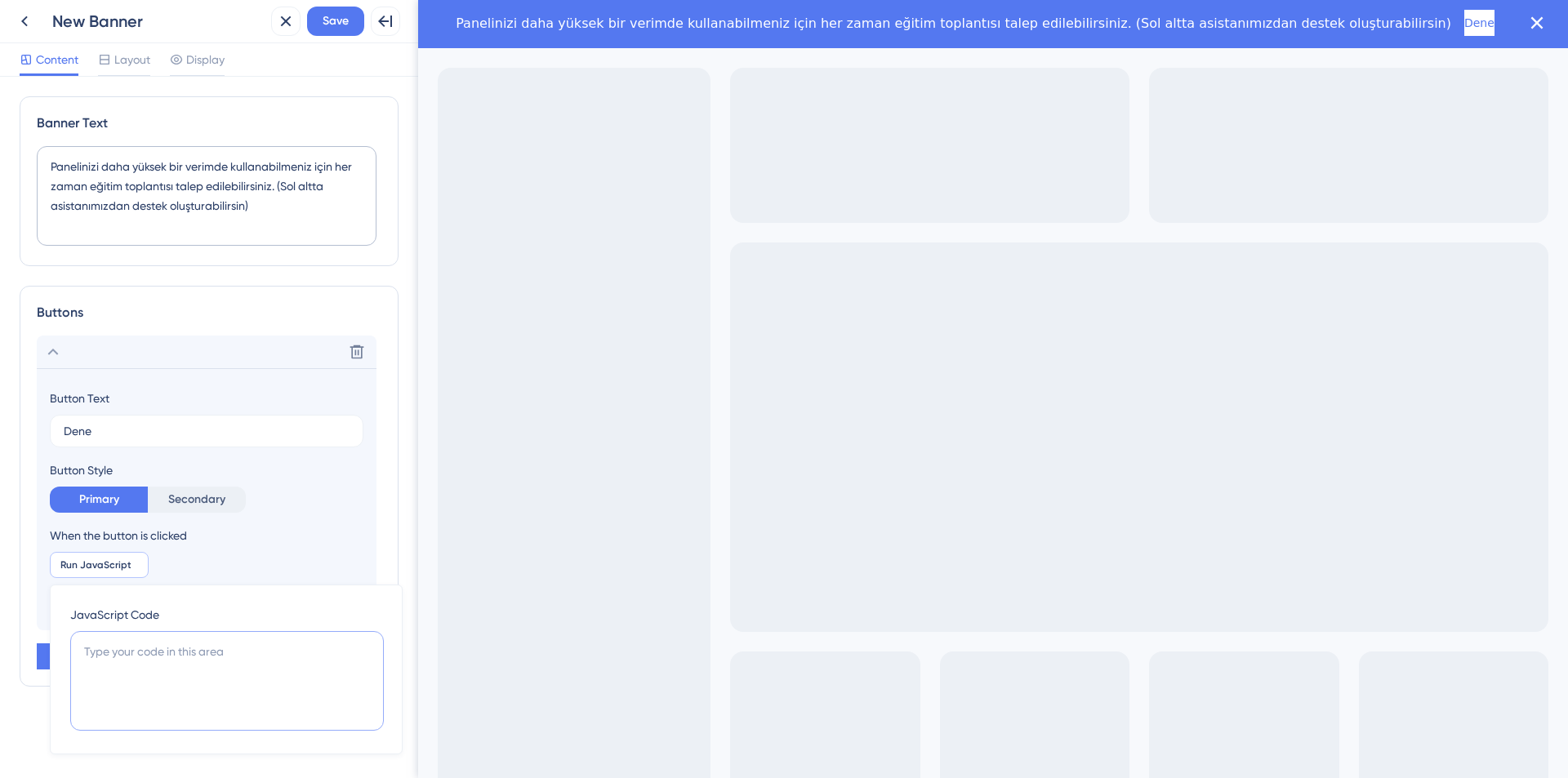
paste textarea "<!DOCTYPE html> <html lang="tr"> <head> <meta charset="UTF-8" />"
click at [181, 656] on textarea "<!DOCTYPE html> <html lang="tr"> <head> <meta charset="UTF-8" />" at bounding box center [226, 681] width 313 height 100
type textarea "<!DOCTYPE html> <html lang="tr"> <head> <meta charset="UTF-8" />"
click at [336, 30] on span "Save" at bounding box center [336, 21] width 26 height 20
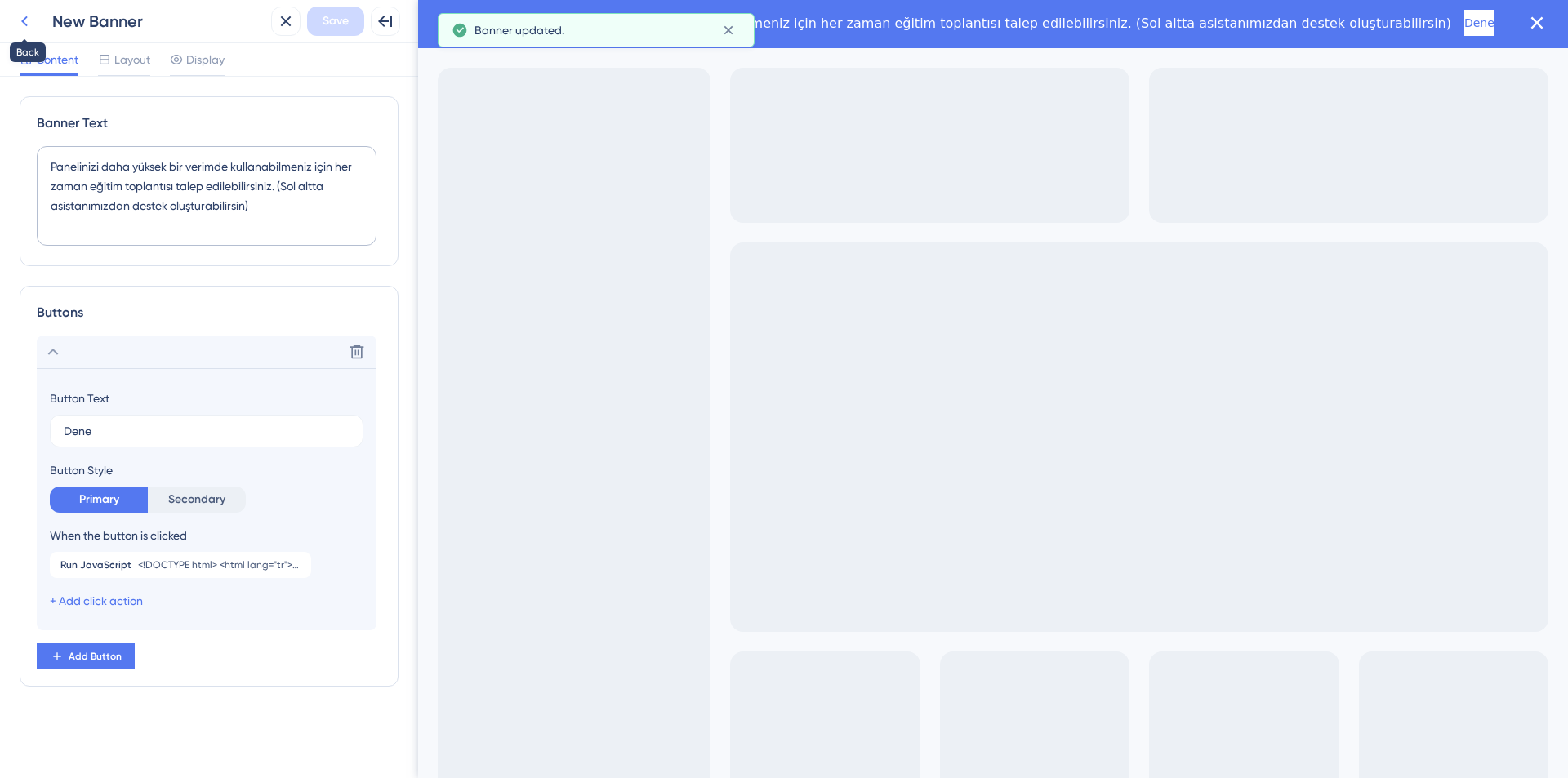
click at [25, 24] on icon at bounding box center [25, 21] width 7 height 11
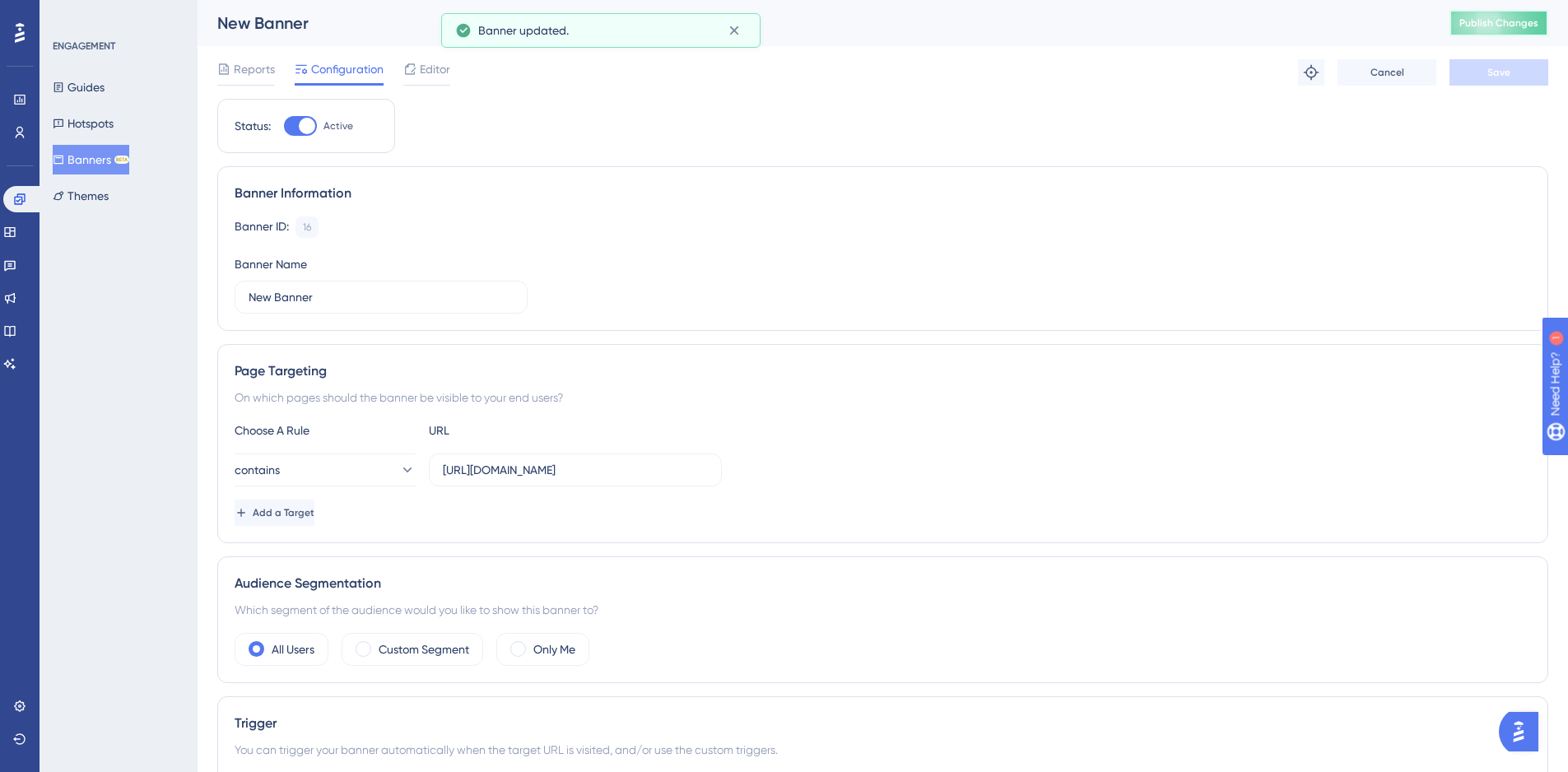
click at [1525, 26] on span "Publish Changes" at bounding box center [1498, 23] width 79 height 13
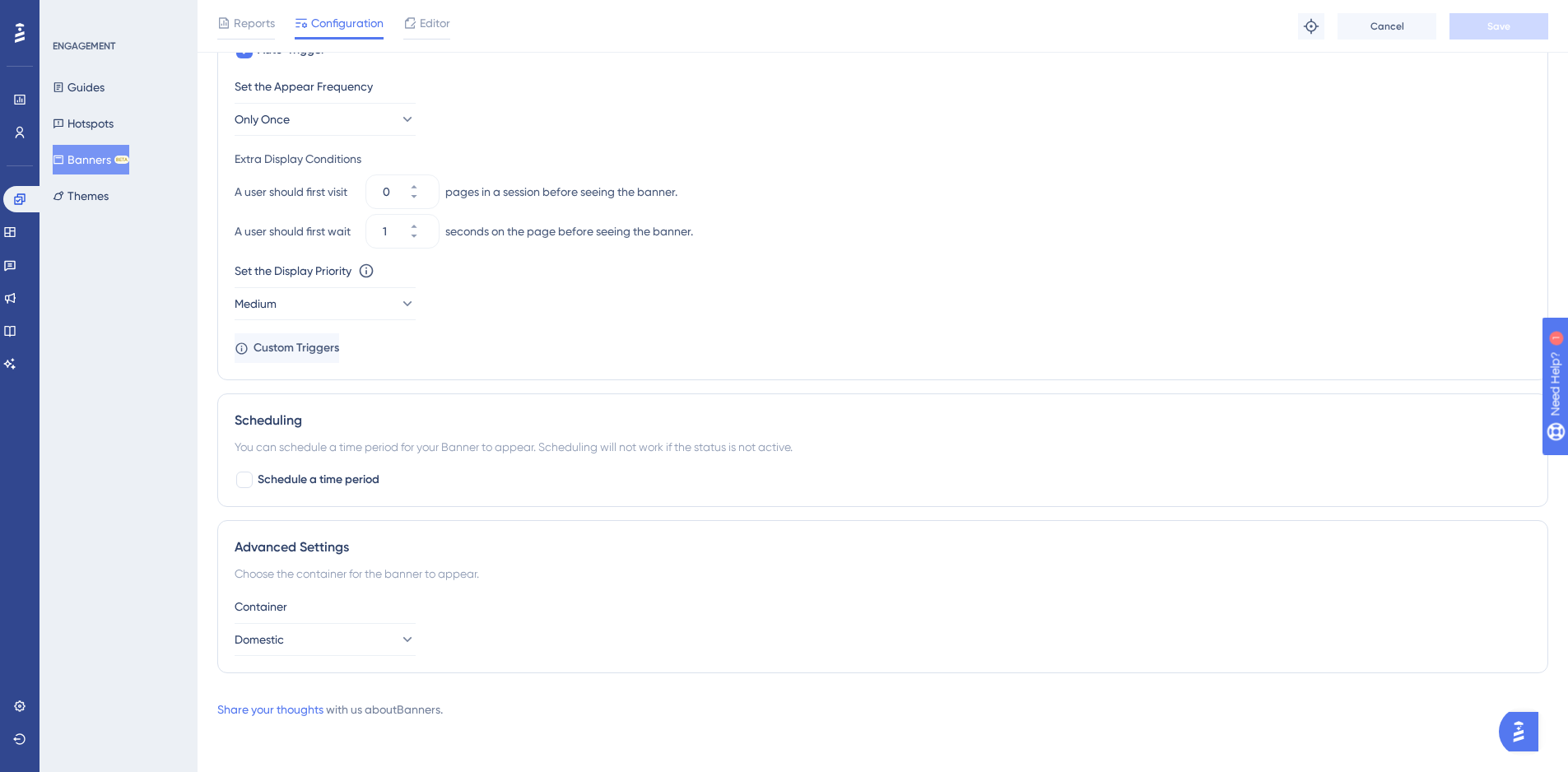
scroll to position [563, 0]
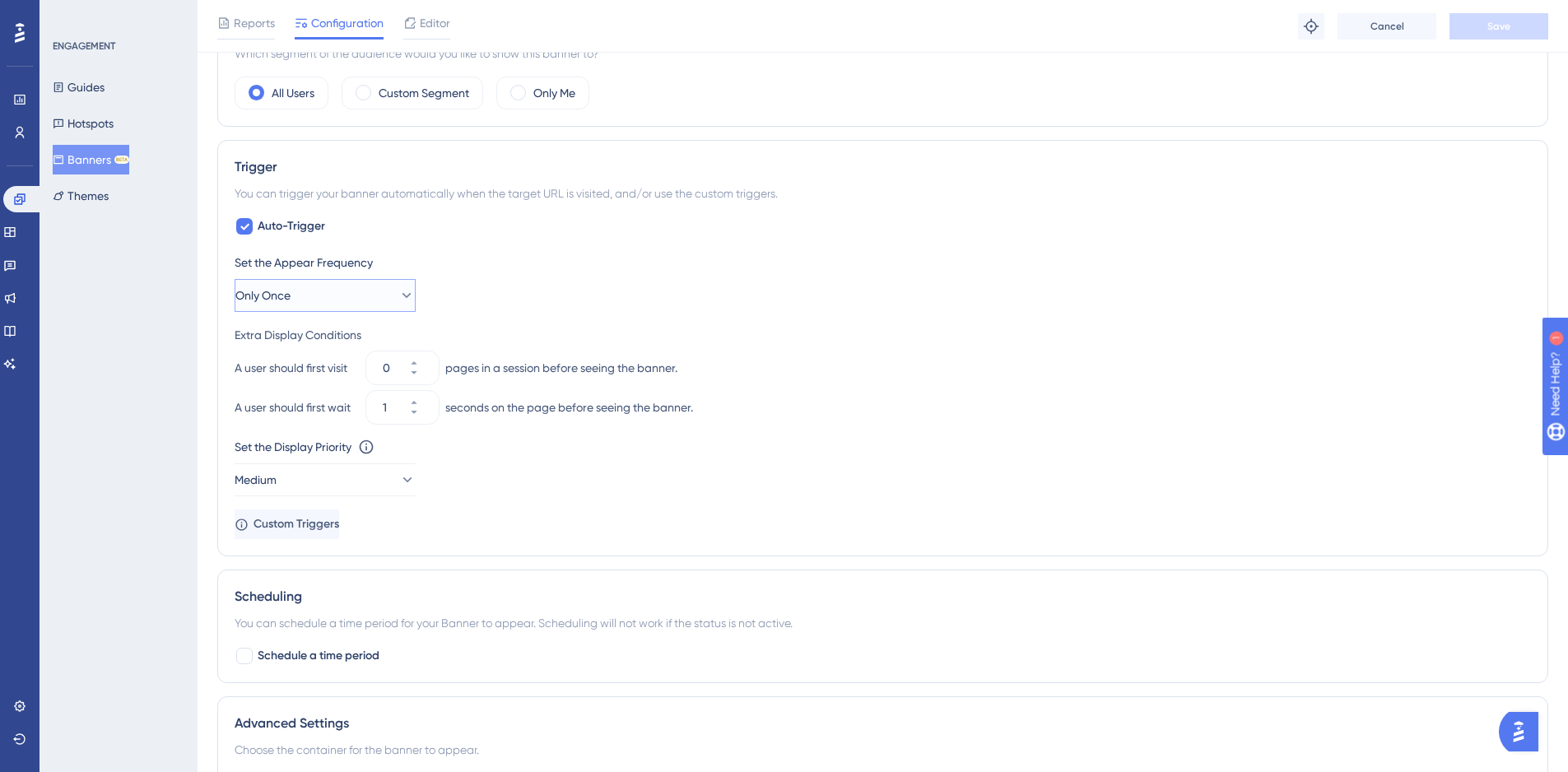
click at [362, 289] on button "Only Once" at bounding box center [325, 296] width 181 height 33
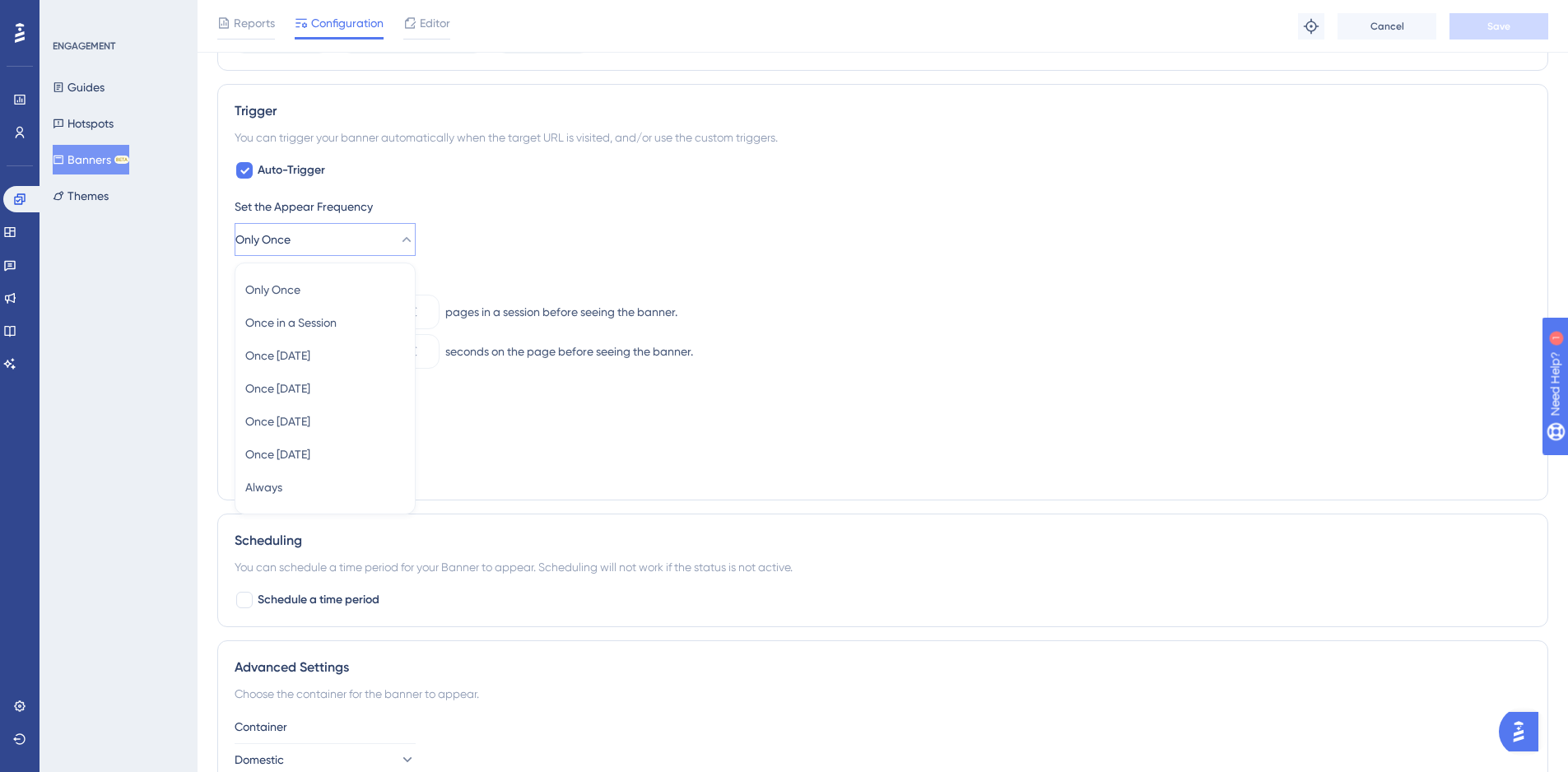
click at [600, 233] on div "Set the Appear Frequency Only Once Only Once Only Once Once in a Session Once i…" at bounding box center [883, 226] width 1296 height 59
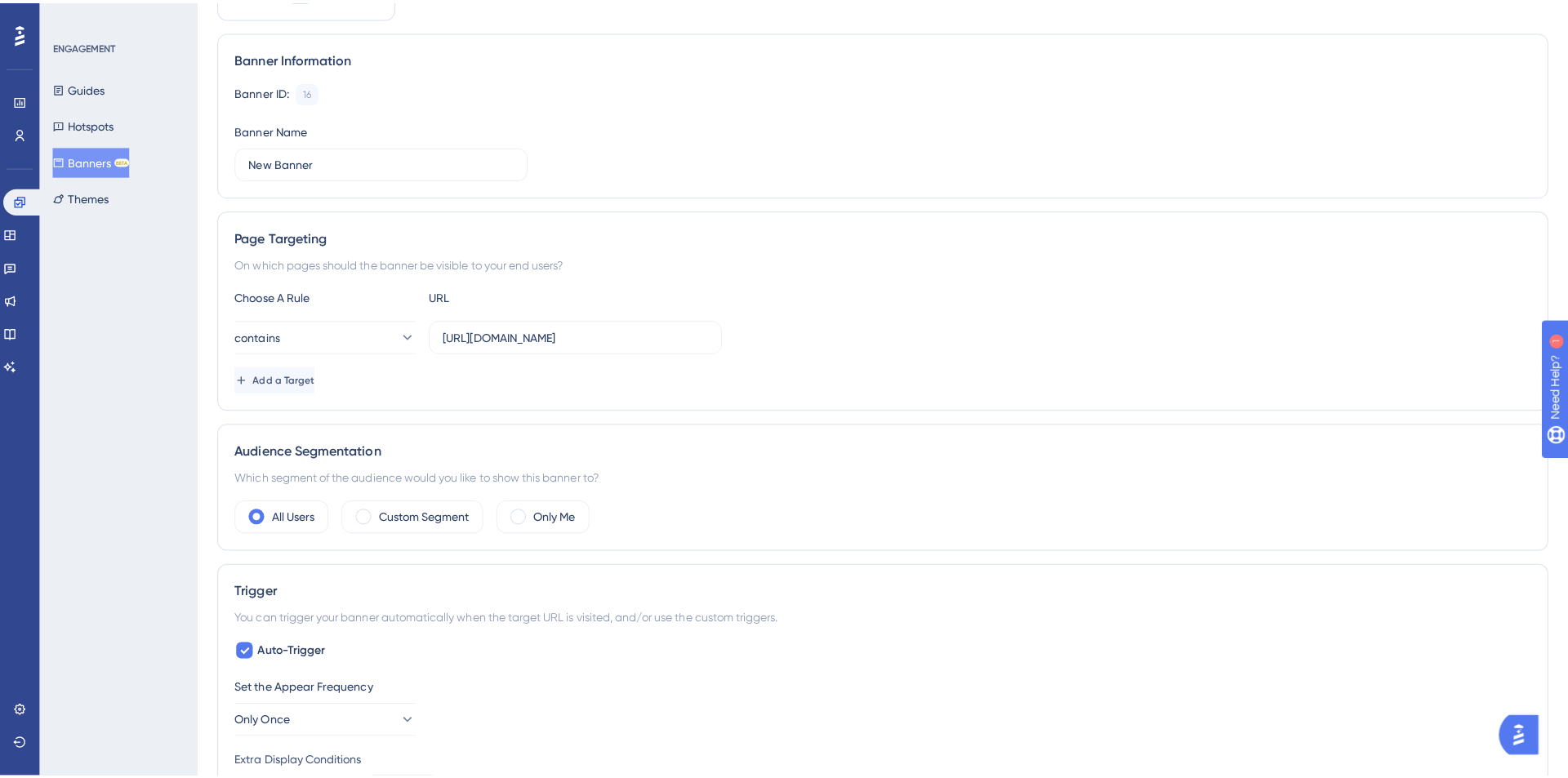
scroll to position [0, 0]
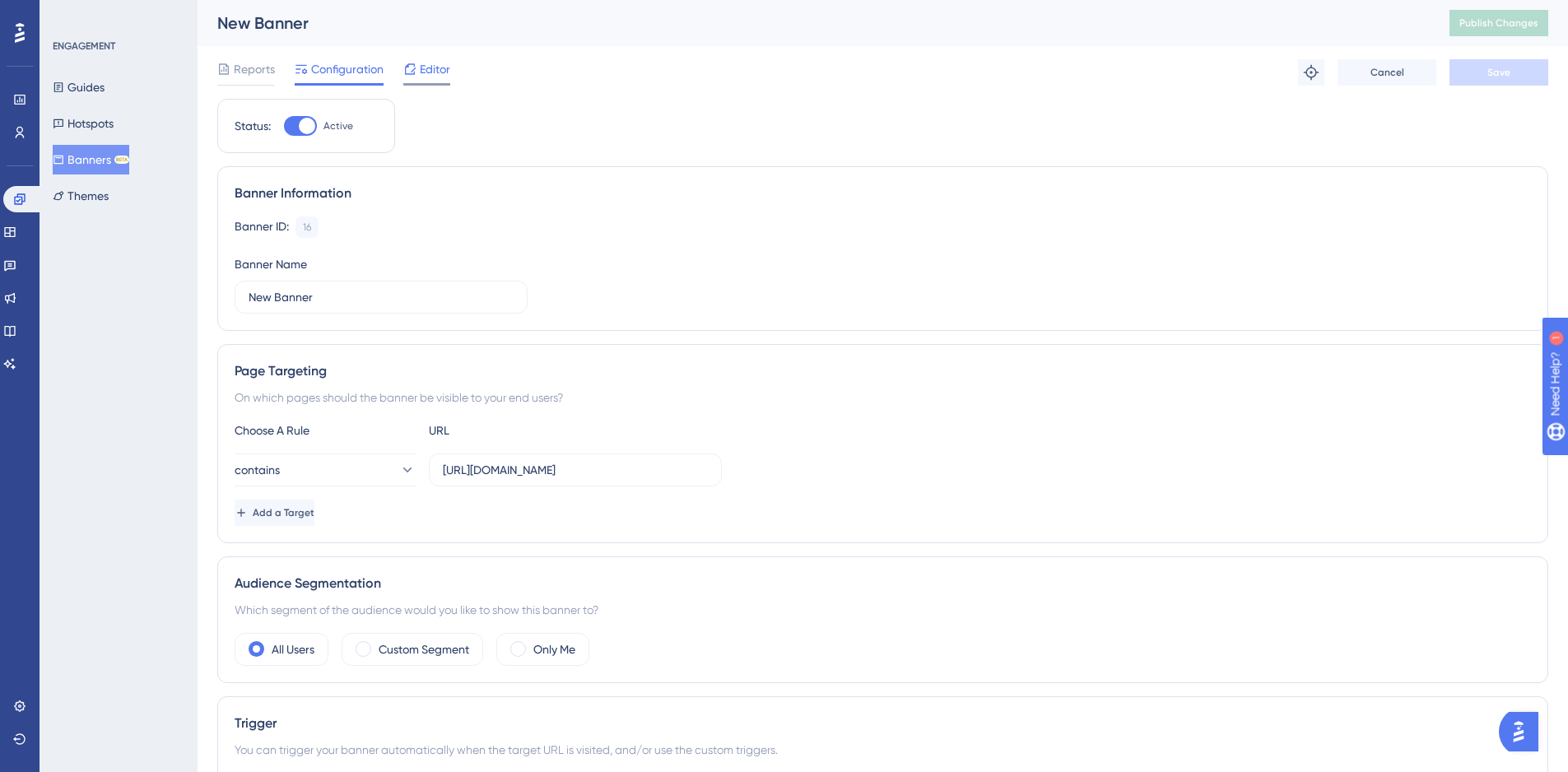
click at [435, 72] on span "Editor" at bounding box center [435, 69] width 31 height 20
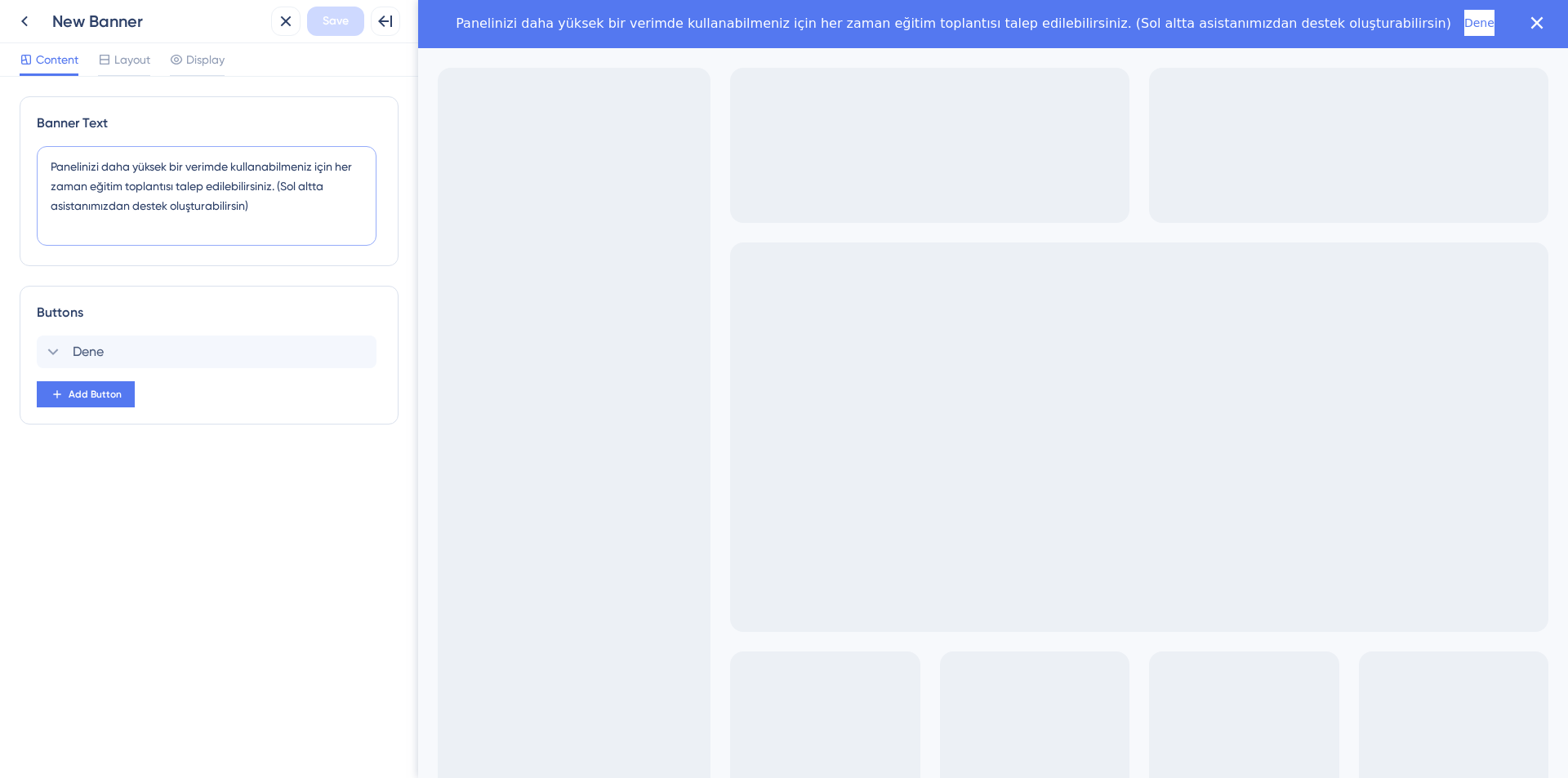
click at [289, 209] on textarea "Panelinizi daha yüksek bir verimde kullanabilmeniz için her zaman eğitim toplan…" at bounding box center [206, 196] width 340 height 100
click at [369, 352] on button at bounding box center [357, 352] width 26 height 26
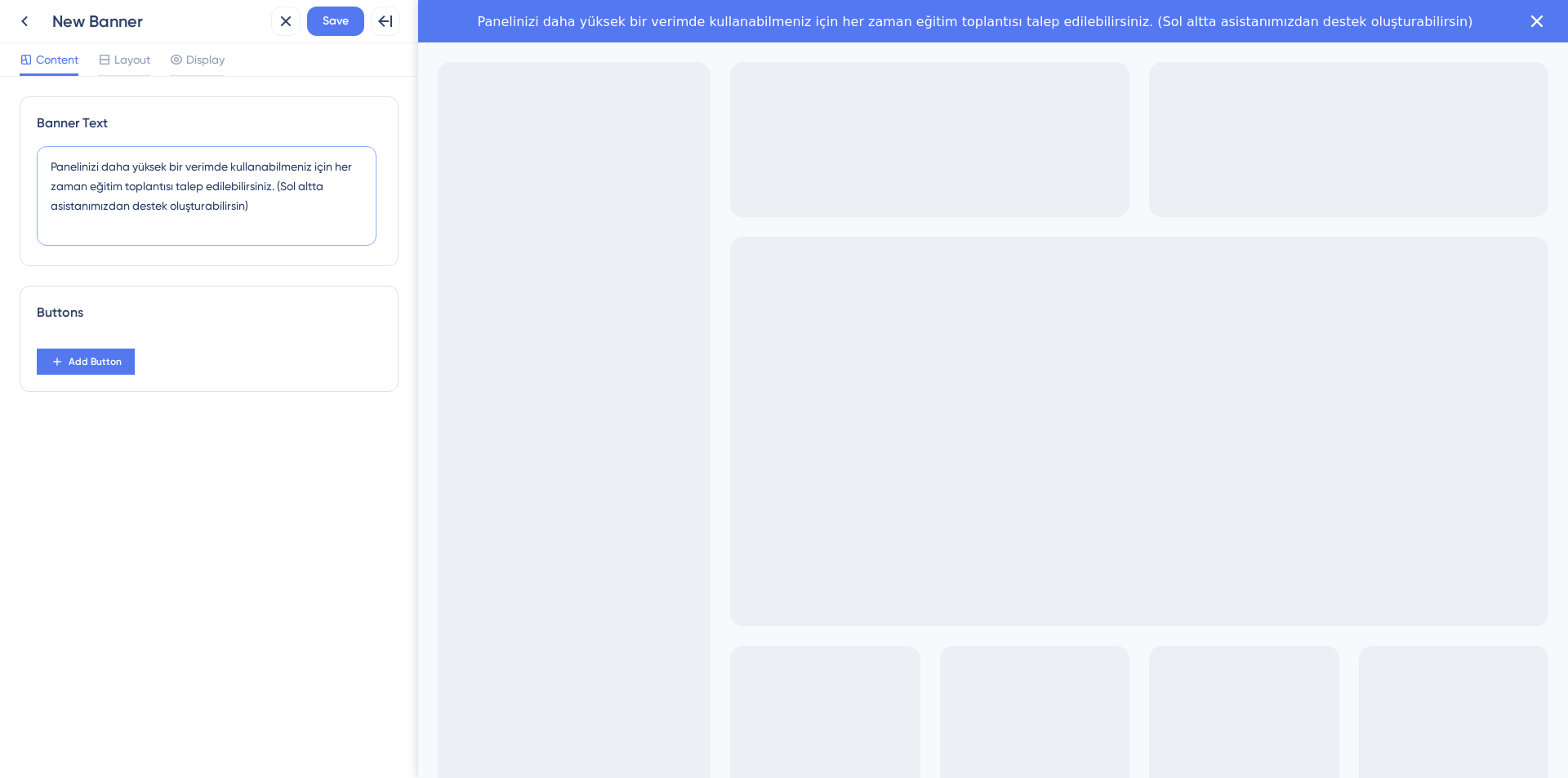
click at [274, 188] on textarea "Panelinizi daha yüksek bir verimde kullanabilmeniz için her zaman eğitim toplan…" at bounding box center [206, 196] width 340 height 100
click at [263, 213] on textarea "Panelinizi daha yüksek bir verimde kullanabilmeniz için her zaman eğitim toplan…" at bounding box center [206, 196] width 340 height 100
paste textarea "🚀"
click at [48, 162] on textarea "Panelinizi daha yüksek bir verimde kullanabilmeniz için her zaman eğitim toplan…" at bounding box center [206, 196] width 340 height 100
paste textarea "🚀"
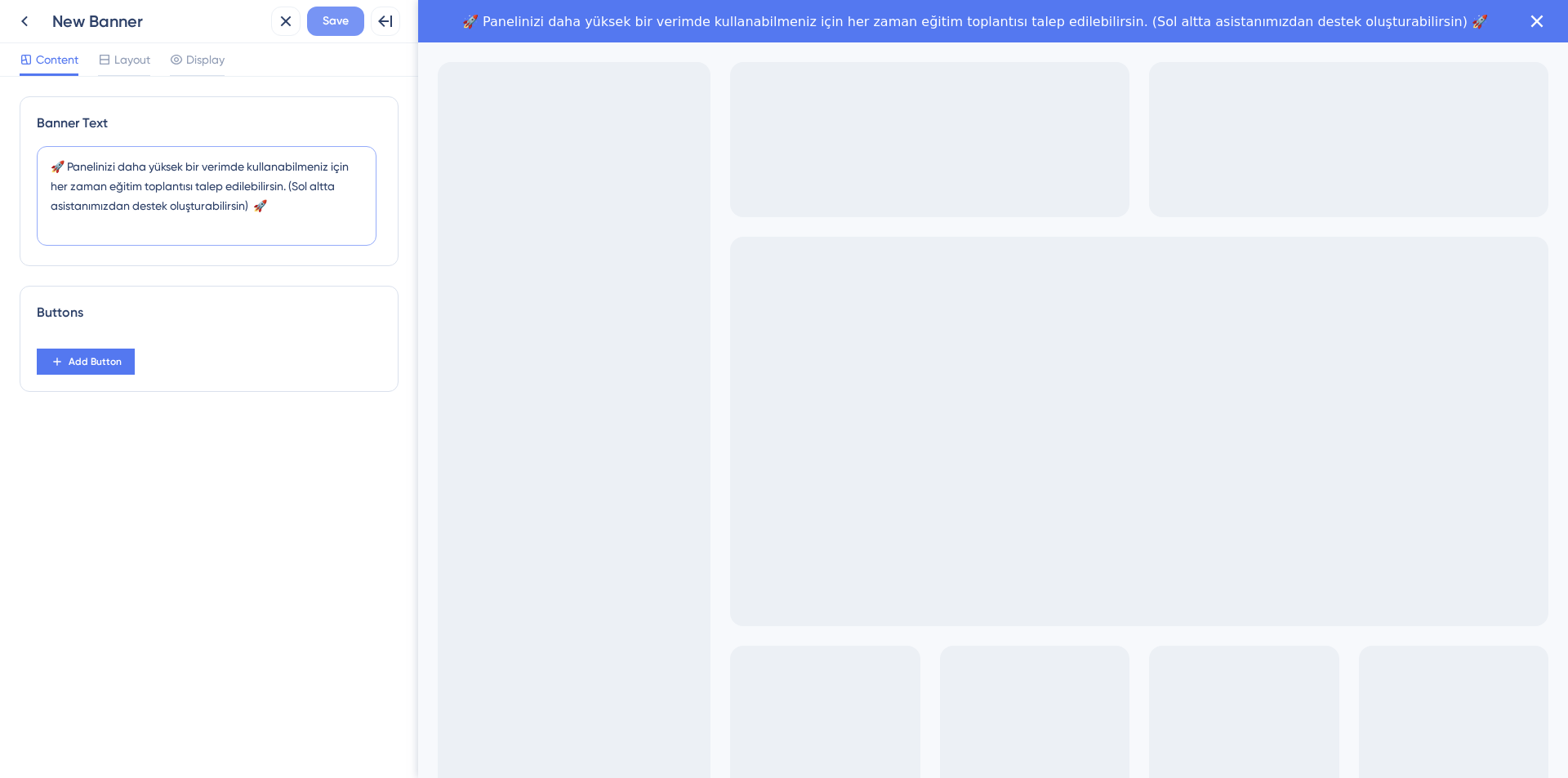
type textarea "🚀 Panelinizi daha yüksek bir verimde kullanabilmeniz için her zaman eğitim topl…"
click at [326, 26] on span "Save" at bounding box center [336, 21] width 26 height 20
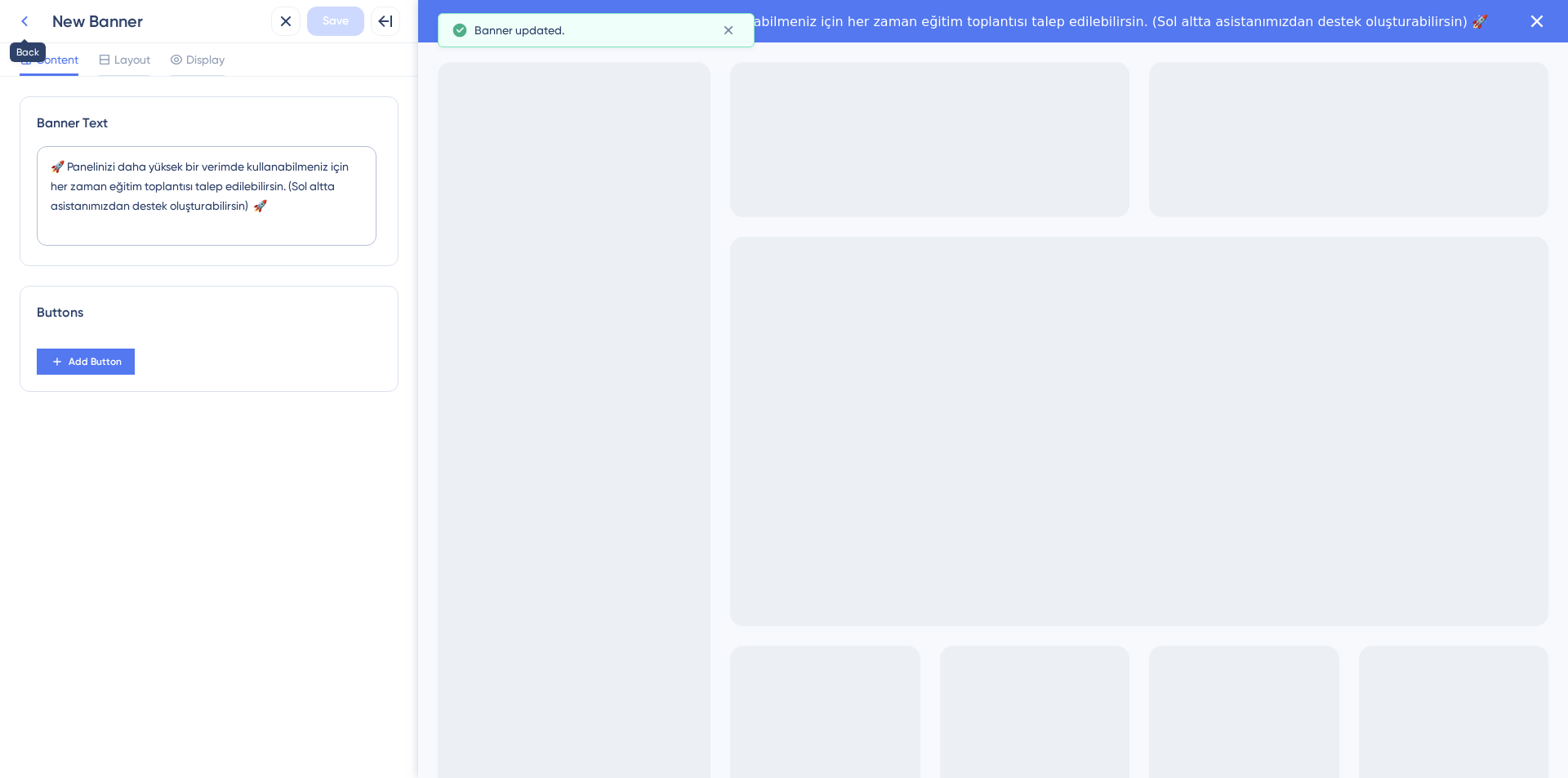
click at [34, 27] on button at bounding box center [25, 21] width 30 height 30
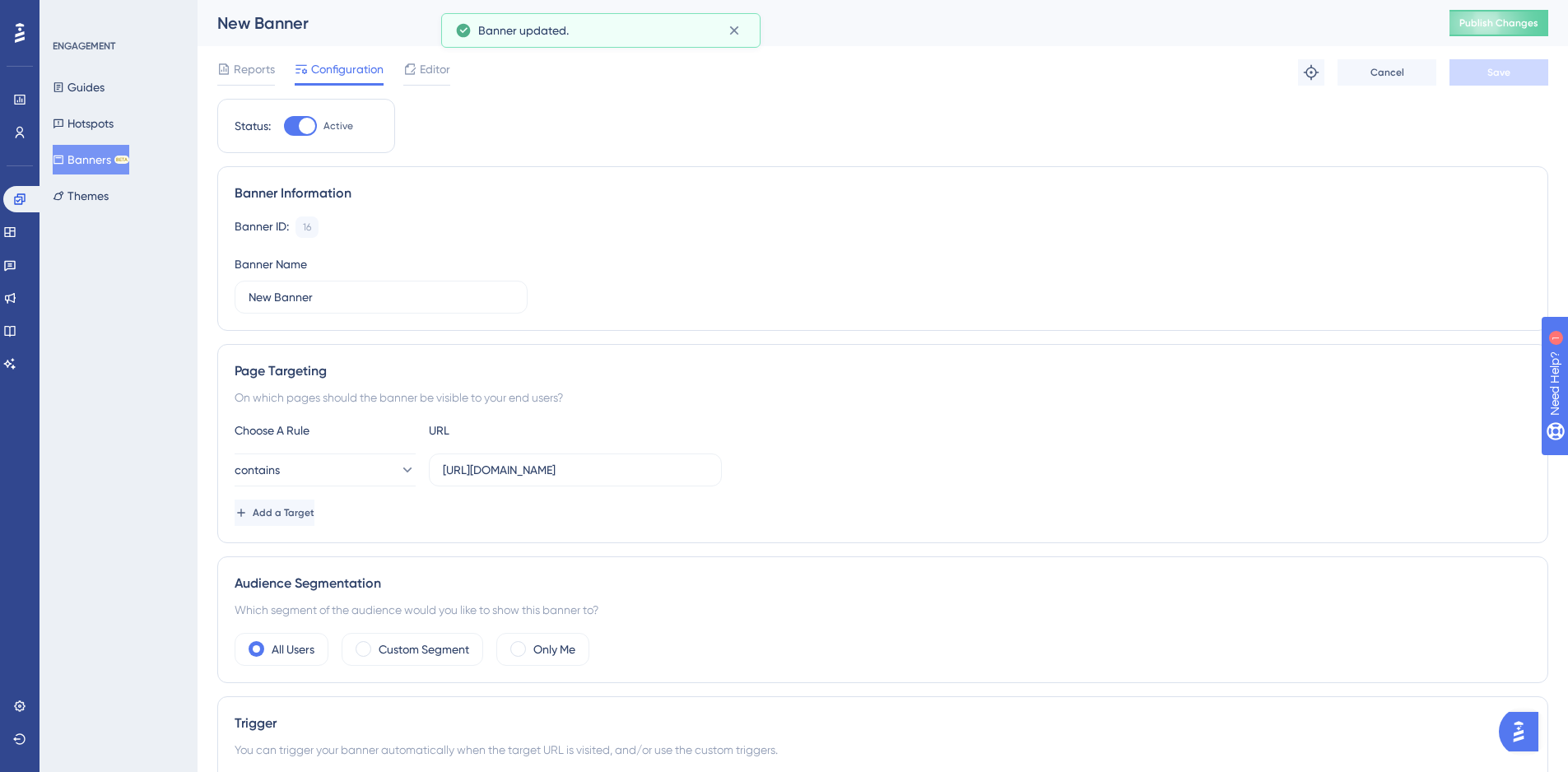
click at [1560, 6] on div "New Banner Publish Changes" at bounding box center [882, 22] width 1371 height 46
click at [1526, 18] on span "Publish Changes" at bounding box center [1498, 23] width 79 height 13
click at [424, 72] on span "Editor" at bounding box center [435, 69] width 31 height 20
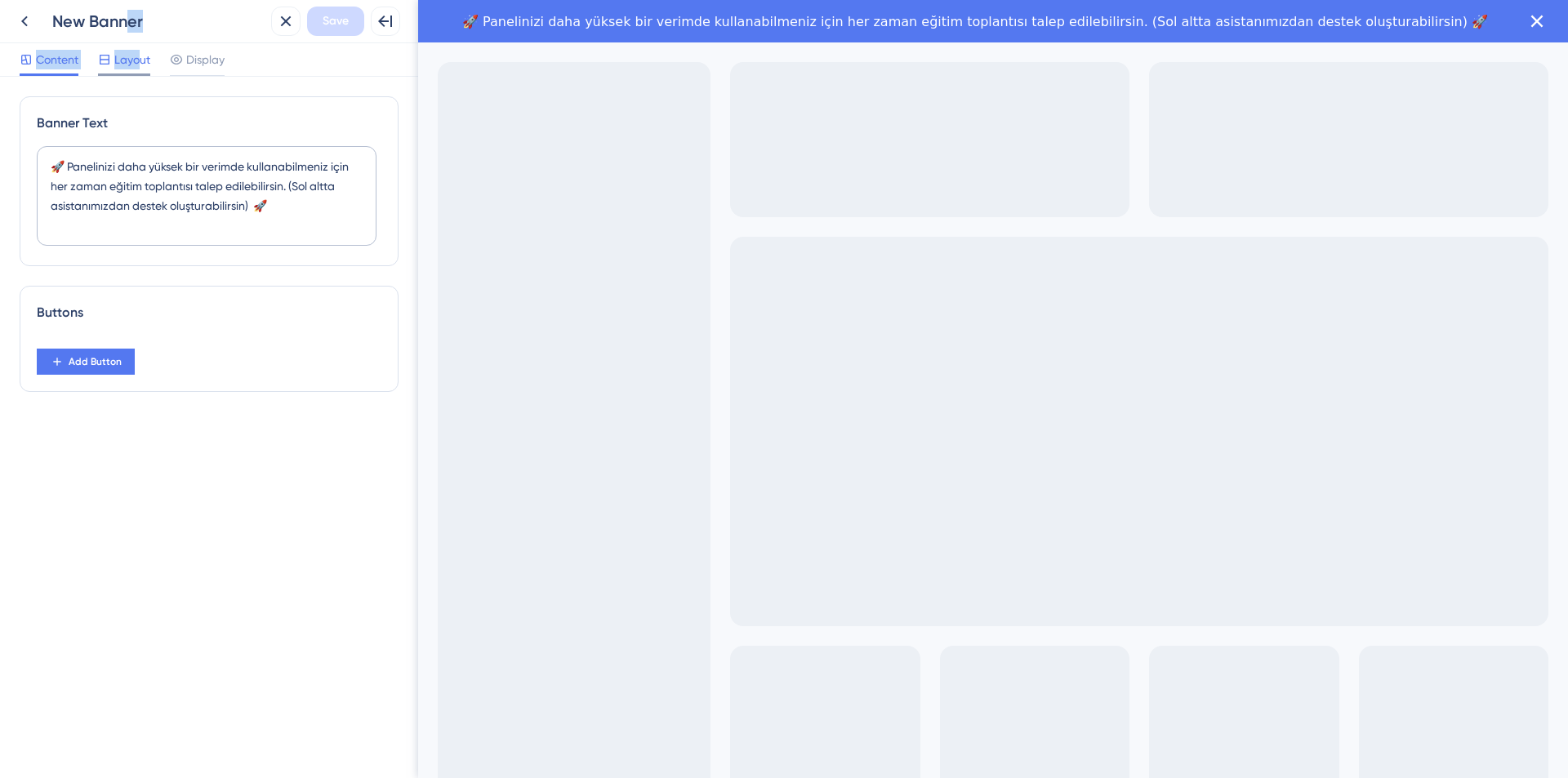
drag, startPoint x: 124, startPoint y: 38, endPoint x: 137, endPoint y: 65, distance: 30.0
click at [137, 65] on div "Back New Banner Close Save Full Screen Preview Content Layout Display" at bounding box center [209, 38] width 418 height 77
click at [137, 65] on span "Layout" at bounding box center [131, 60] width 36 height 20
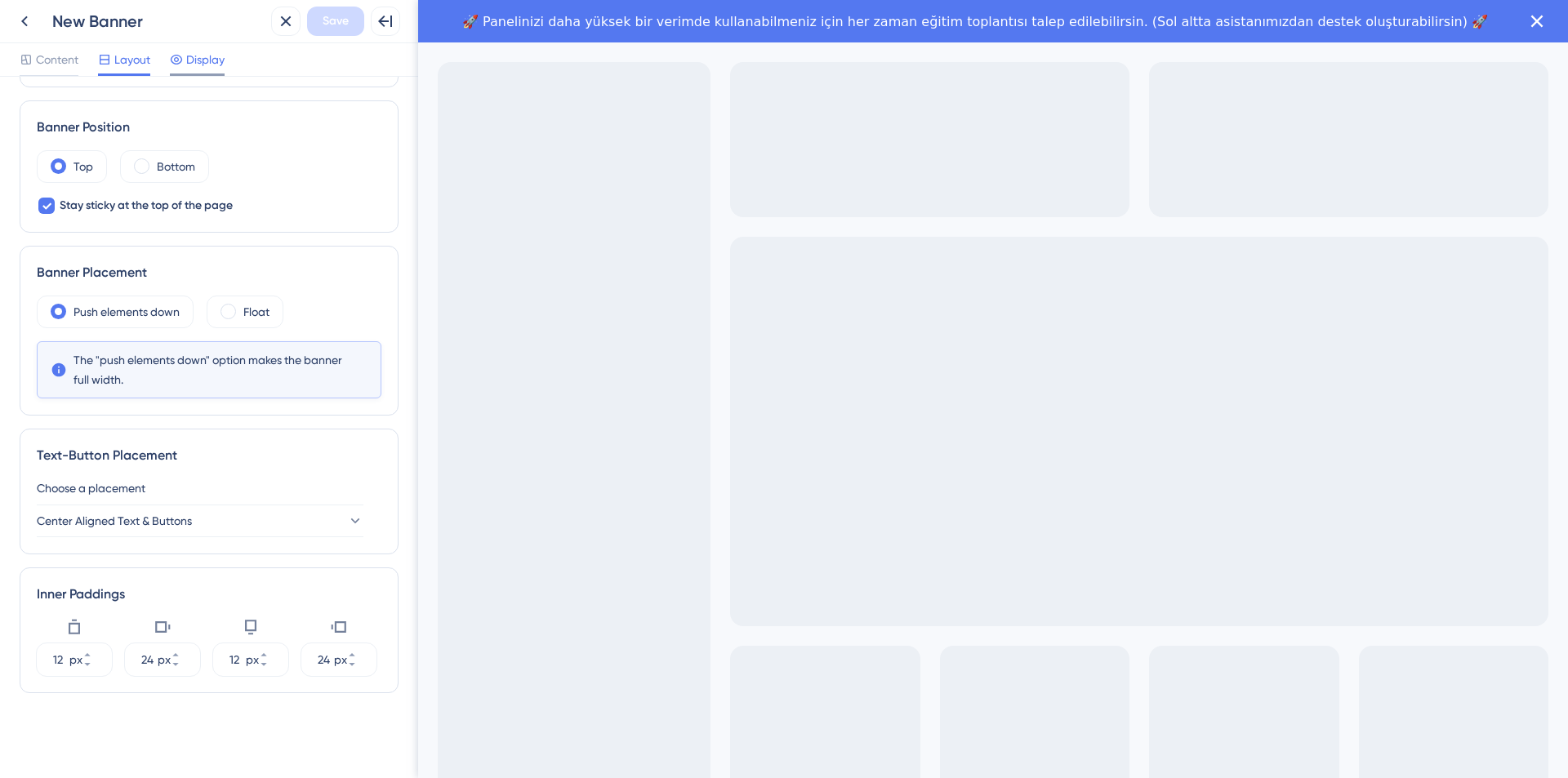
click at [182, 64] on icon at bounding box center [176, 60] width 13 height 13
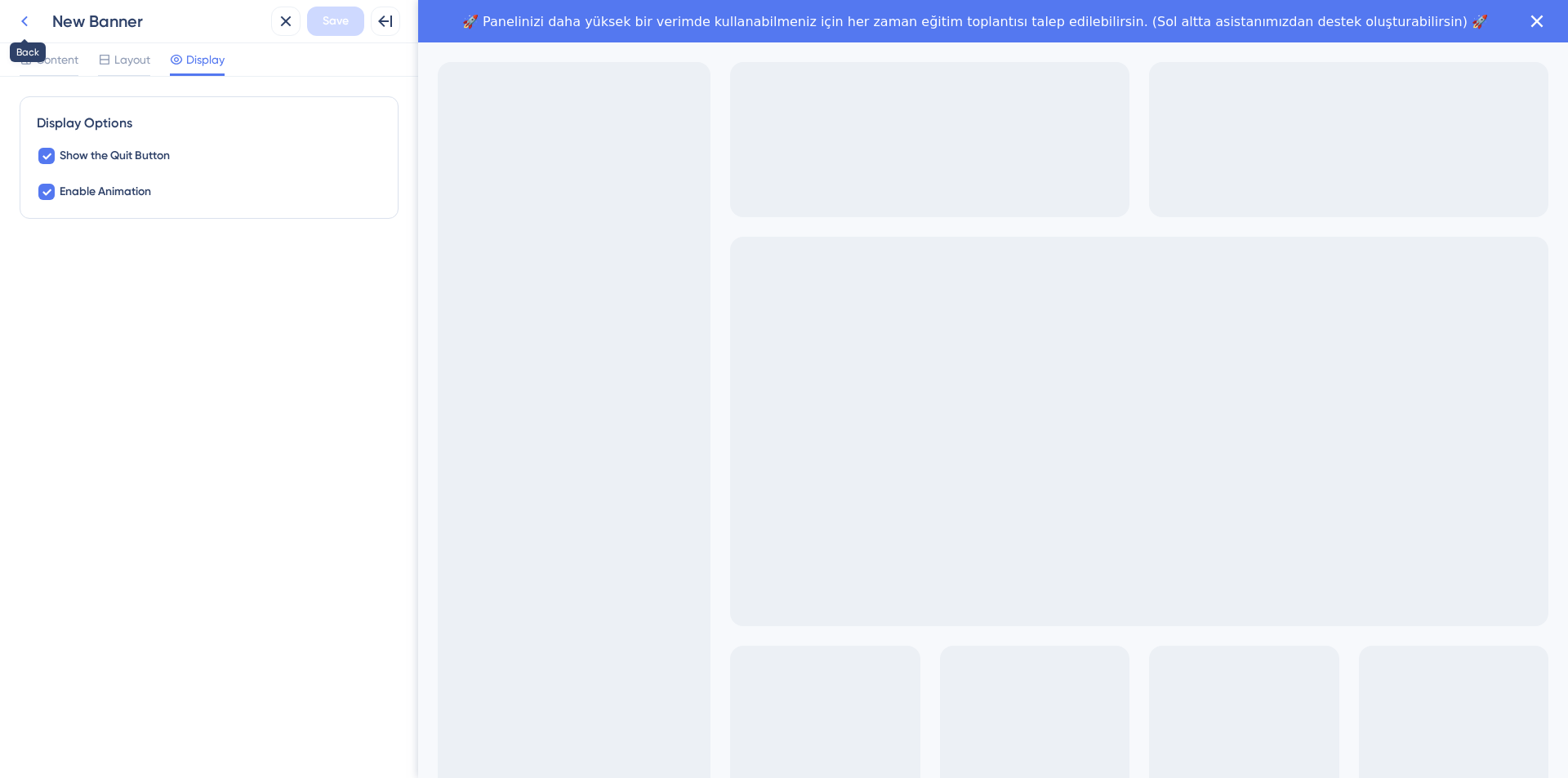
click at [30, 22] on icon at bounding box center [25, 21] width 20 height 20
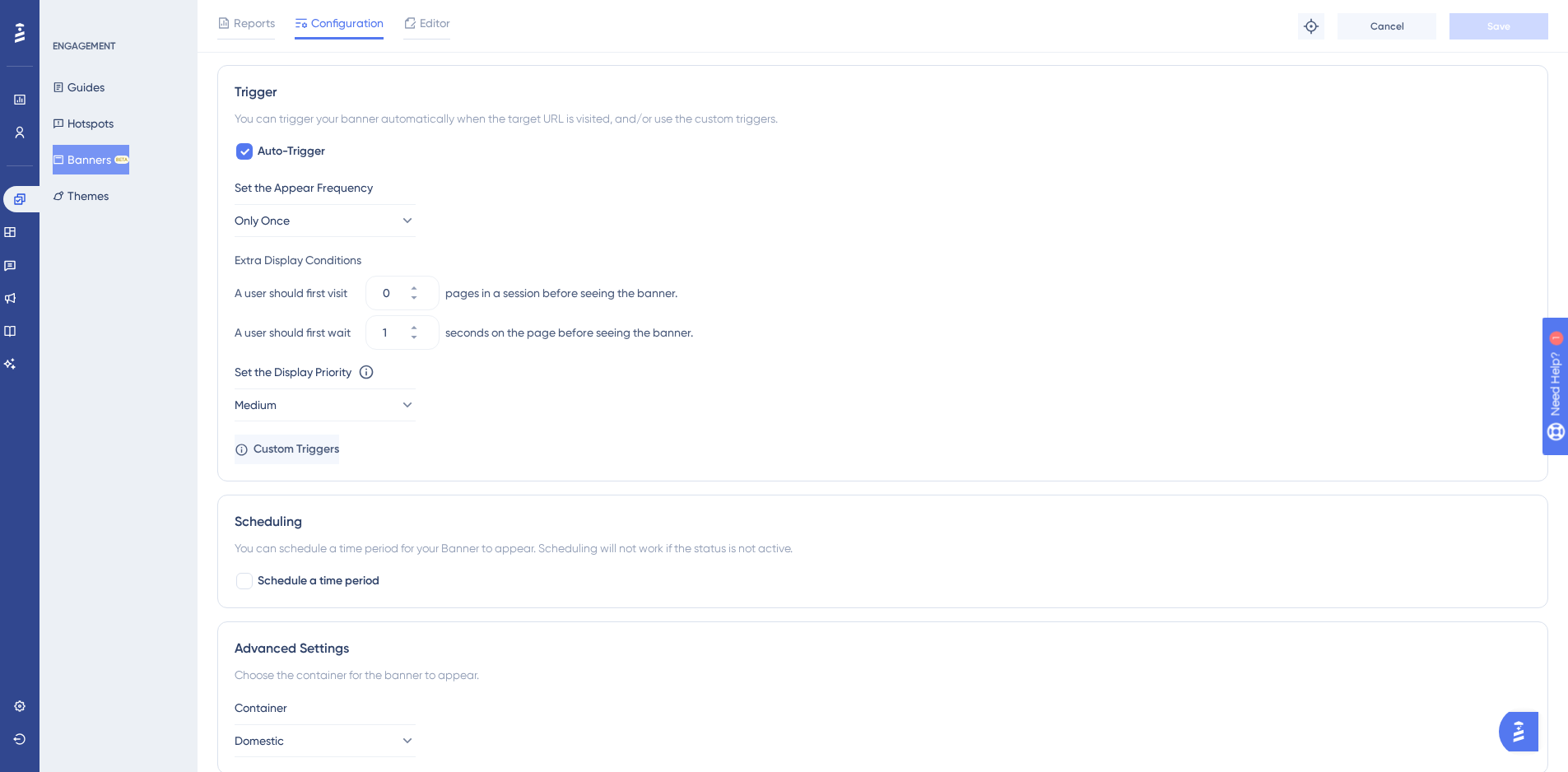
scroll to position [739, 0]
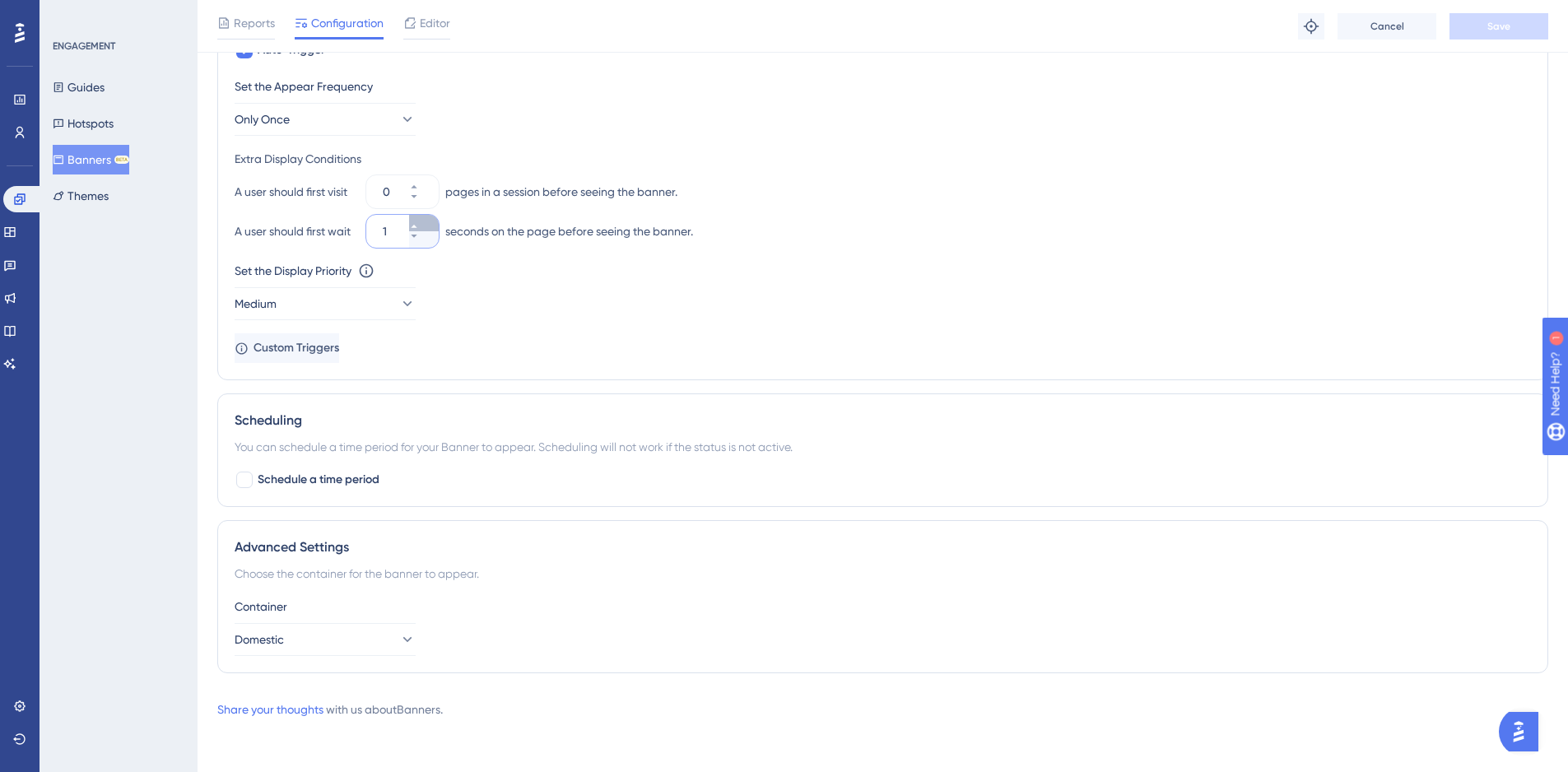
click at [426, 219] on button "1" at bounding box center [424, 223] width 30 height 17
click at [426, 219] on button "2" at bounding box center [424, 223] width 30 height 17
click at [426, 219] on button "3" at bounding box center [424, 223] width 30 height 17
click at [426, 219] on button "4" at bounding box center [424, 223] width 30 height 17
click at [431, 243] on button "5" at bounding box center [424, 240] width 30 height 17
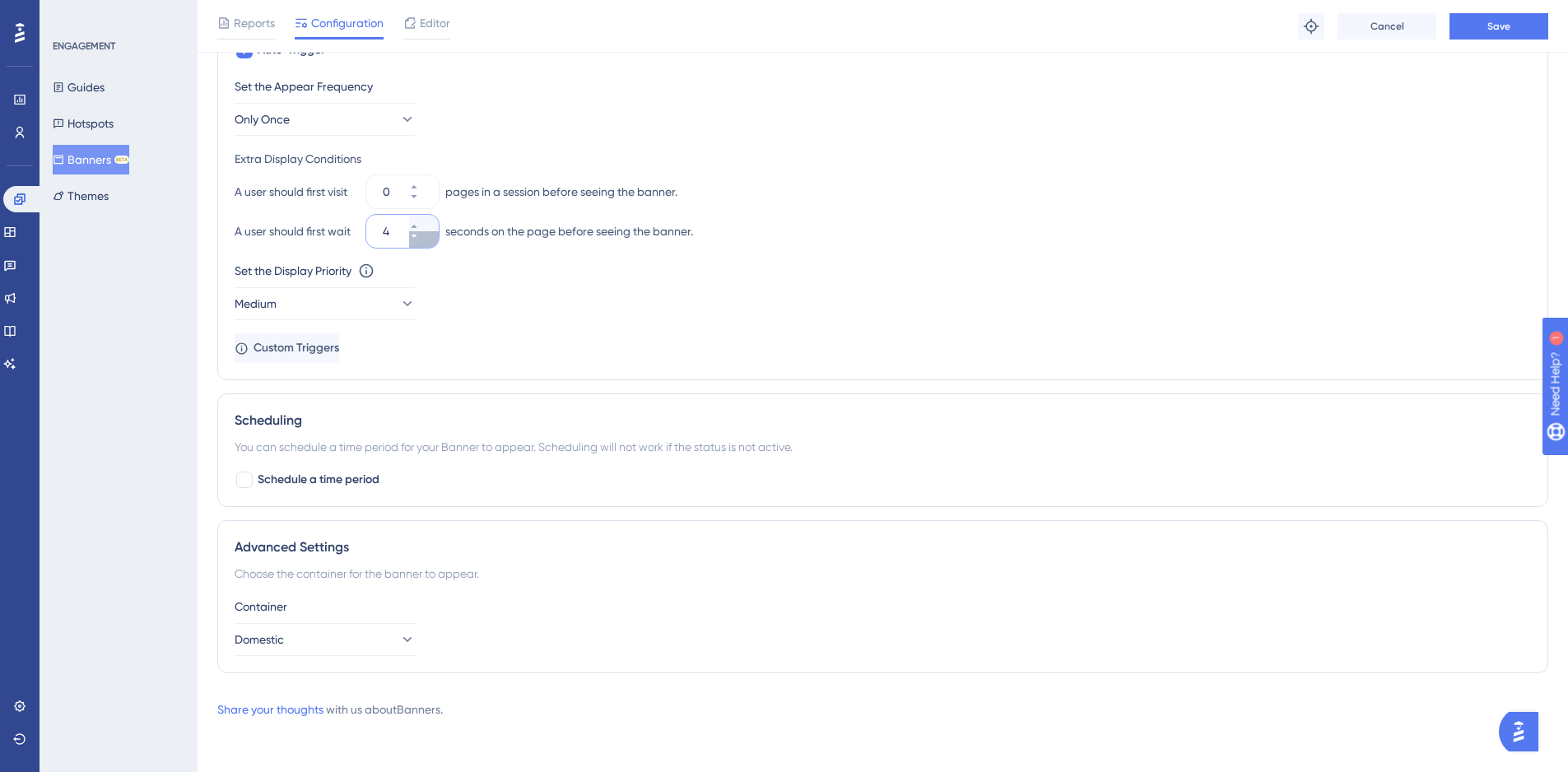
click at [431, 243] on button "4" at bounding box center [424, 240] width 30 height 17
click at [431, 243] on button "3" at bounding box center [424, 240] width 30 height 17
click at [431, 243] on button "2" at bounding box center [424, 240] width 30 height 17
click at [431, 243] on button "1" at bounding box center [424, 240] width 30 height 17
click at [431, 243] on button "0" at bounding box center [424, 240] width 30 height 17
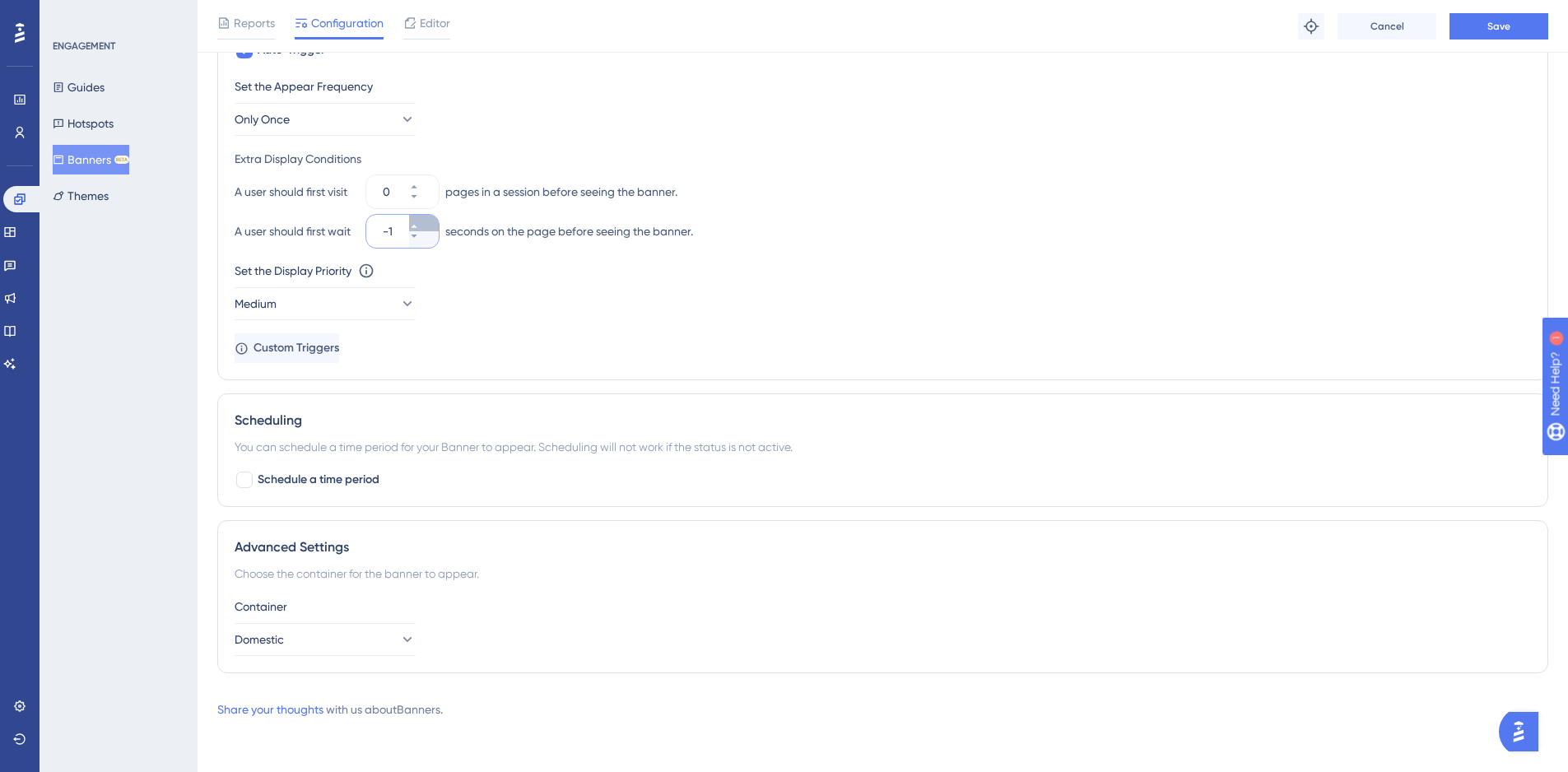
click at [419, 227] on icon at bounding box center [414, 227] width 10 height 10
type input "0"
click at [432, 187] on button "0" at bounding box center [424, 183] width 30 height 17
click at [432, 187] on button "1" at bounding box center [424, 183] width 30 height 17
type input "2"
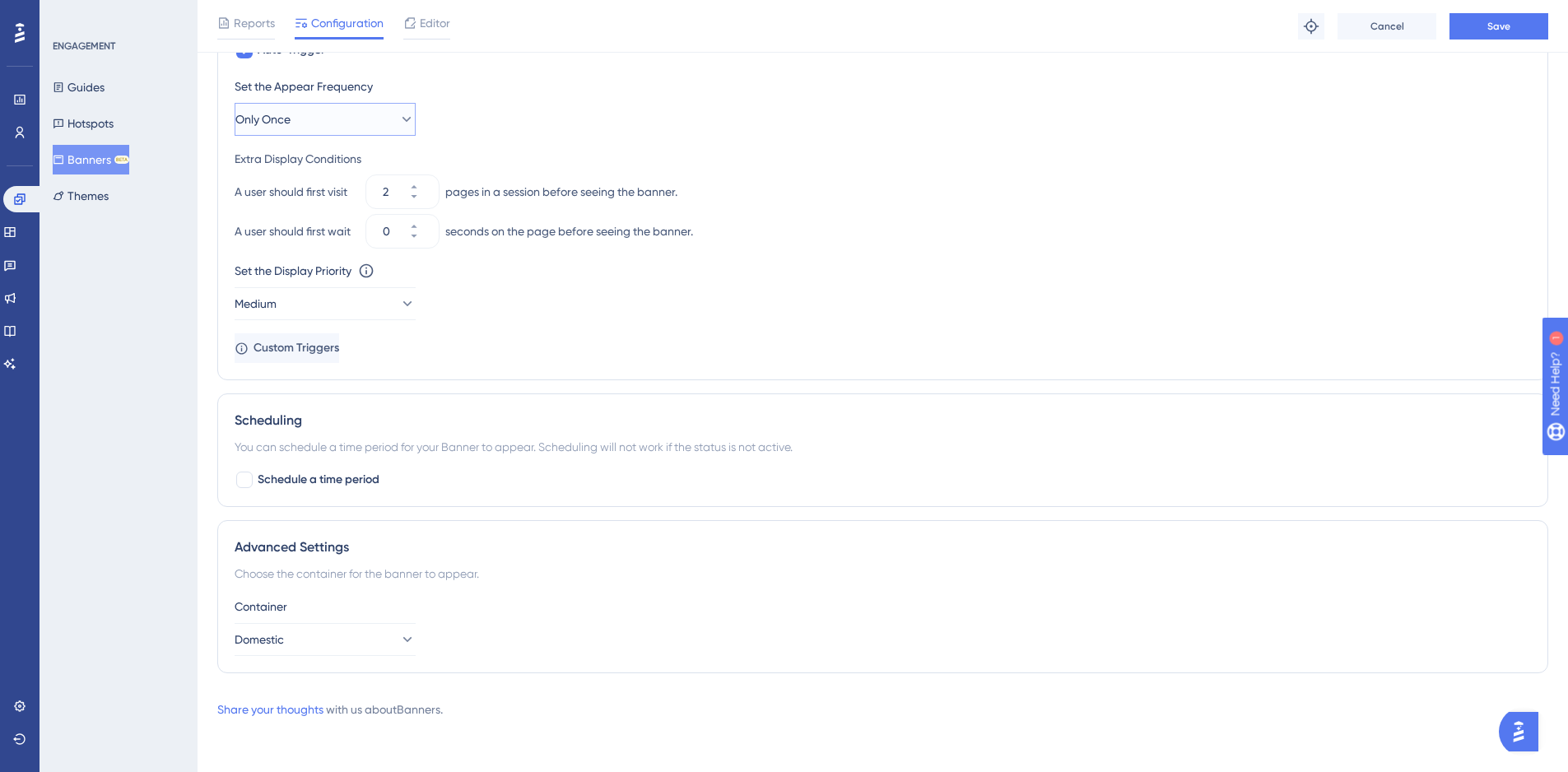
click at [304, 110] on button "Only Once" at bounding box center [325, 119] width 181 height 33
click at [751, 116] on div "Set the Appear Frequency Only Once Only Once Only Once Once in a Session Once i…" at bounding box center [883, 106] width 1296 height 59
click at [1487, 22] on span "Save" at bounding box center [1499, 27] width 23 height 13
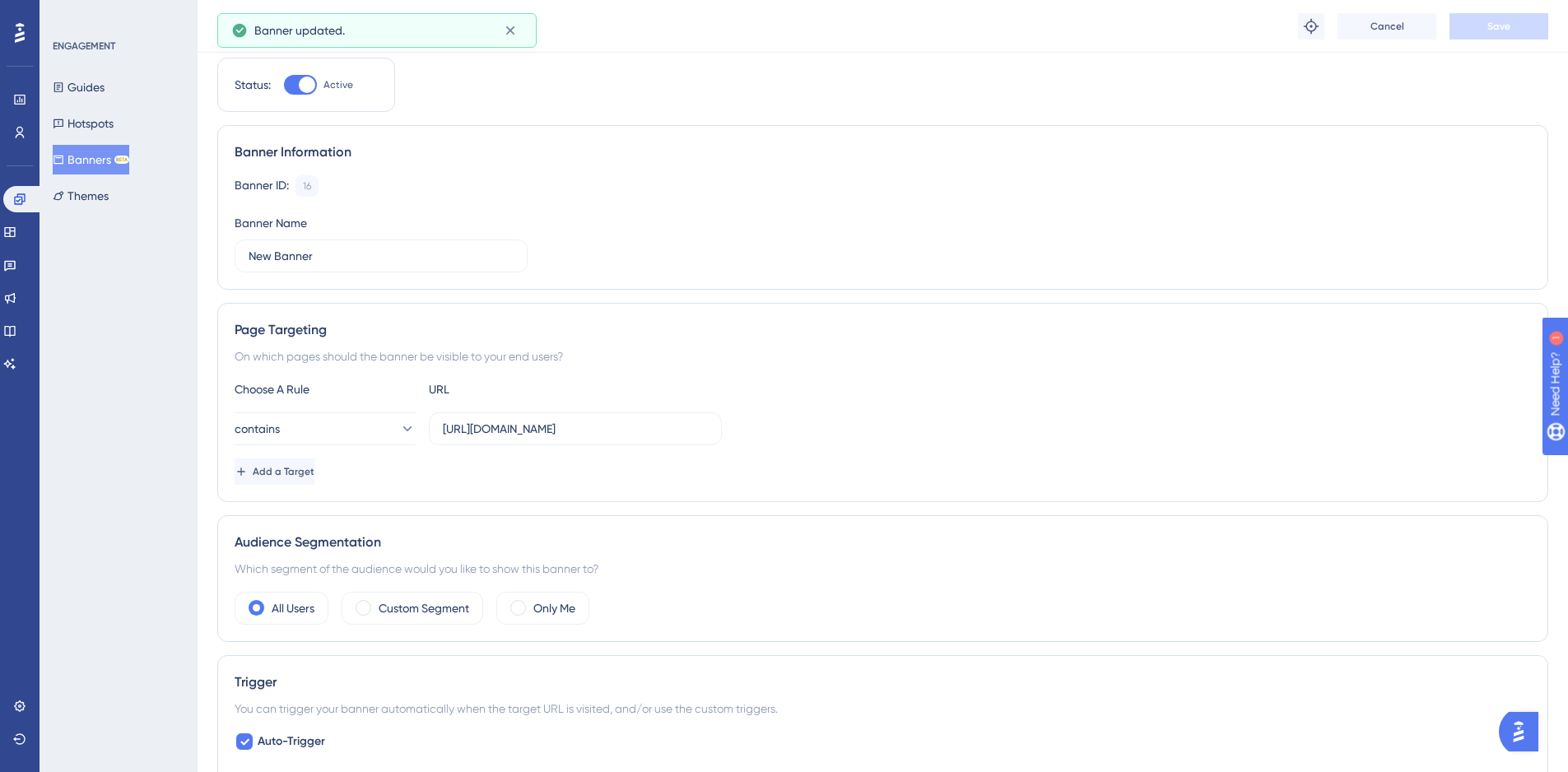
scroll to position [0, 0]
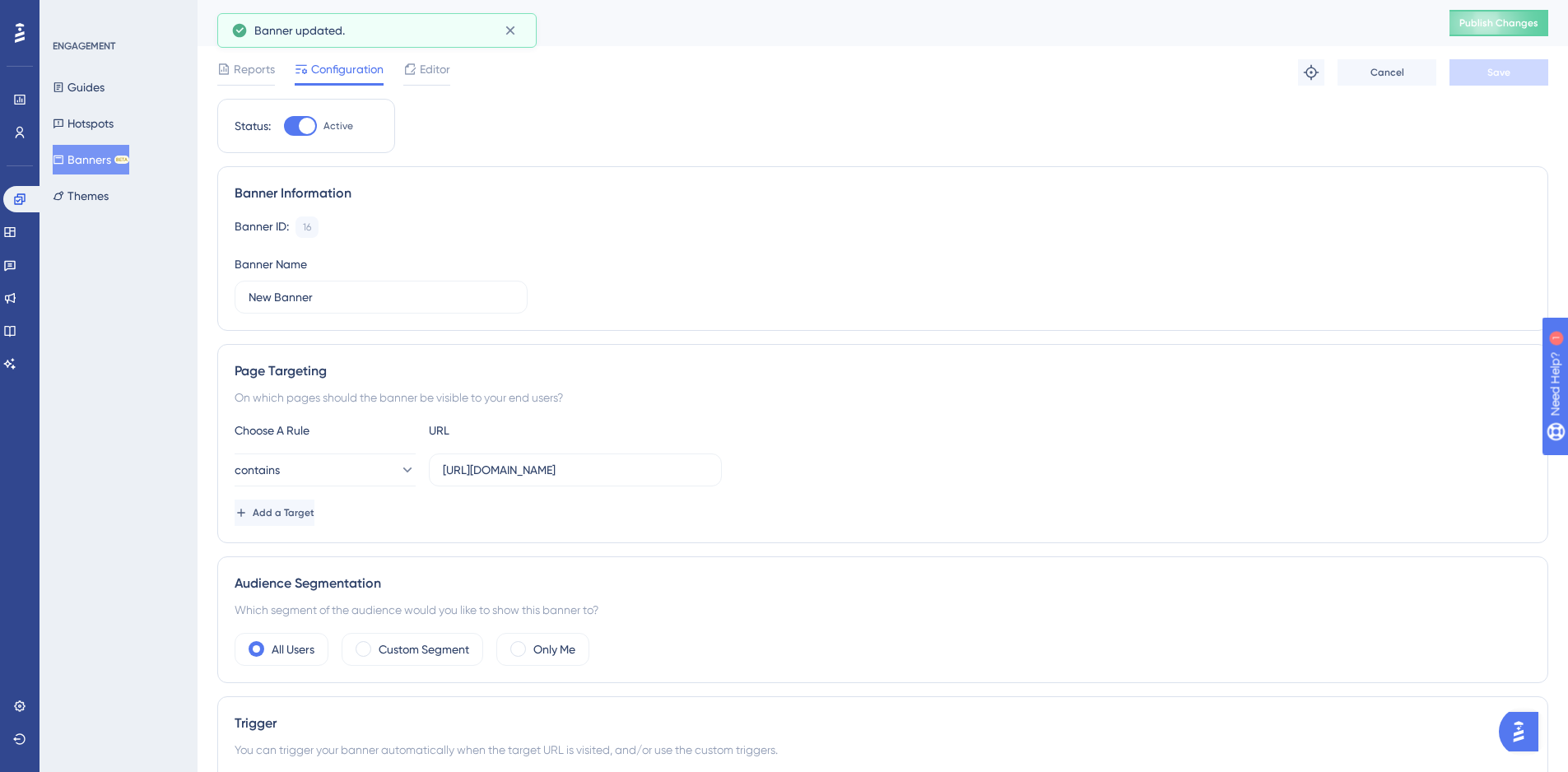
click at [1542, 37] on div "New Banner Publish Changes" at bounding box center [882, 22] width 1371 height 46
click at [1538, 24] on span "Publish Changes" at bounding box center [1498, 23] width 79 height 13
click at [251, 74] on span "Reports" at bounding box center [254, 69] width 41 height 20
